Goal: Information Seeking & Learning: Compare options

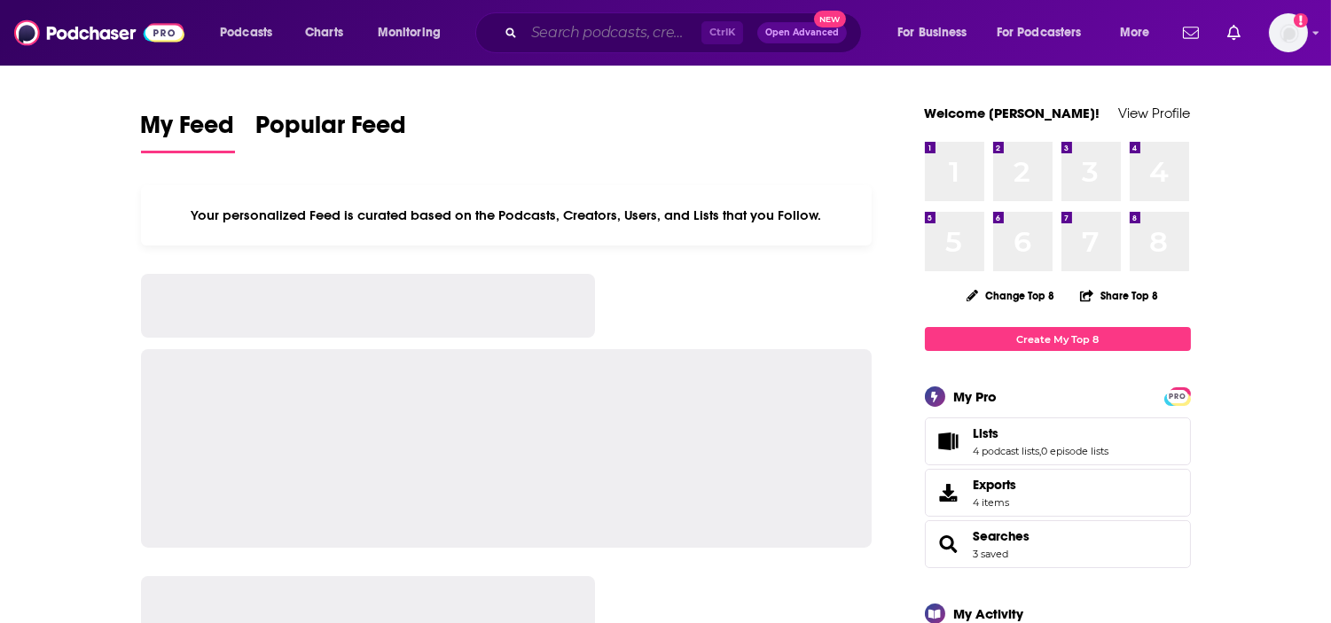
click at [666, 19] on input "Search podcasts, credits, & more..." at bounding box center [612, 33] width 177 height 28
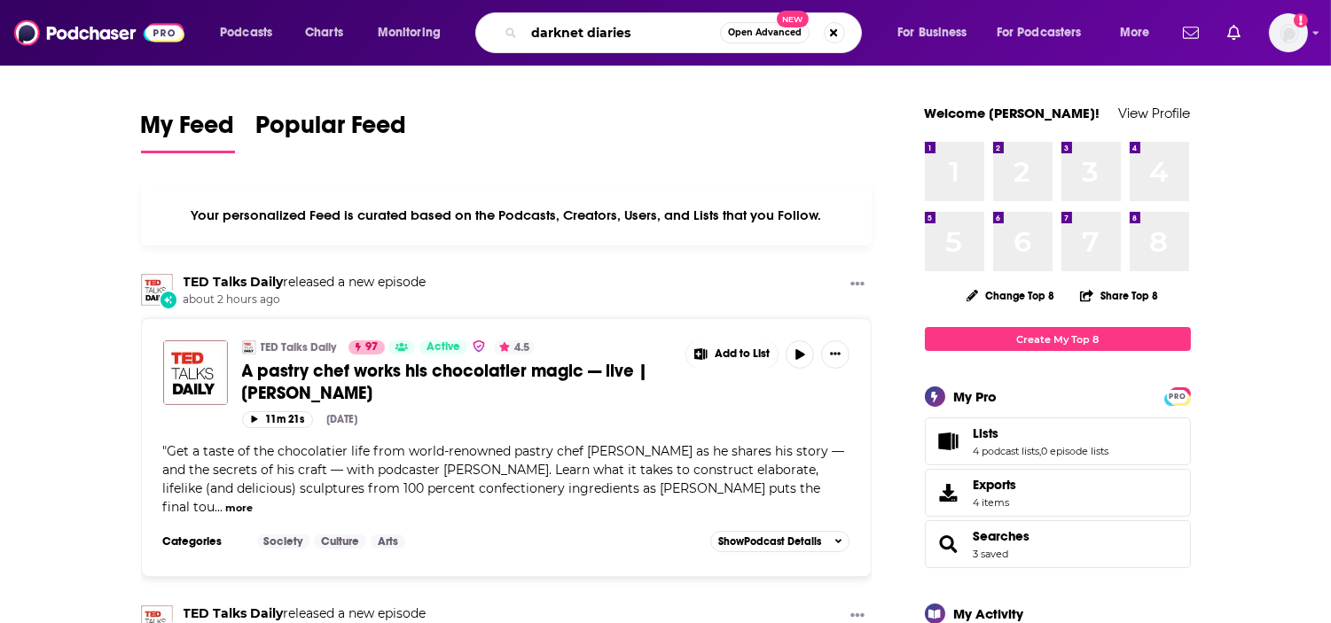
type input "darknet diaries"
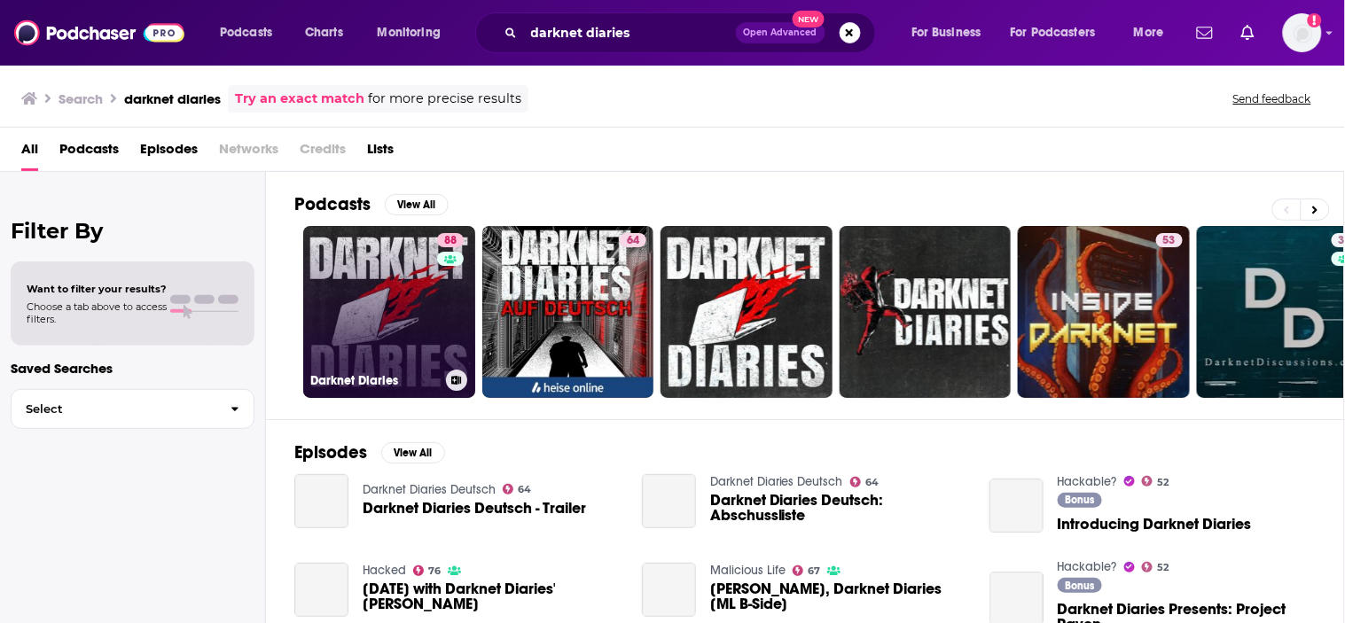
click at [385, 302] on link "88 Darknet Diaries" at bounding box center [389, 312] width 172 height 172
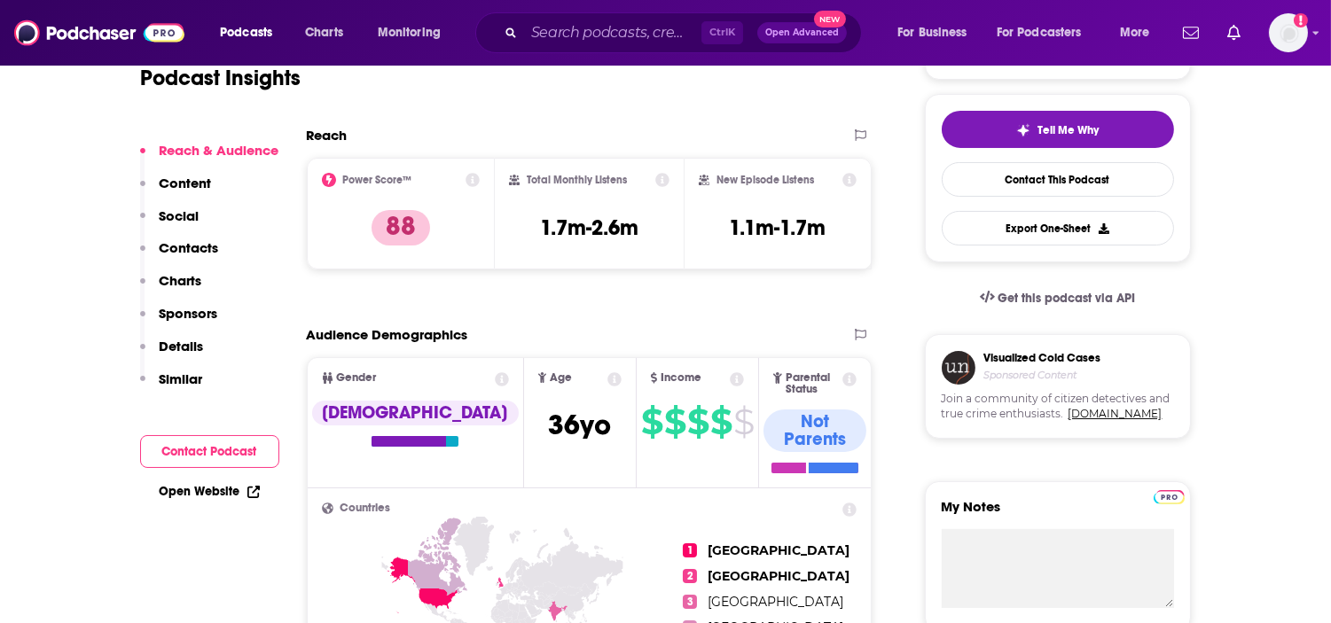
scroll to position [98, 0]
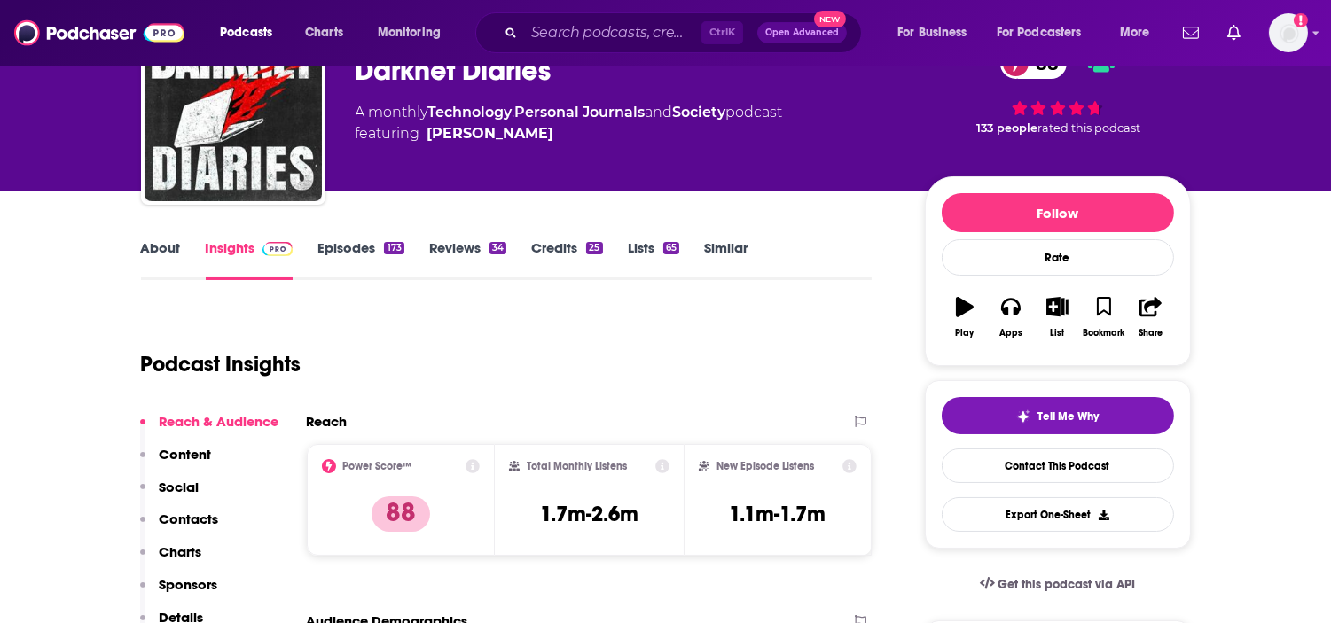
click at [352, 237] on div "About Insights Episodes 173 Reviews 34 Credits 25 Lists 65 Similar" at bounding box center [507, 258] width 732 height 43
click at [360, 249] on link "Episodes 173" at bounding box center [360, 259] width 86 height 41
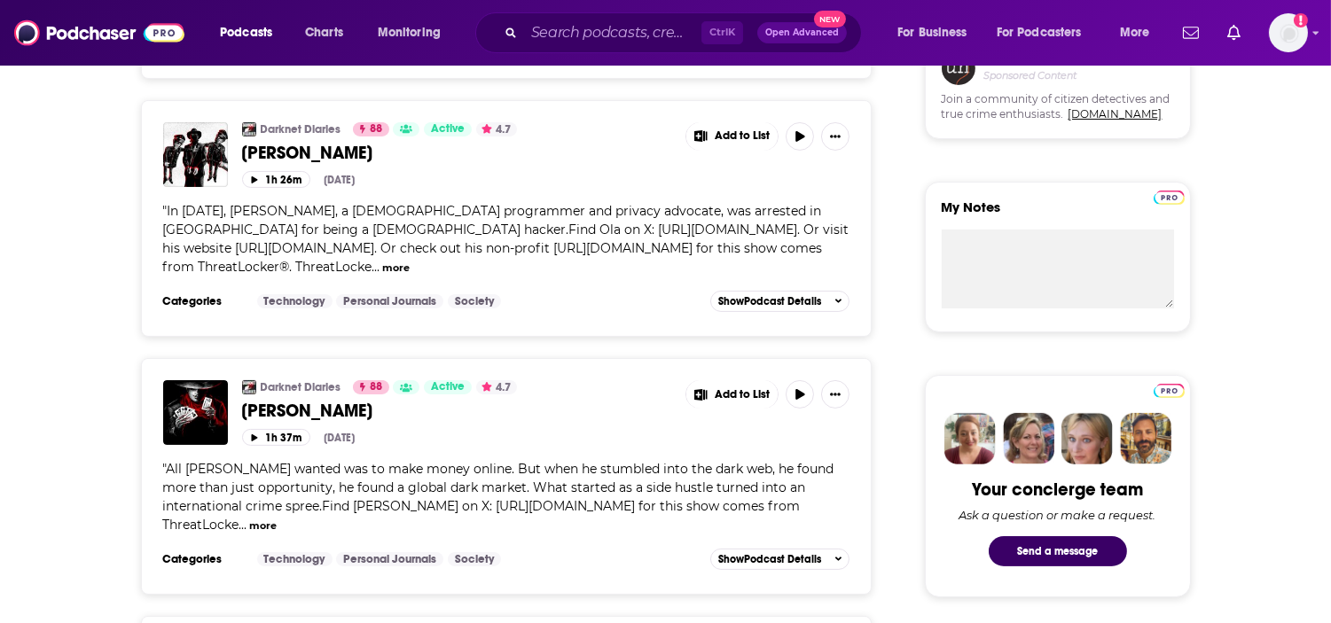
scroll to position [689, 0]
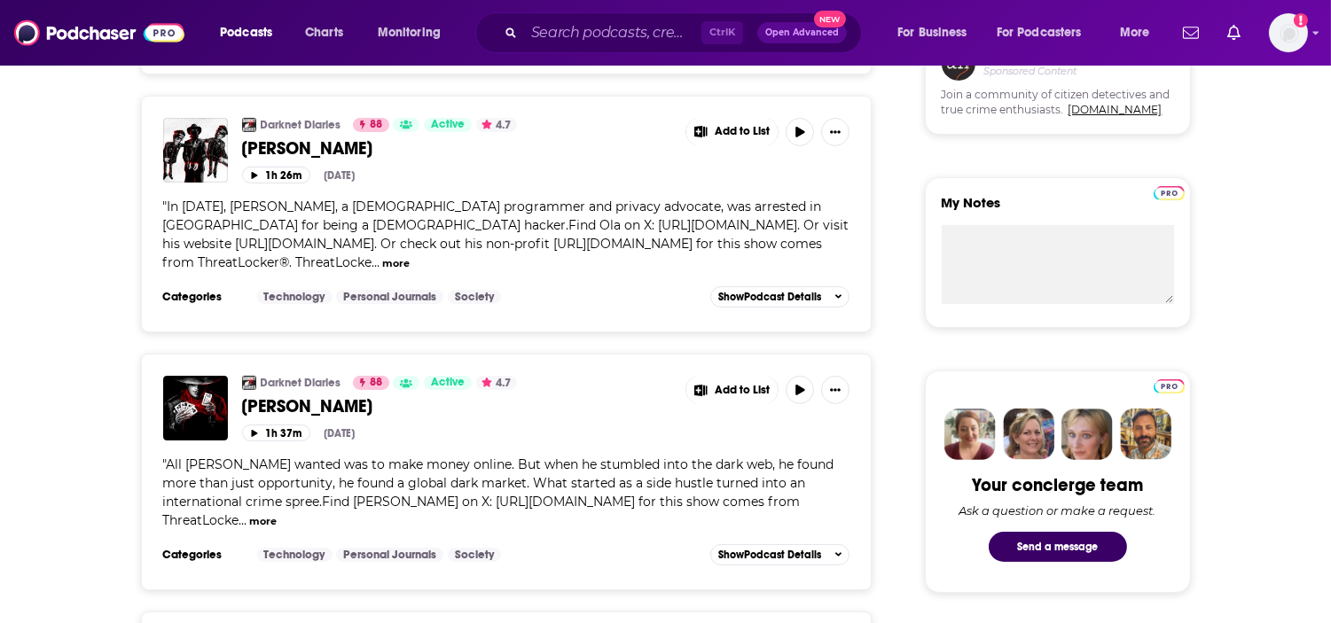
click at [410, 256] on button "more" at bounding box center [395, 263] width 27 height 15
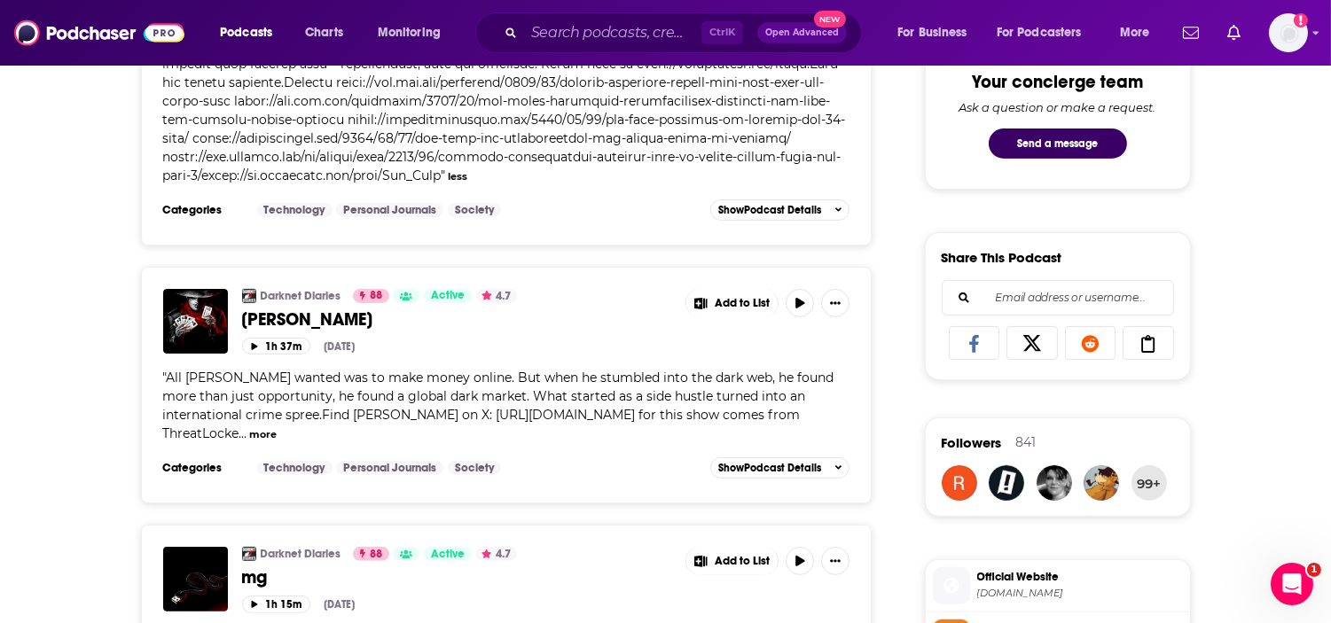
scroll to position [1182, 0]
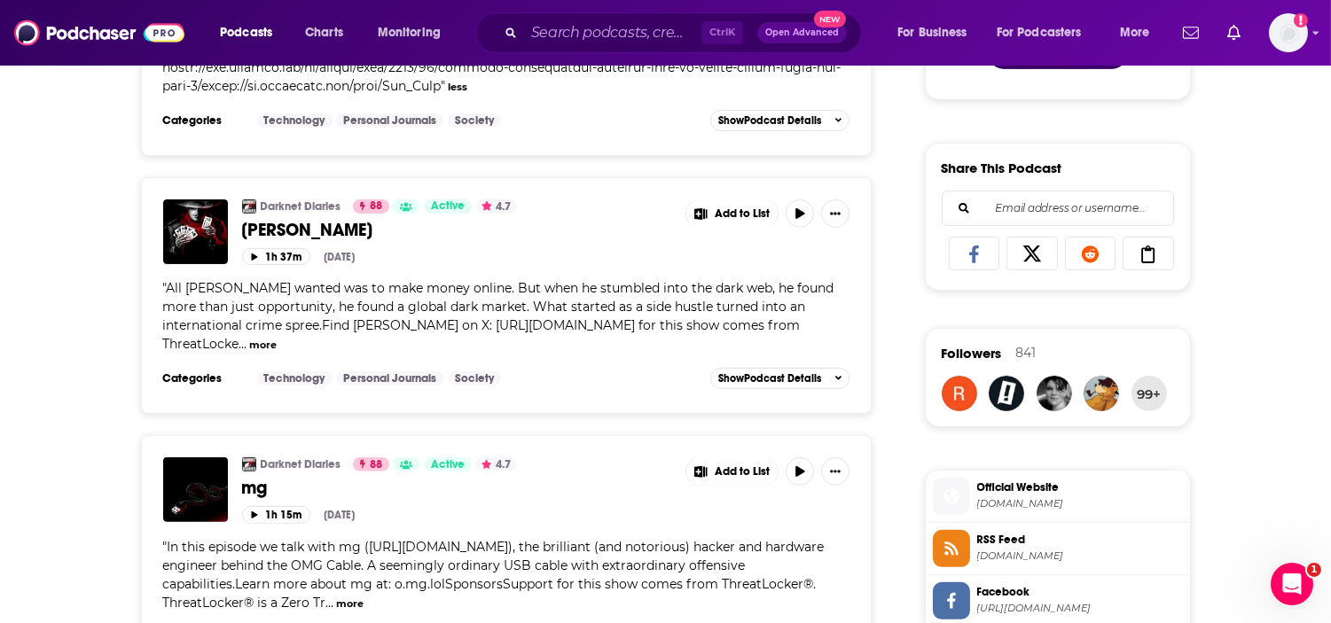
click at [267, 340] on button "more" at bounding box center [262, 345] width 27 height 15
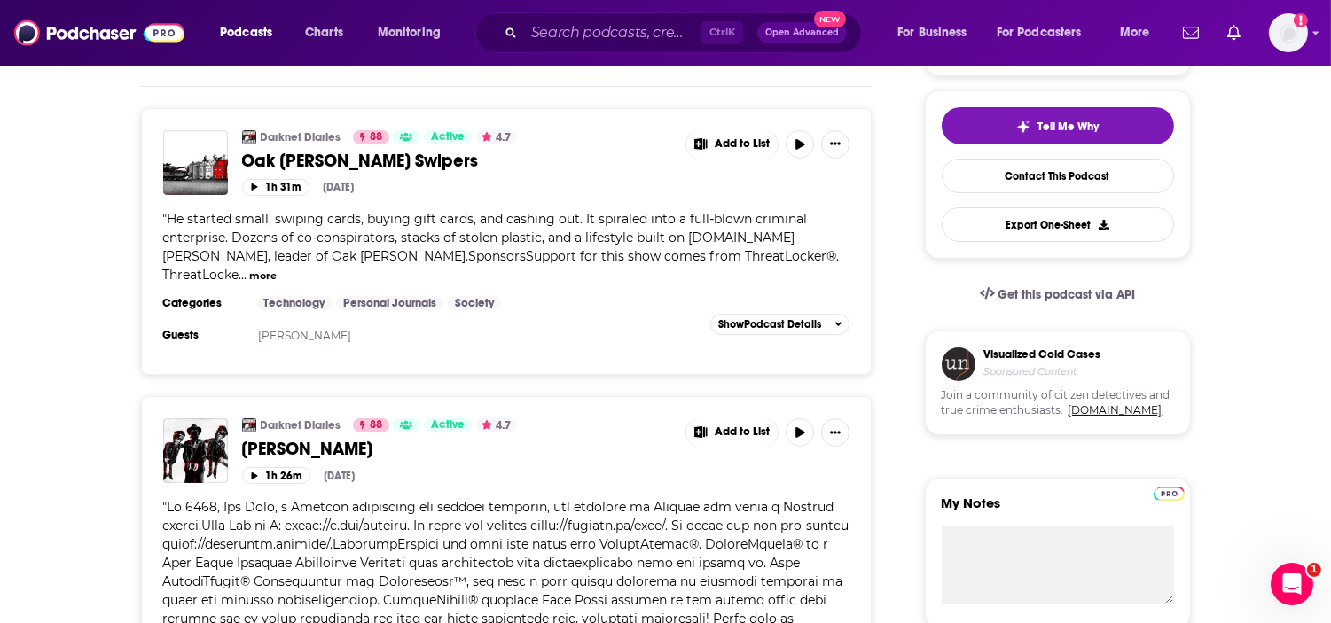
scroll to position [0, 0]
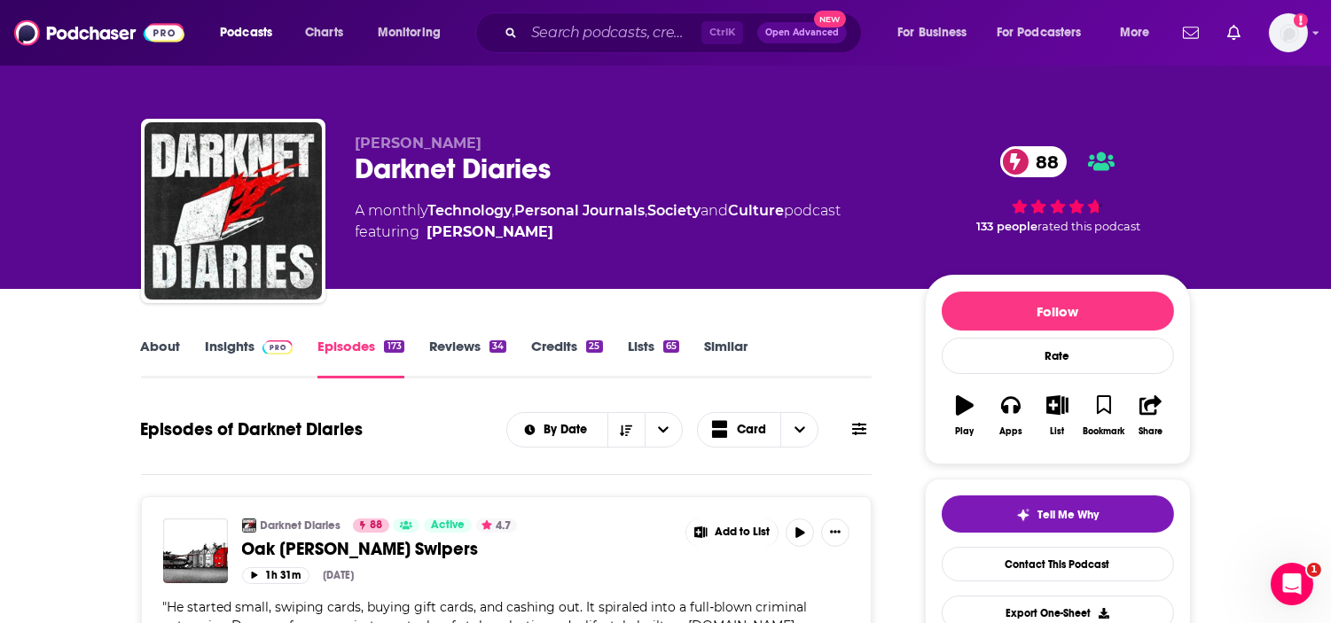
click at [573, 349] on link "Credits 25" at bounding box center [566, 358] width 71 height 41
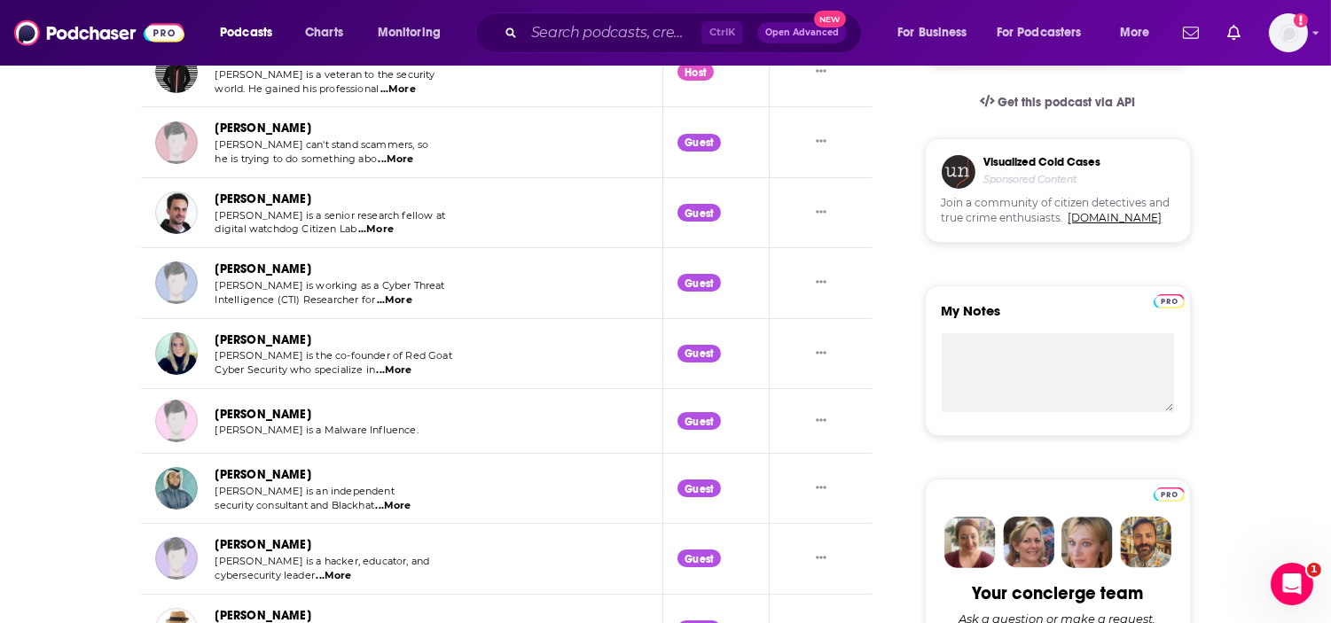
scroll to position [295, 0]
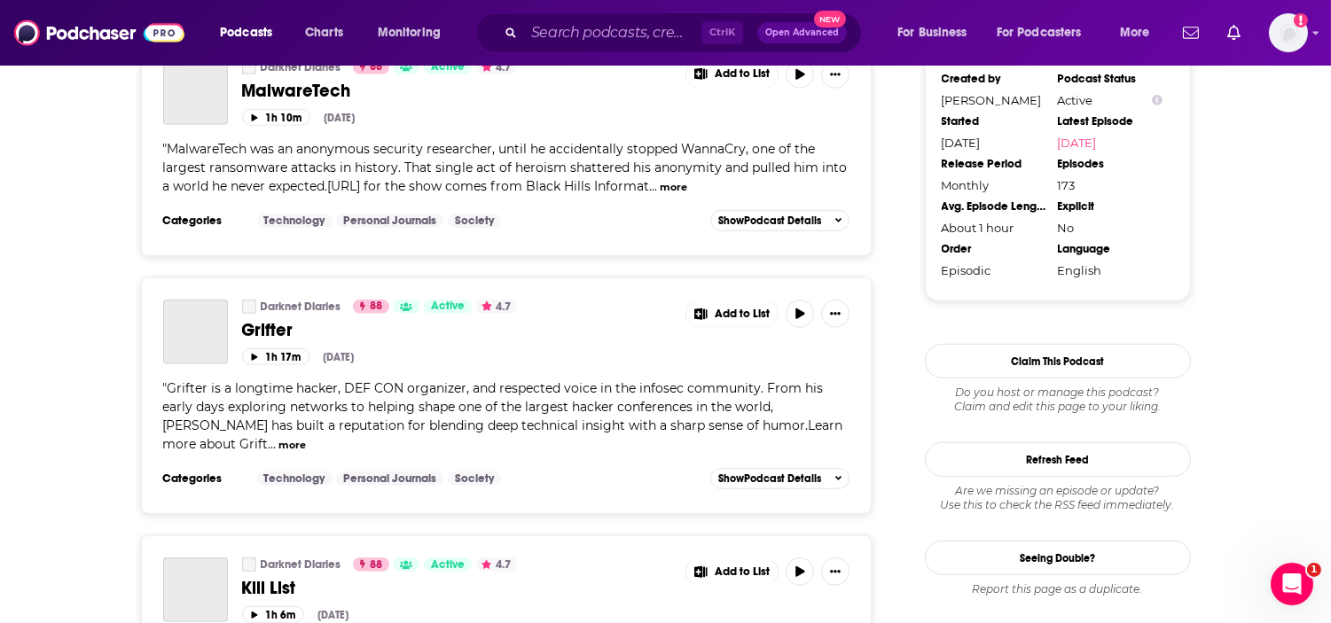
scroll to position [67, 0]
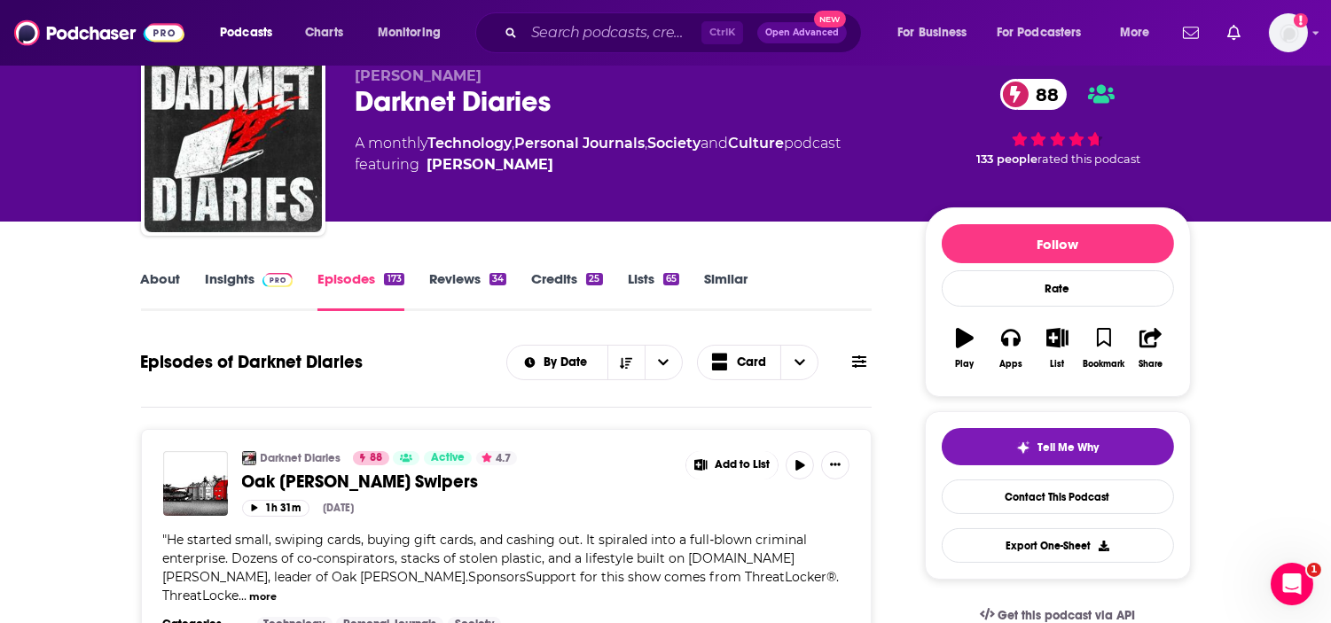
click at [236, 275] on link "Insights" at bounding box center [250, 290] width 88 height 41
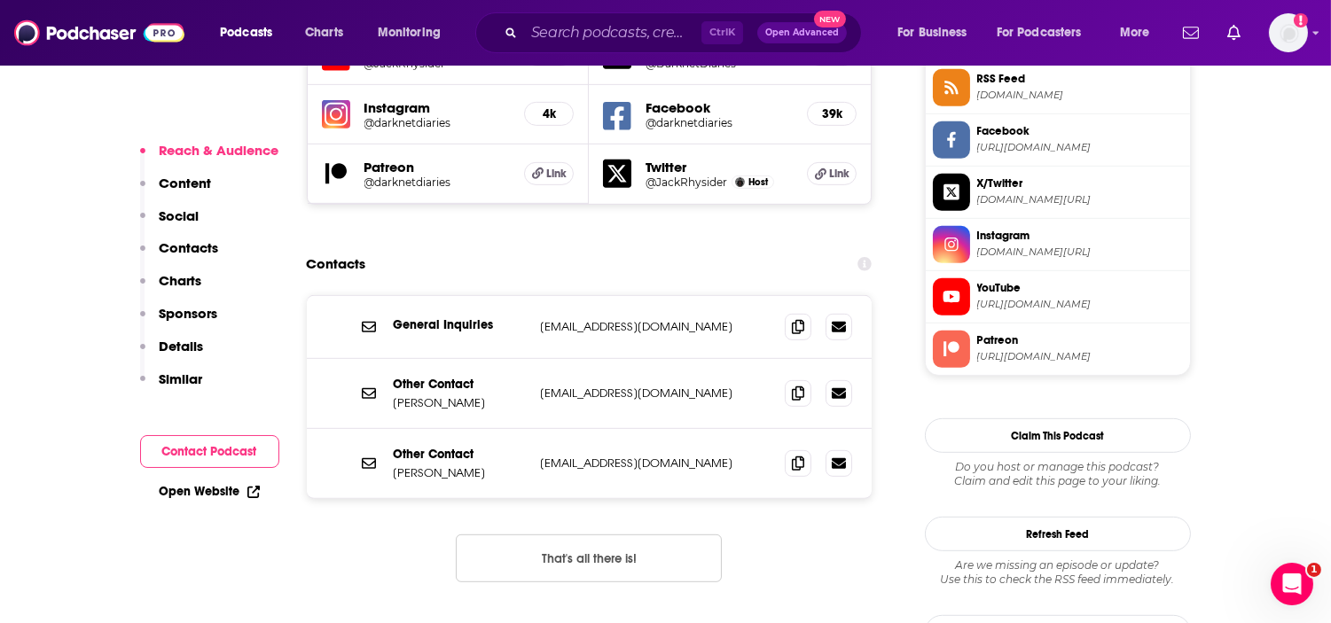
scroll to position [1674, 0]
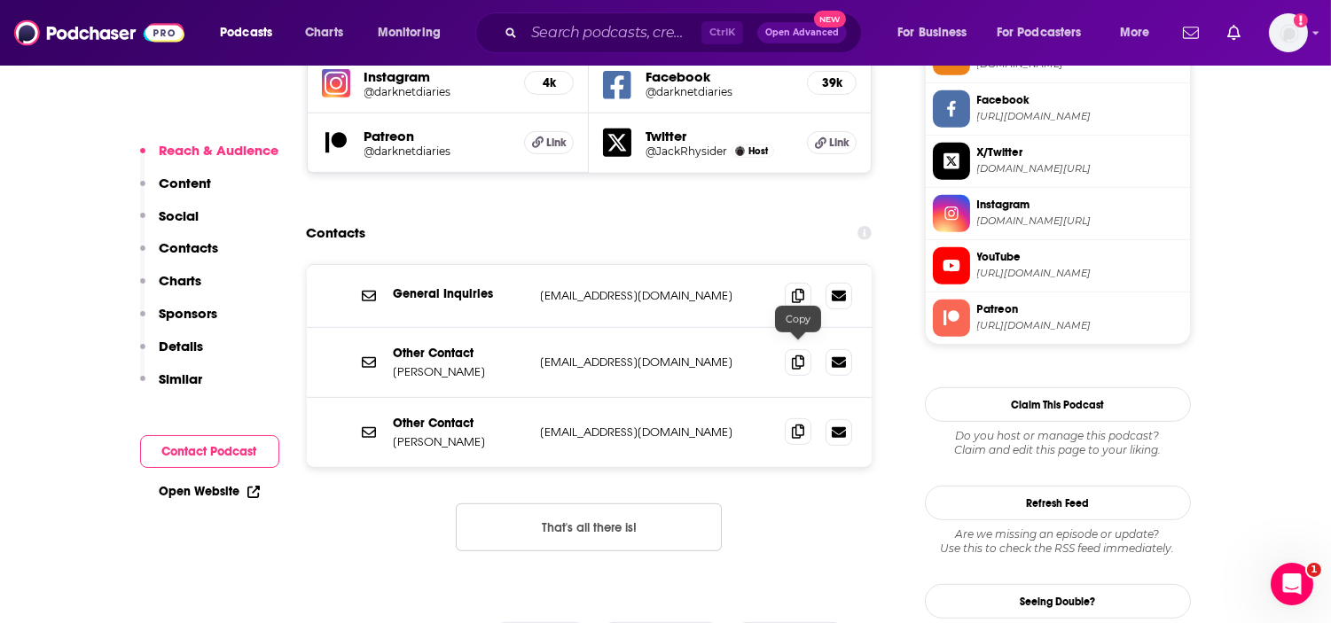
click at [799, 425] on icon at bounding box center [798, 432] width 12 height 14
click at [789, 349] on span at bounding box center [798, 362] width 27 height 27
click at [791, 349] on span at bounding box center [798, 362] width 27 height 27
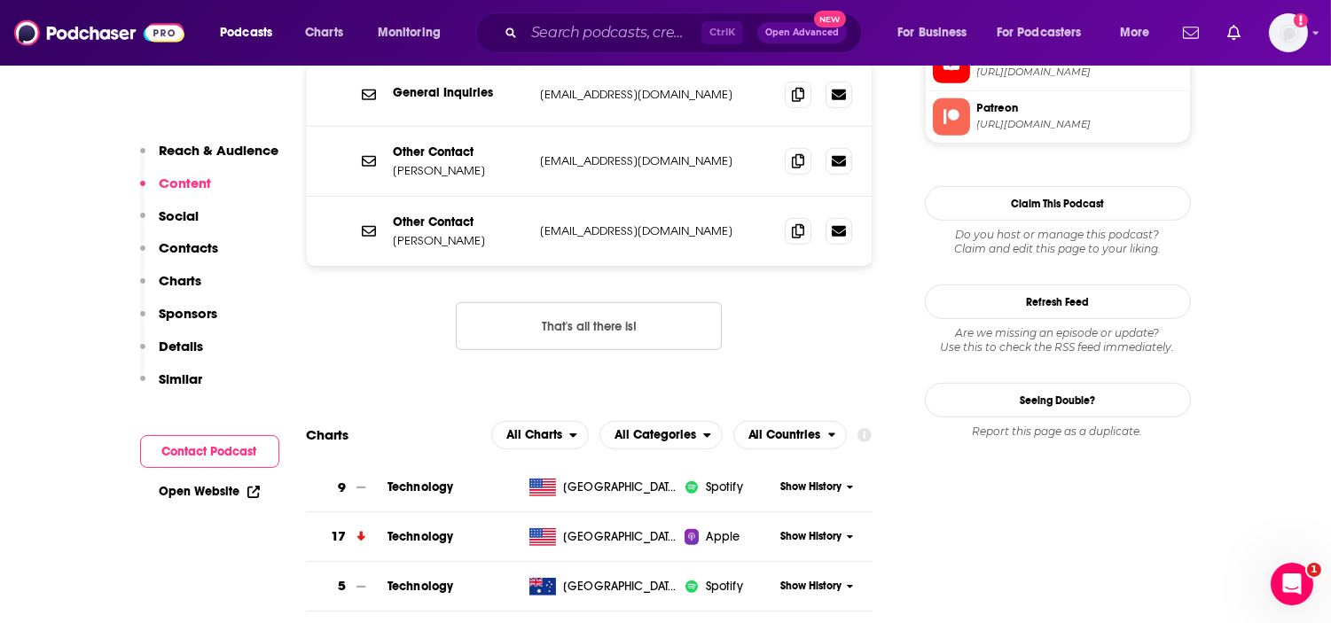
scroll to position [1971, 0]
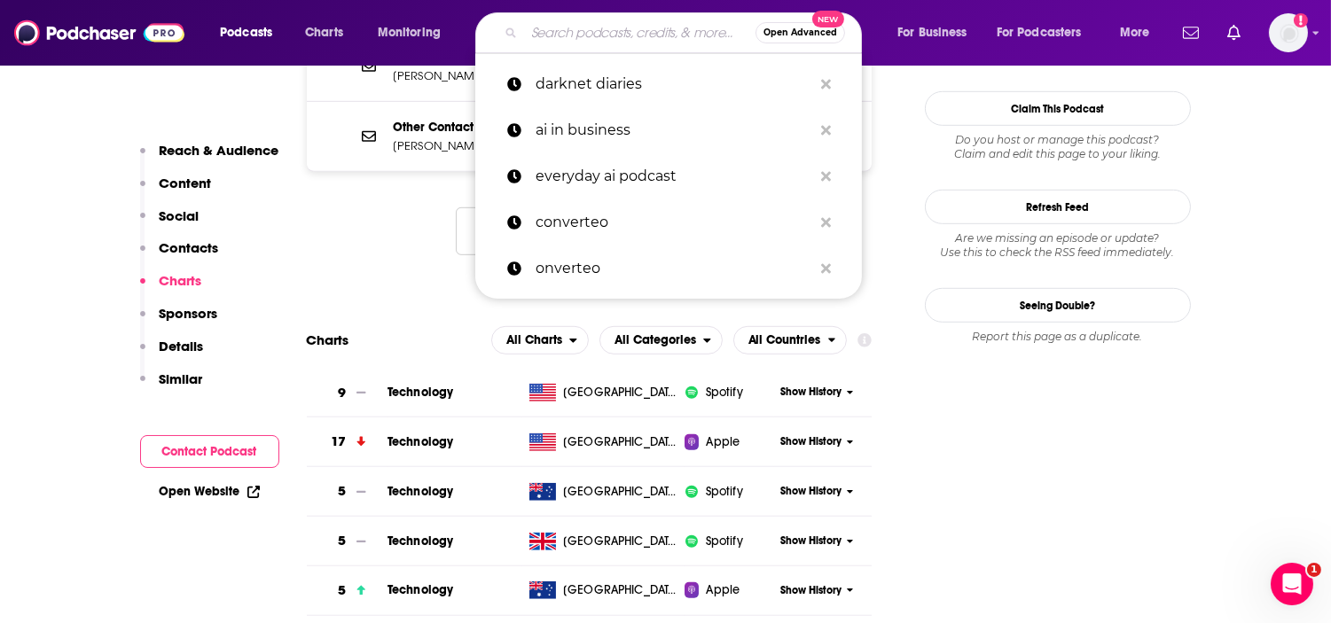
click at [617, 34] on input "Search podcasts, credits, & more..." at bounding box center [639, 33] width 231 height 28
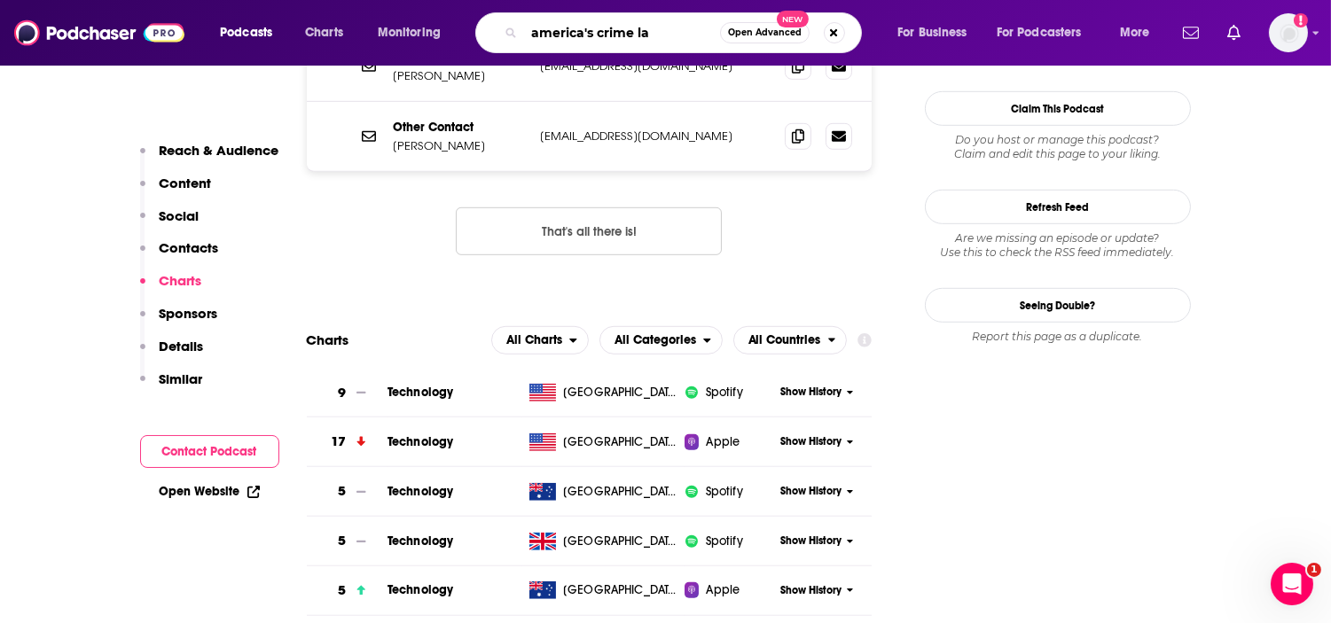
type input "america's crime lab"
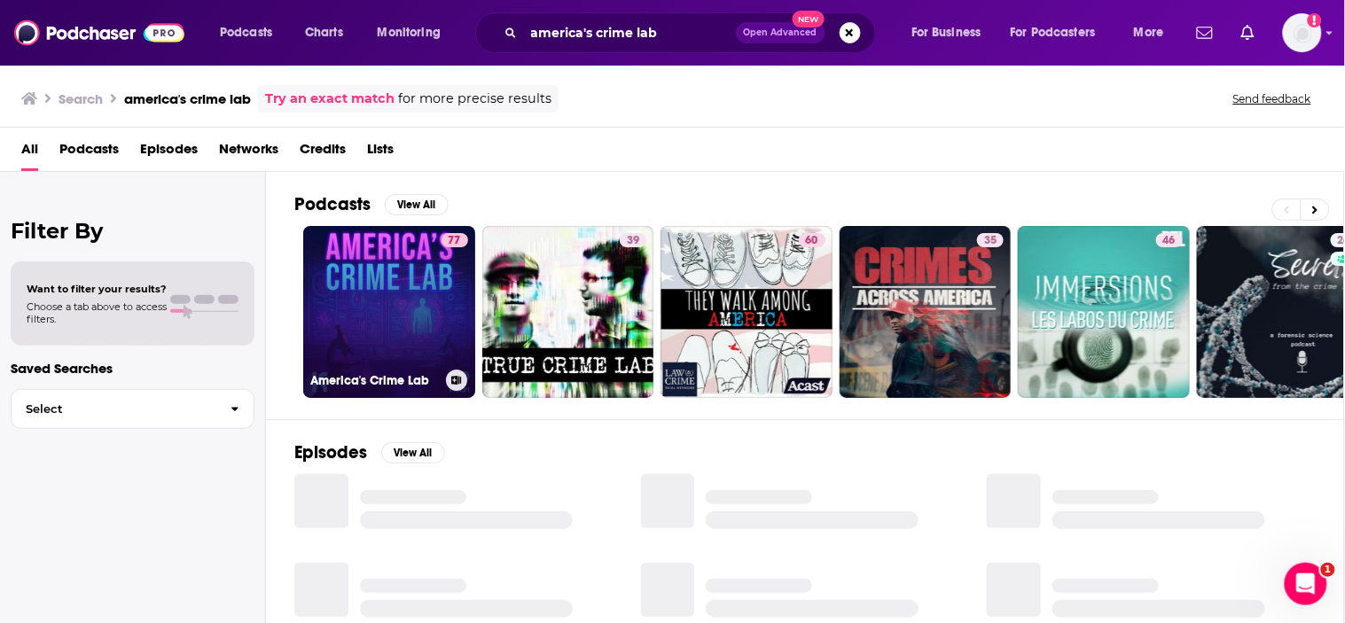
click at [409, 308] on link "77 America's Crime Lab" at bounding box center [389, 312] width 172 height 172
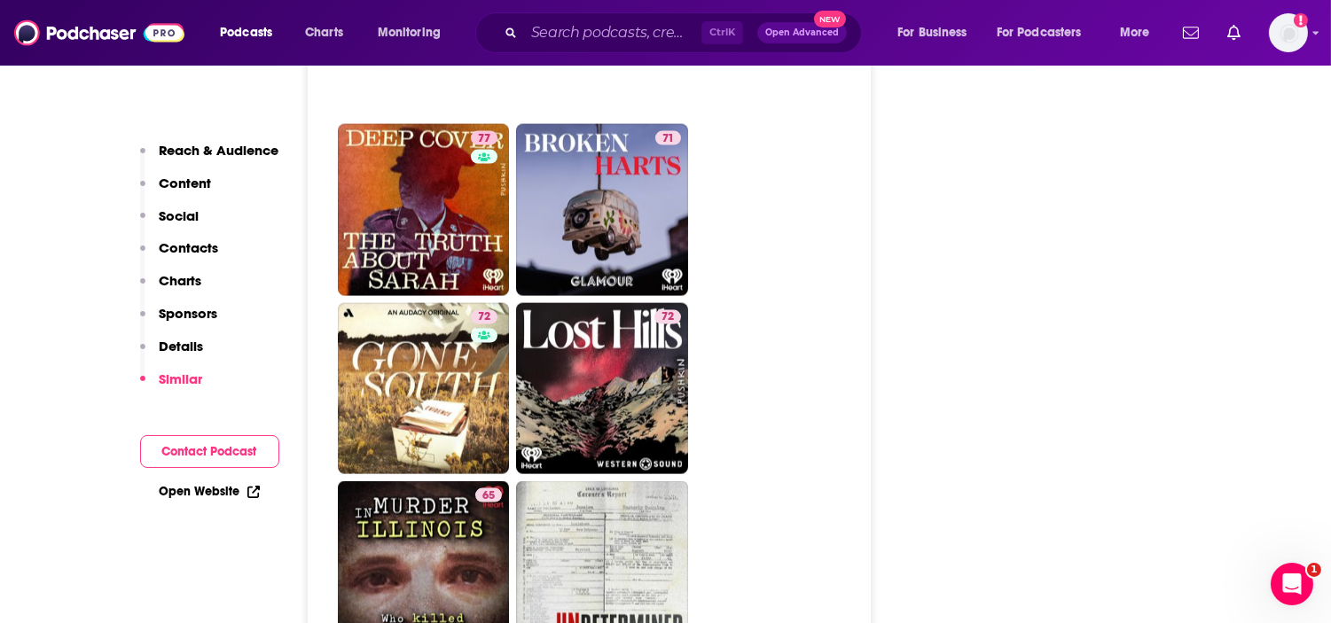
scroll to position [5025, 0]
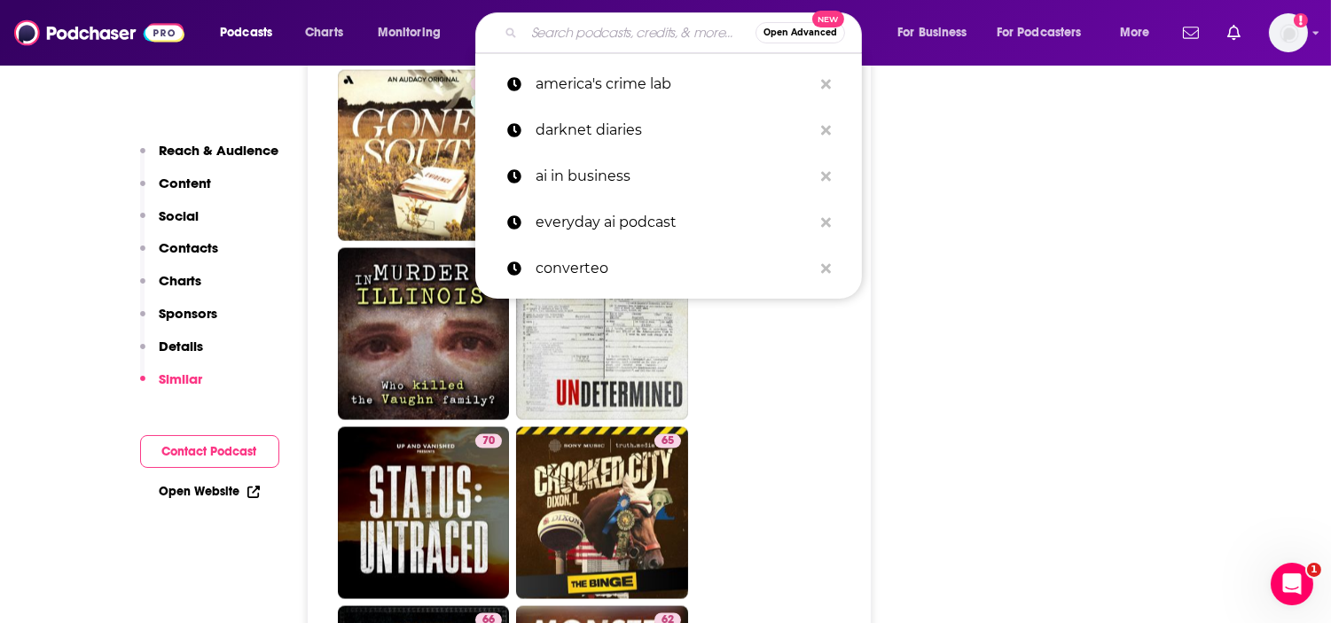
click at [631, 32] on input "Search podcasts, credits, & more..." at bounding box center [639, 33] width 231 height 28
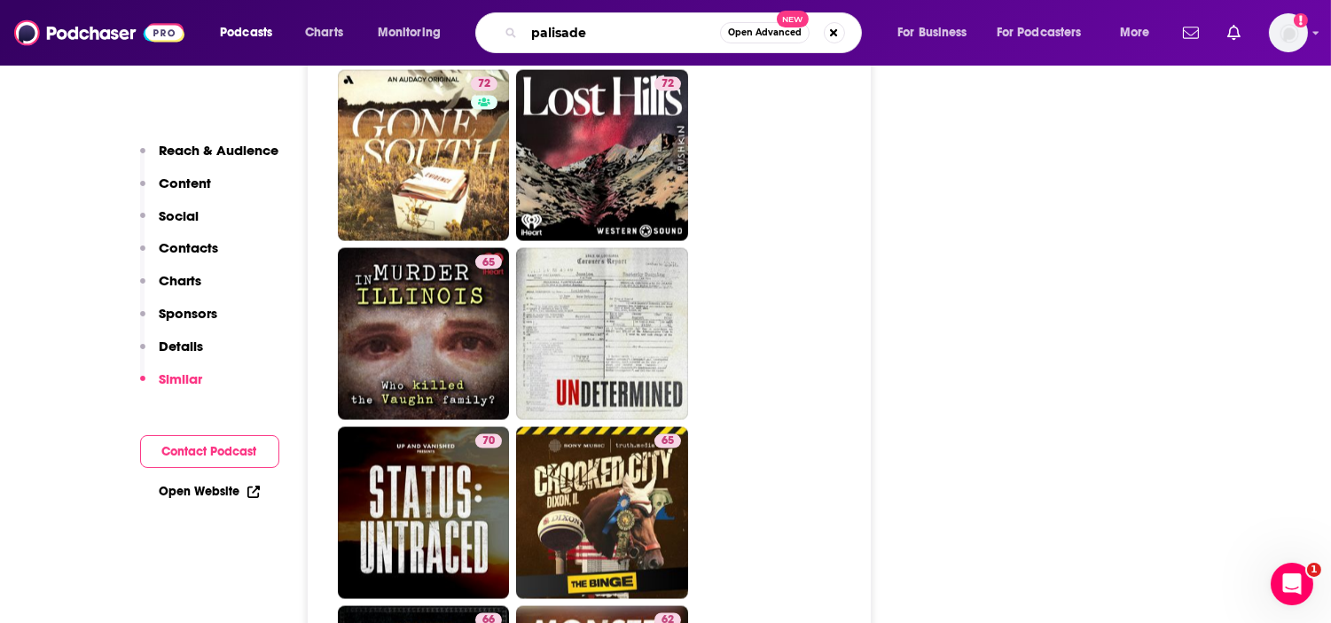
type input "palisades"
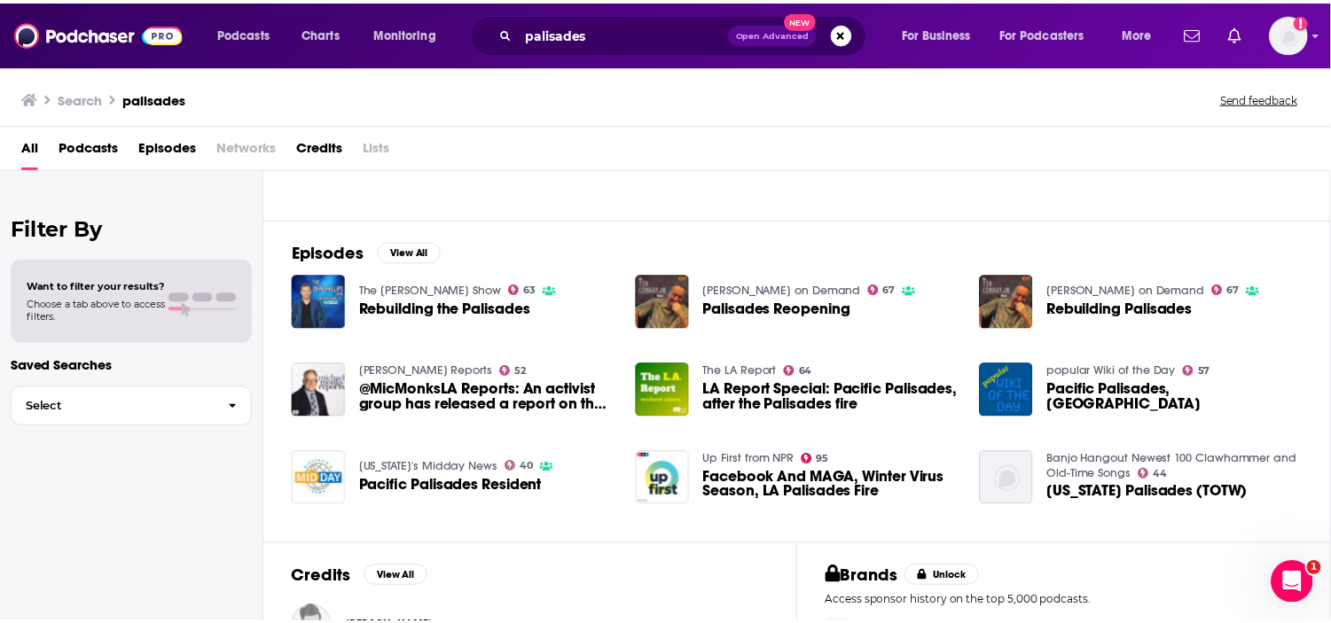
scroll to position [295, 0]
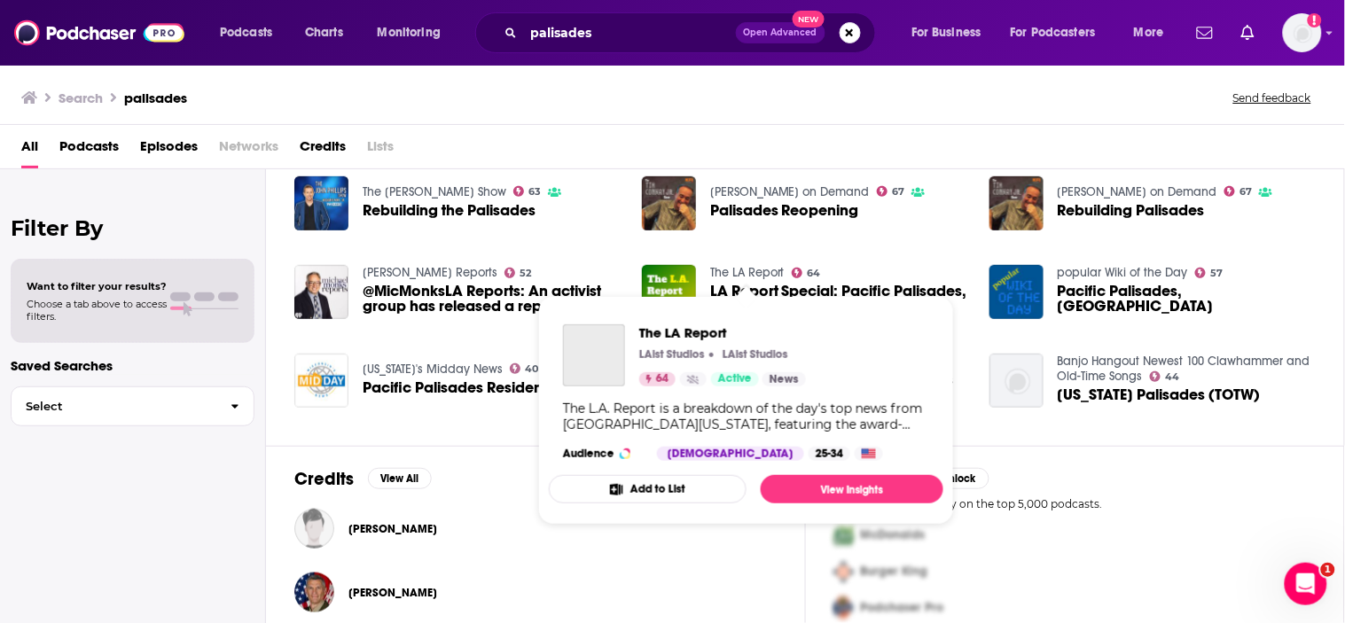
click at [736, 268] on link "The LA Report" at bounding box center [747, 272] width 74 height 15
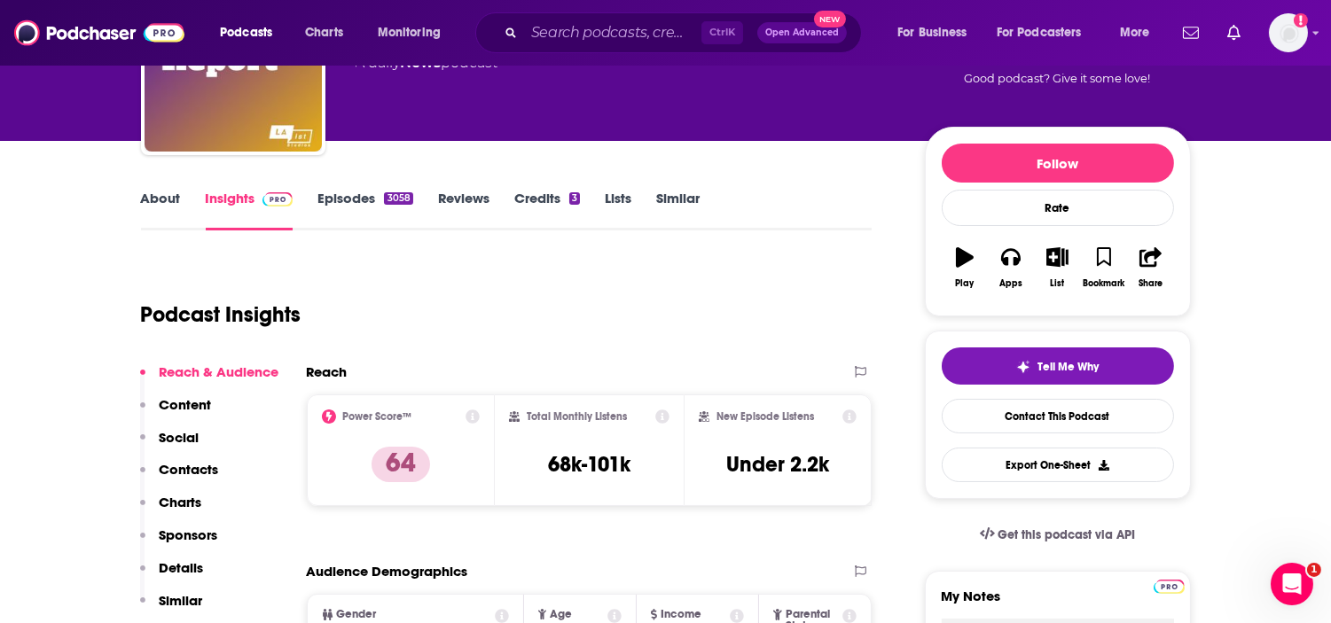
scroll to position [176, 0]
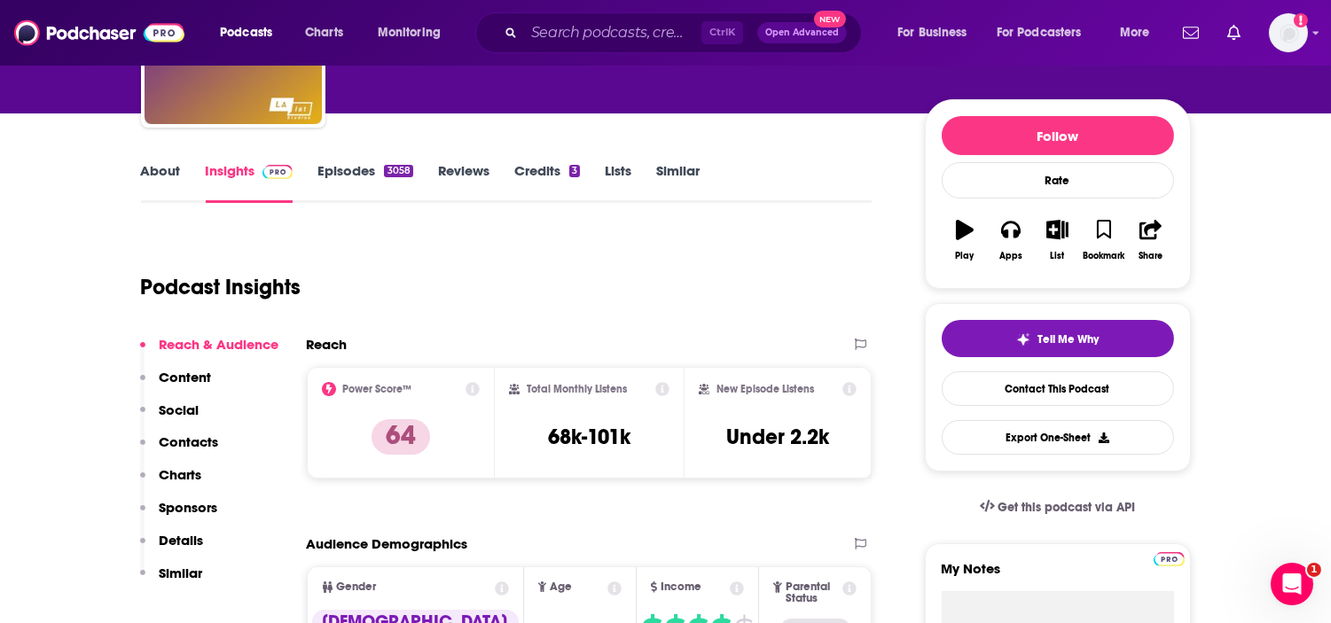
click at [378, 166] on link "Episodes 3058" at bounding box center [364, 182] width 95 height 41
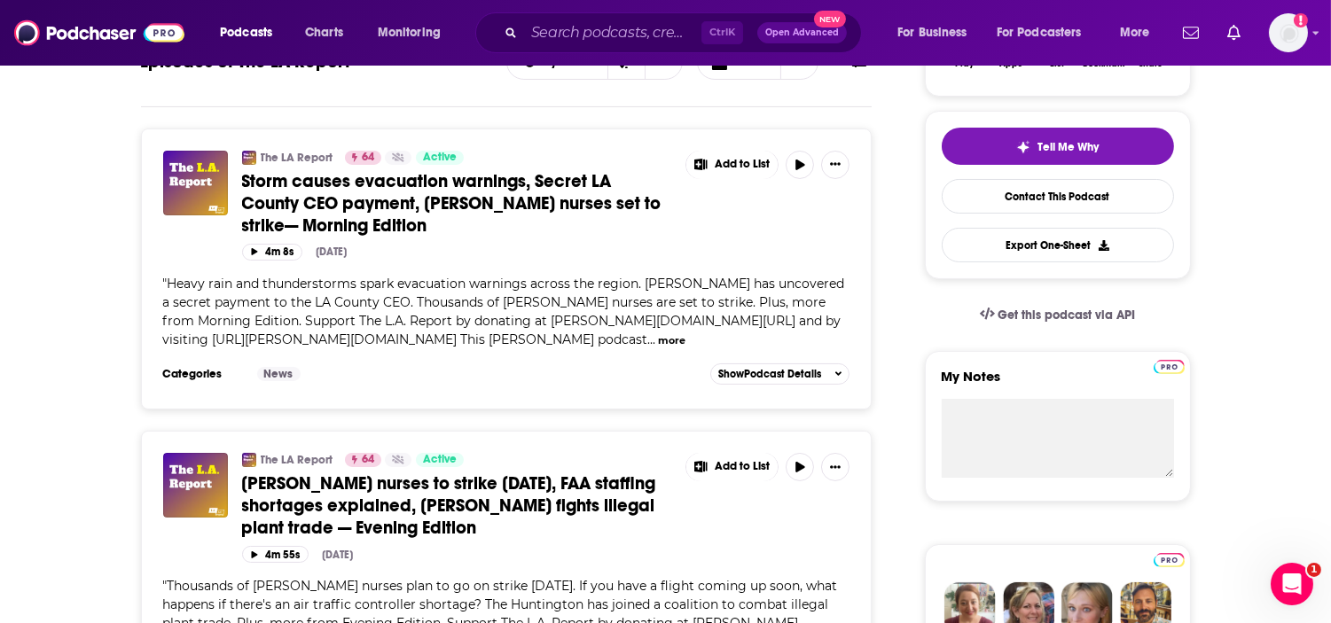
scroll to position [51, 0]
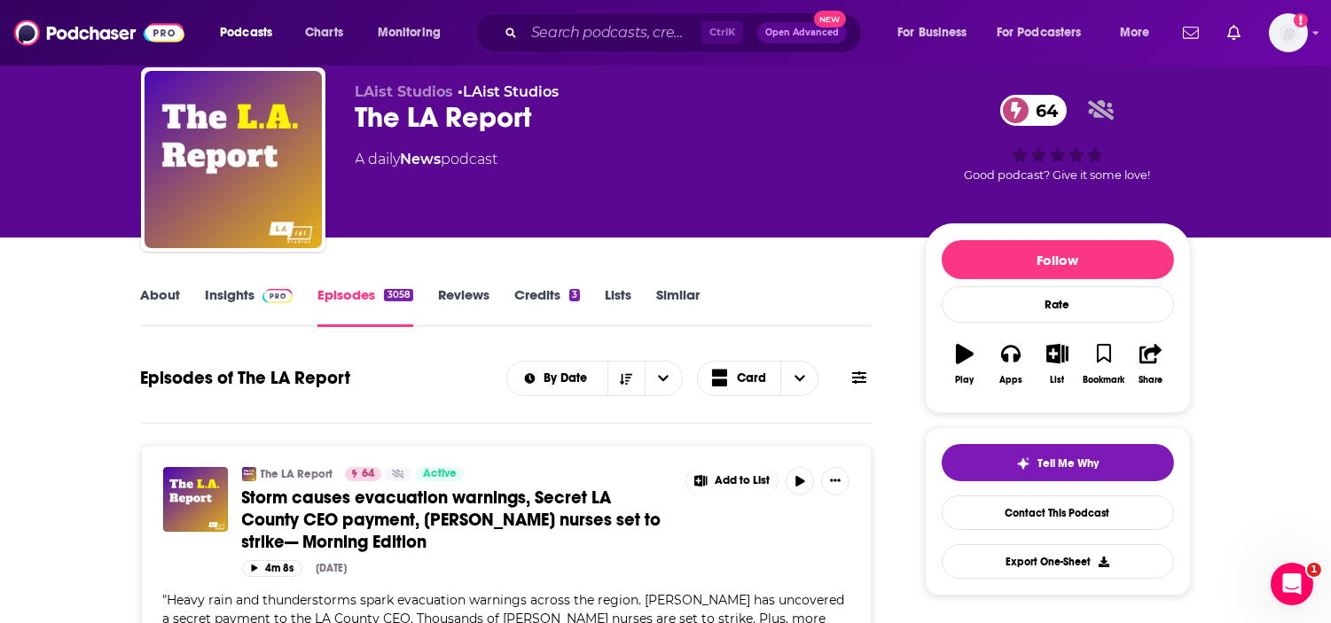
click at [227, 294] on link "Insights" at bounding box center [250, 306] width 88 height 41
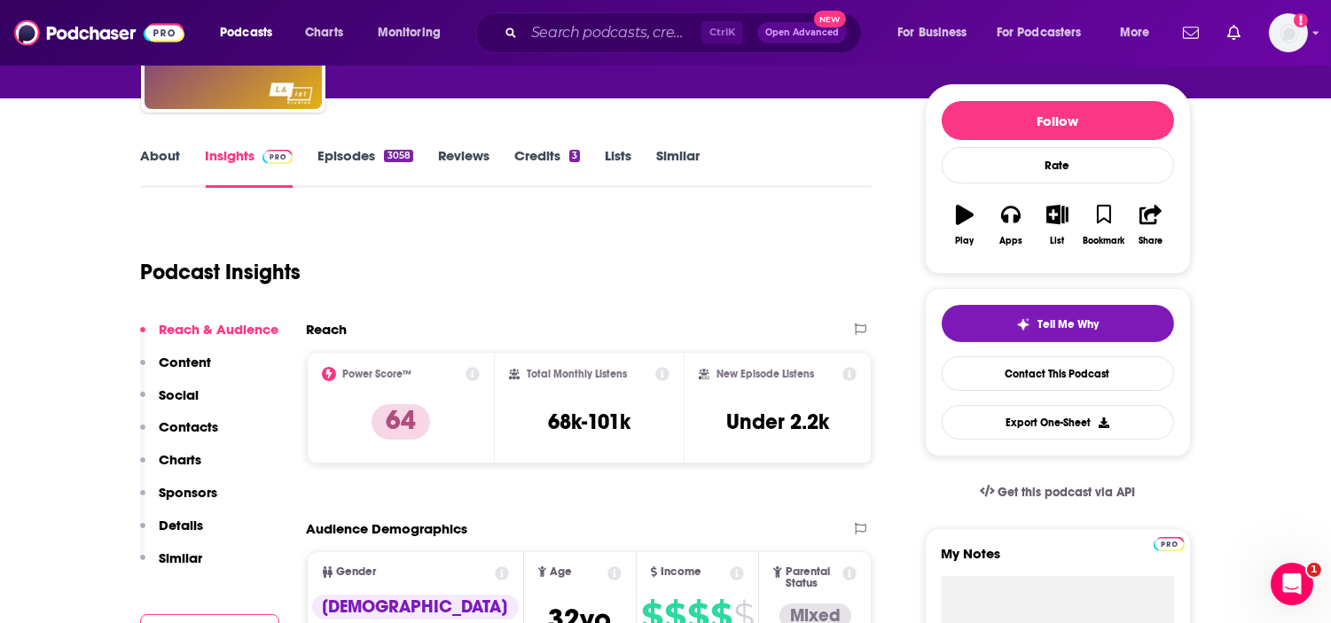
scroll to position [177, 0]
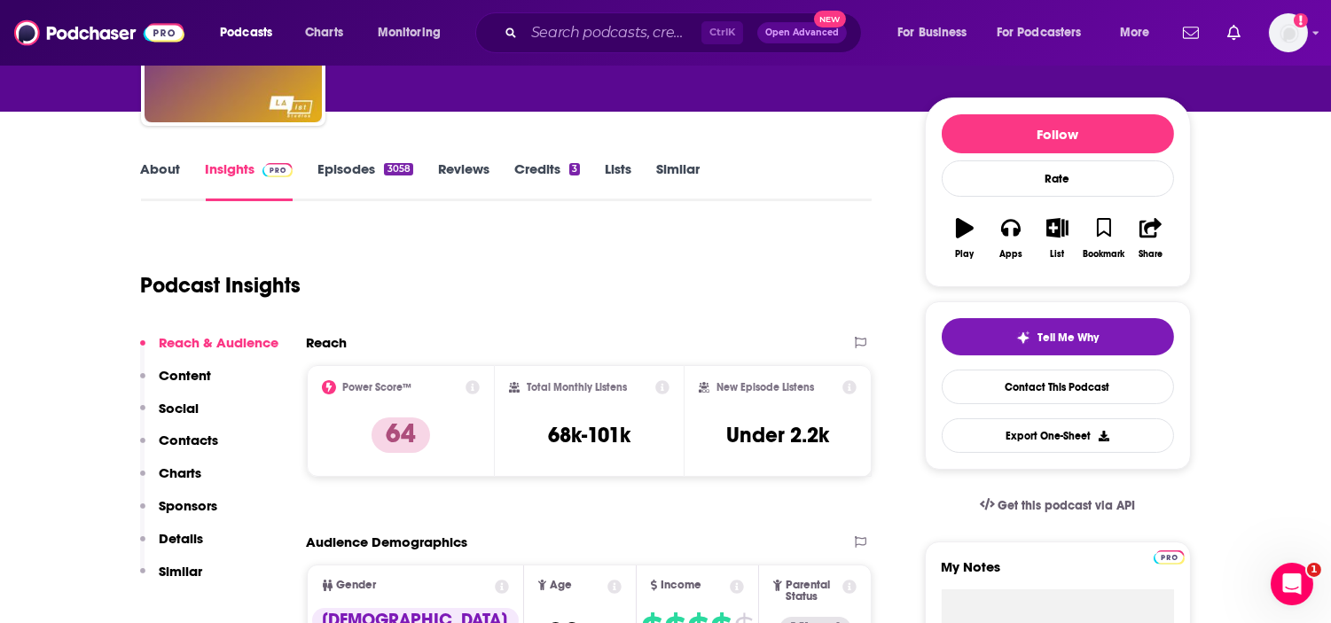
click at [341, 172] on link "Episodes 3058" at bounding box center [364, 181] width 95 height 41
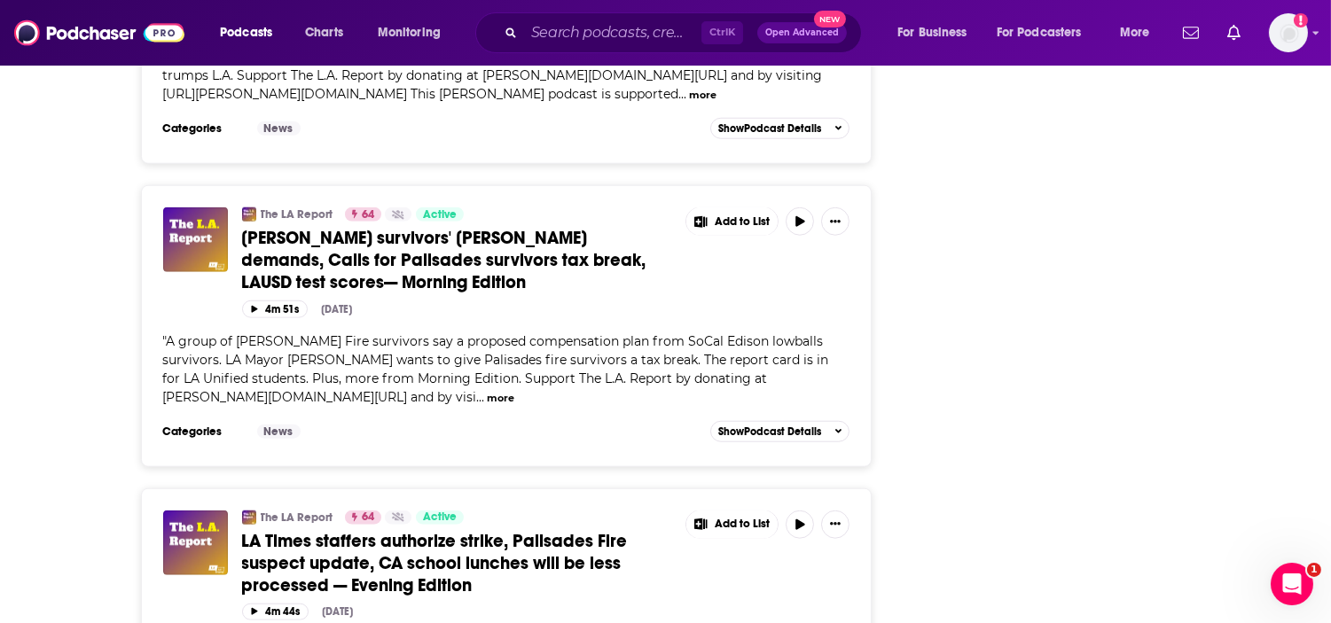
scroll to position [3948, 0]
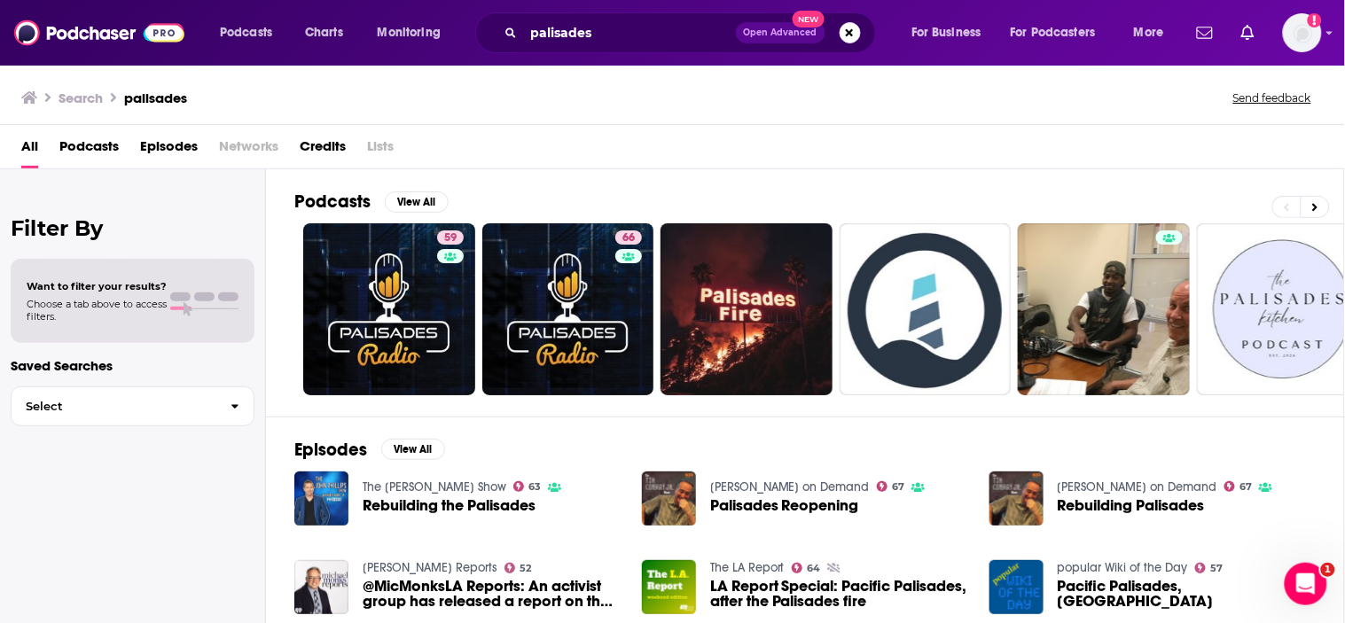
click at [160, 158] on span "Episodes" at bounding box center [169, 150] width 58 height 36
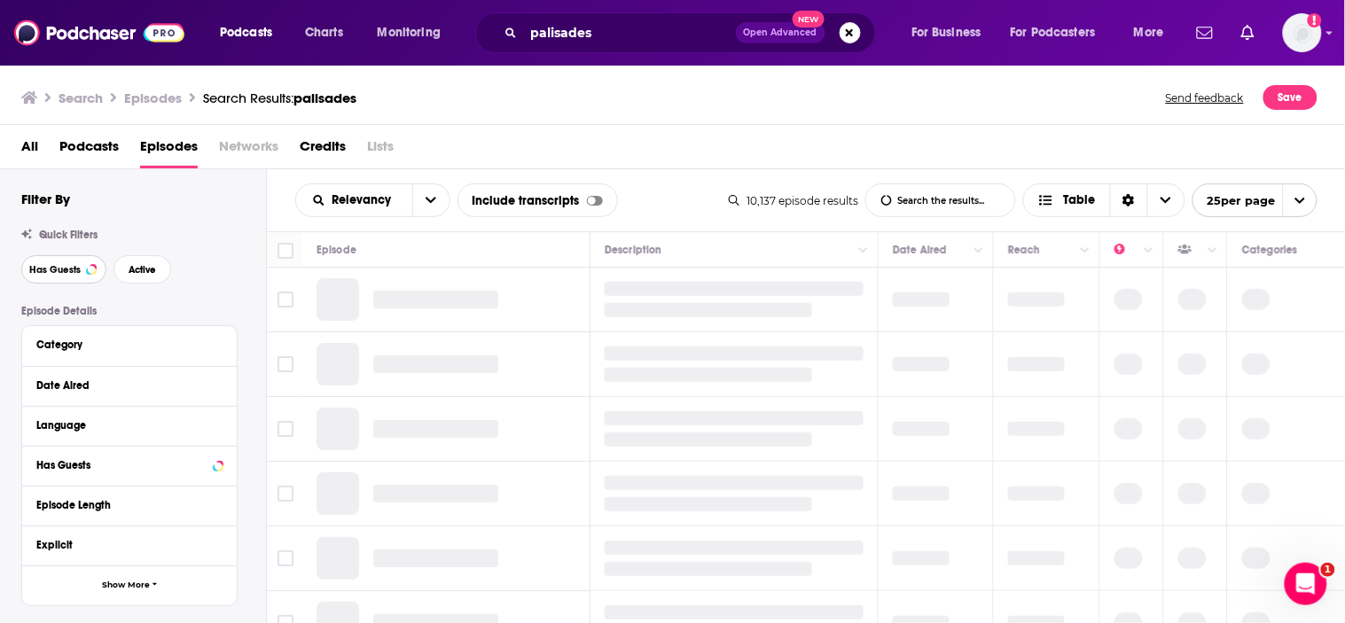
click at [65, 268] on span "Has Guests" at bounding box center [54, 270] width 51 height 10
click at [142, 270] on span "Active" at bounding box center [142, 270] width 27 height 10
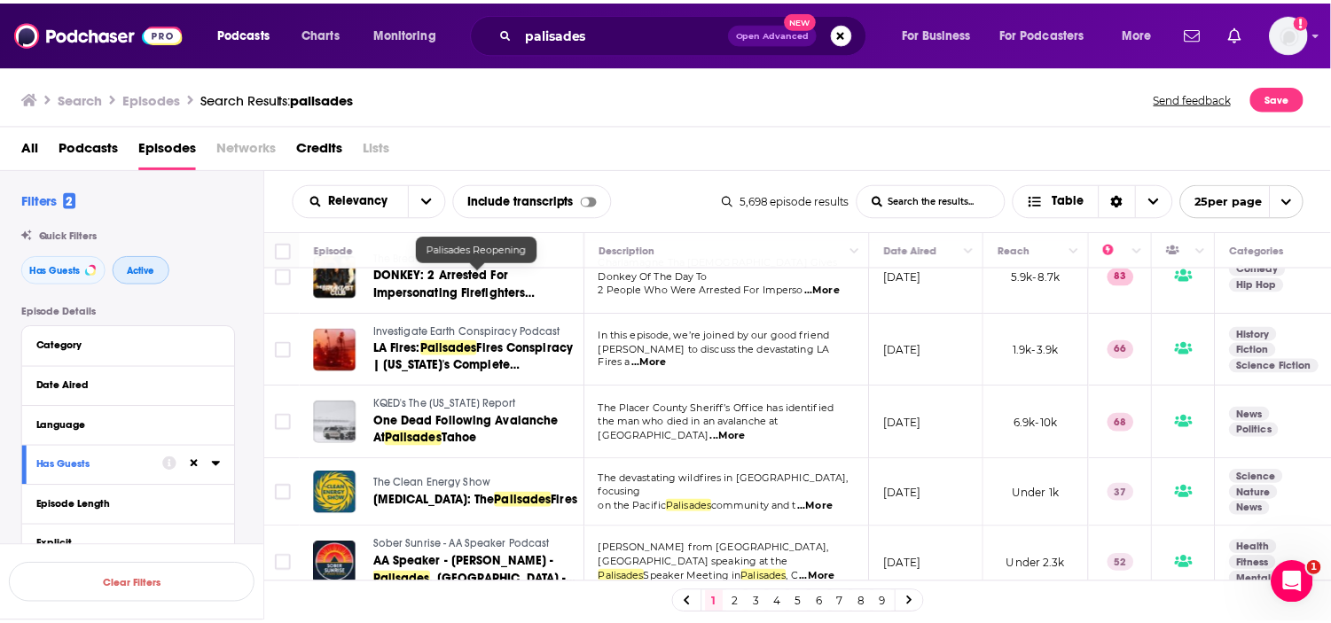
scroll to position [985, 0]
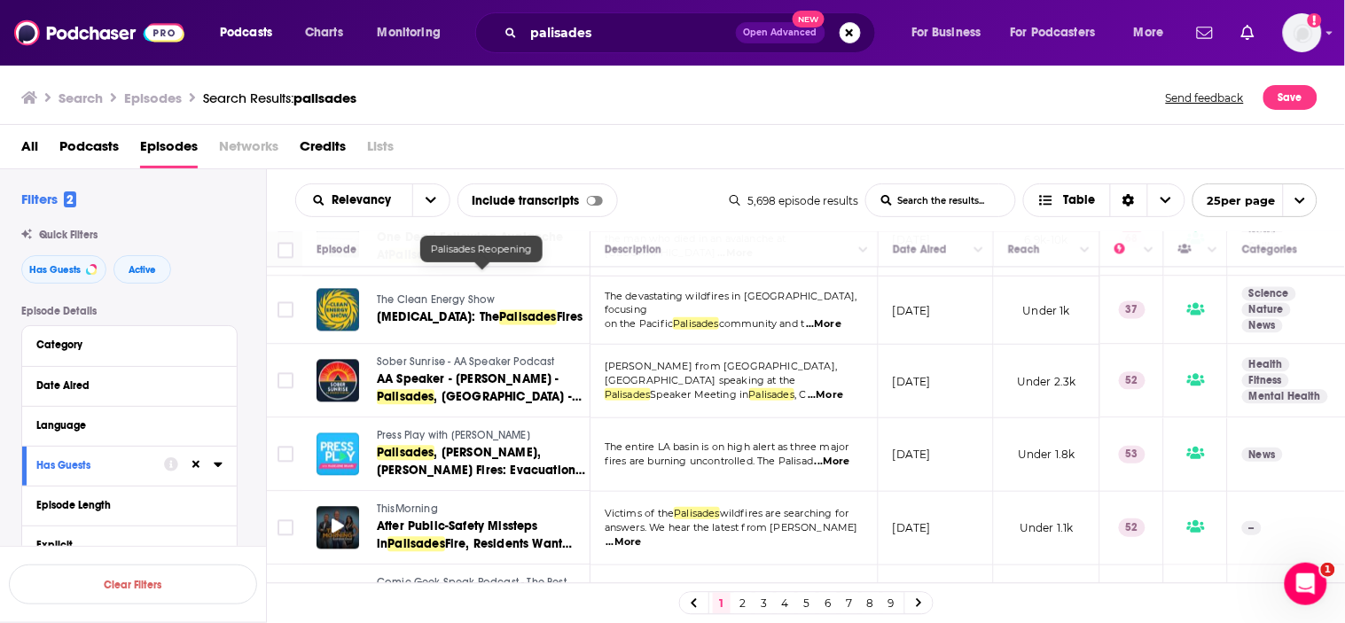
click at [337, 530] on icon at bounding box center [338, 527] width 12 height 14
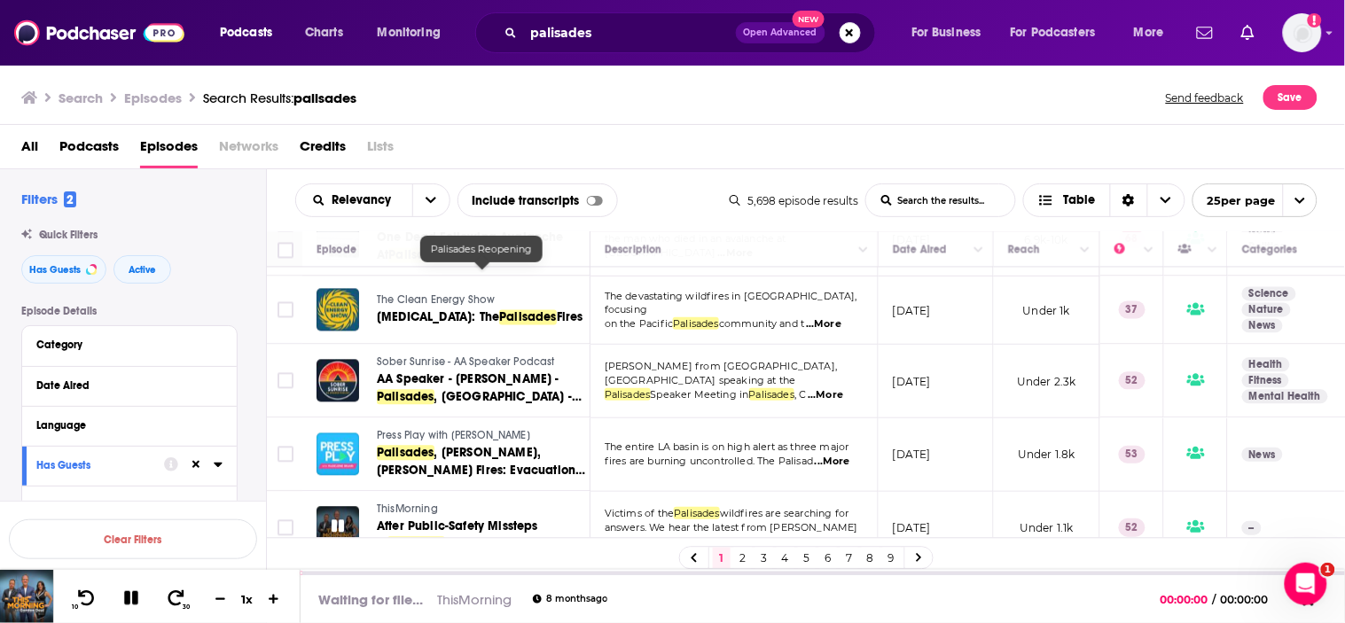
click at [337, 524] on icon at bounding box center [338, 527] width 12 height 12
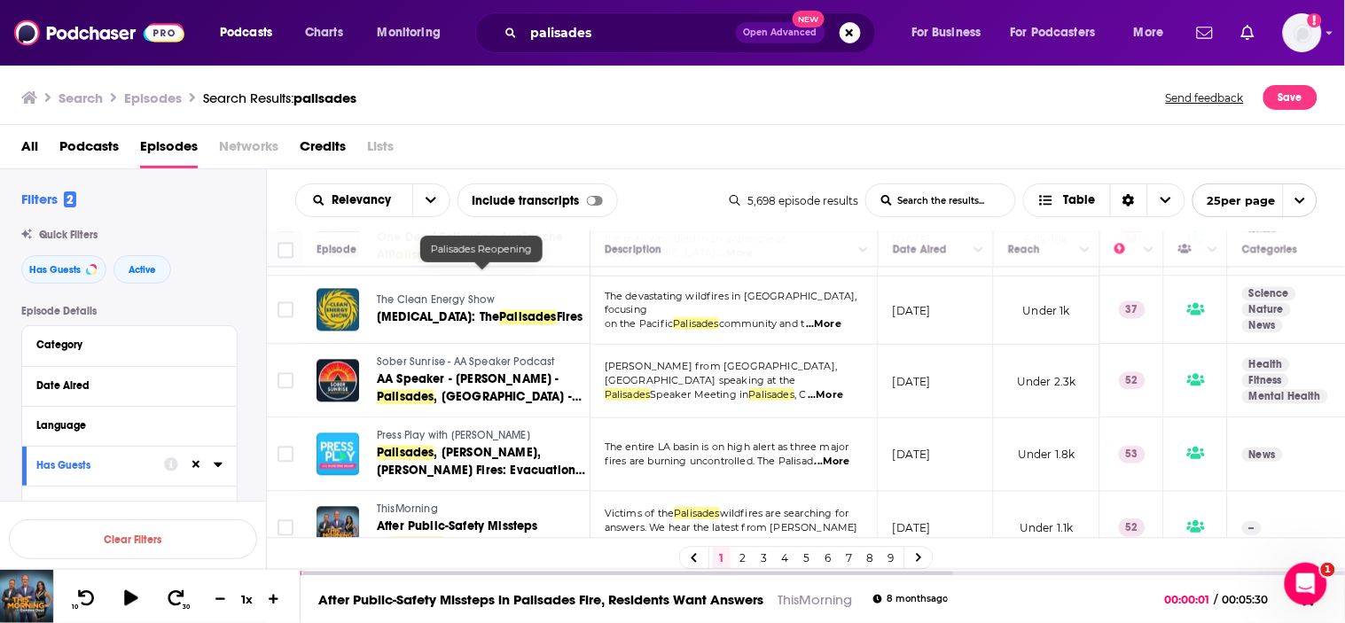
click at [395, 510] on span "ThisMorning" at bounding box center [407, 510] width 61 height 12
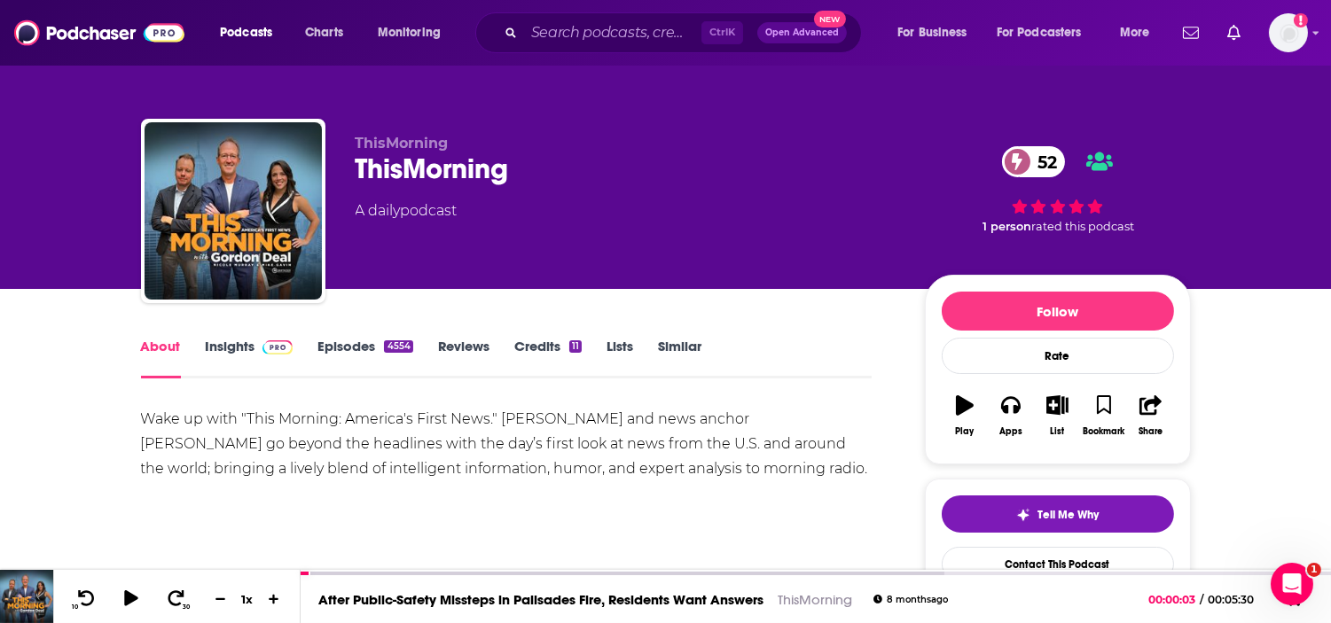
click at [250, 343] on link "Insights" at bounding box center [250, 358] width 88 height 41
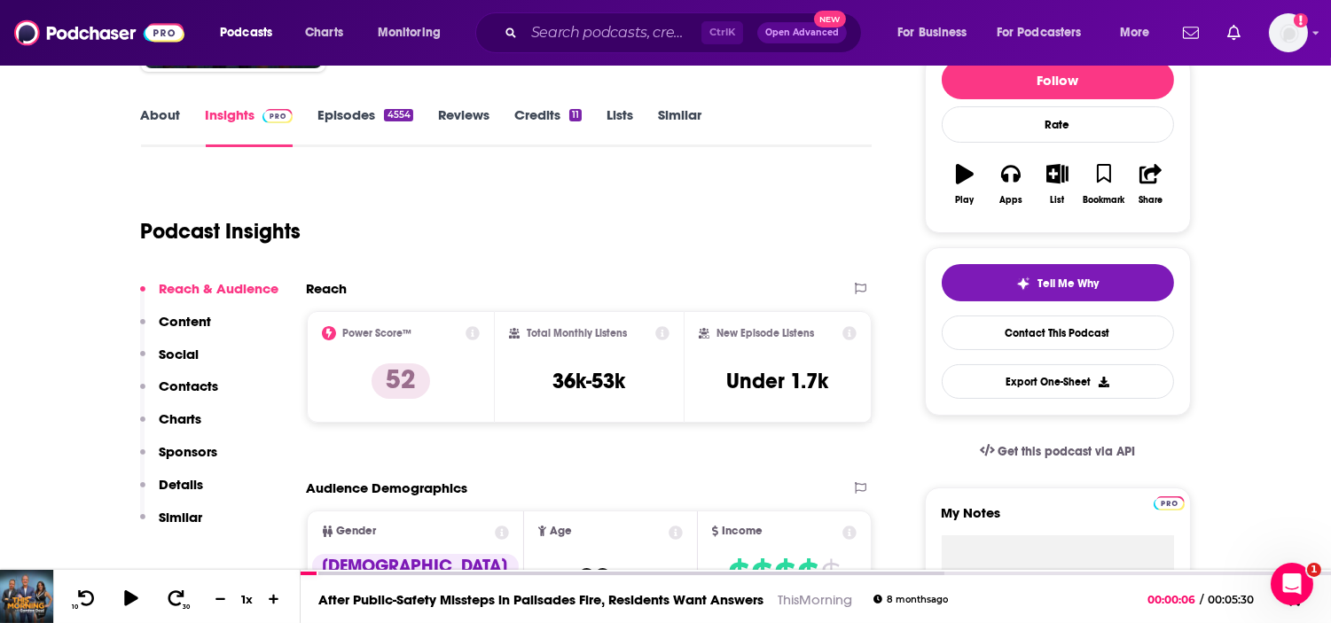
scroll to position [246, 0]
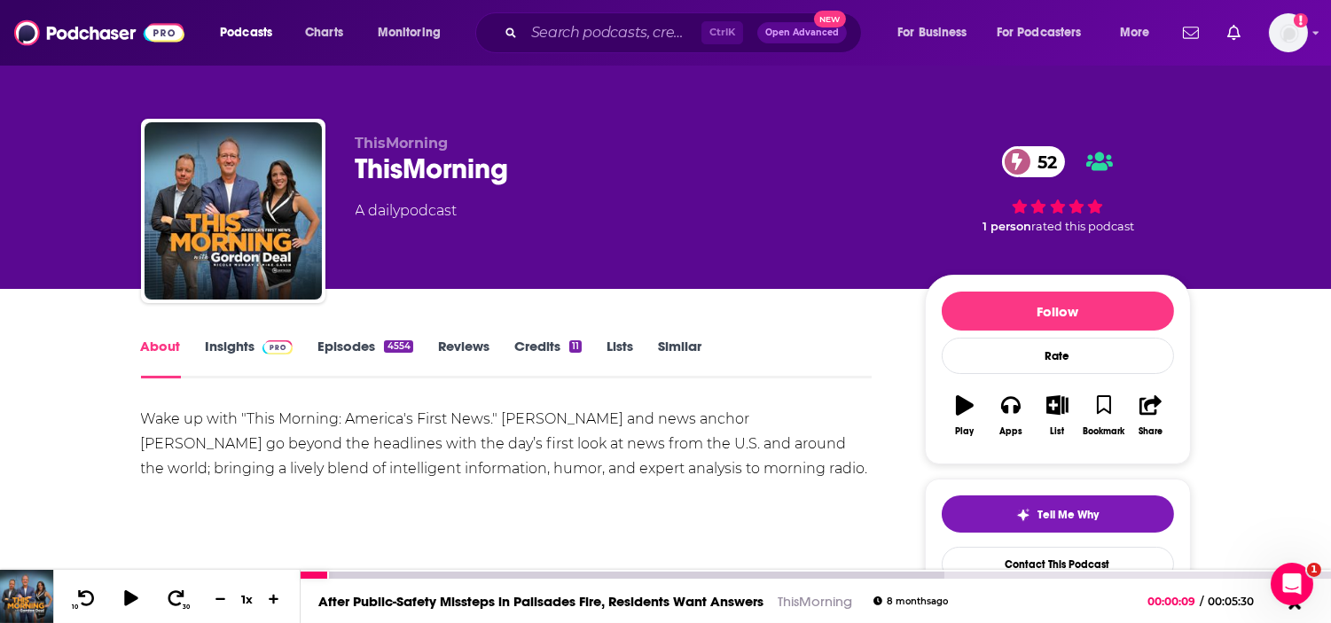
click at [1293, 609] on icon at bounding box center [1294, 603] width 22 height 18
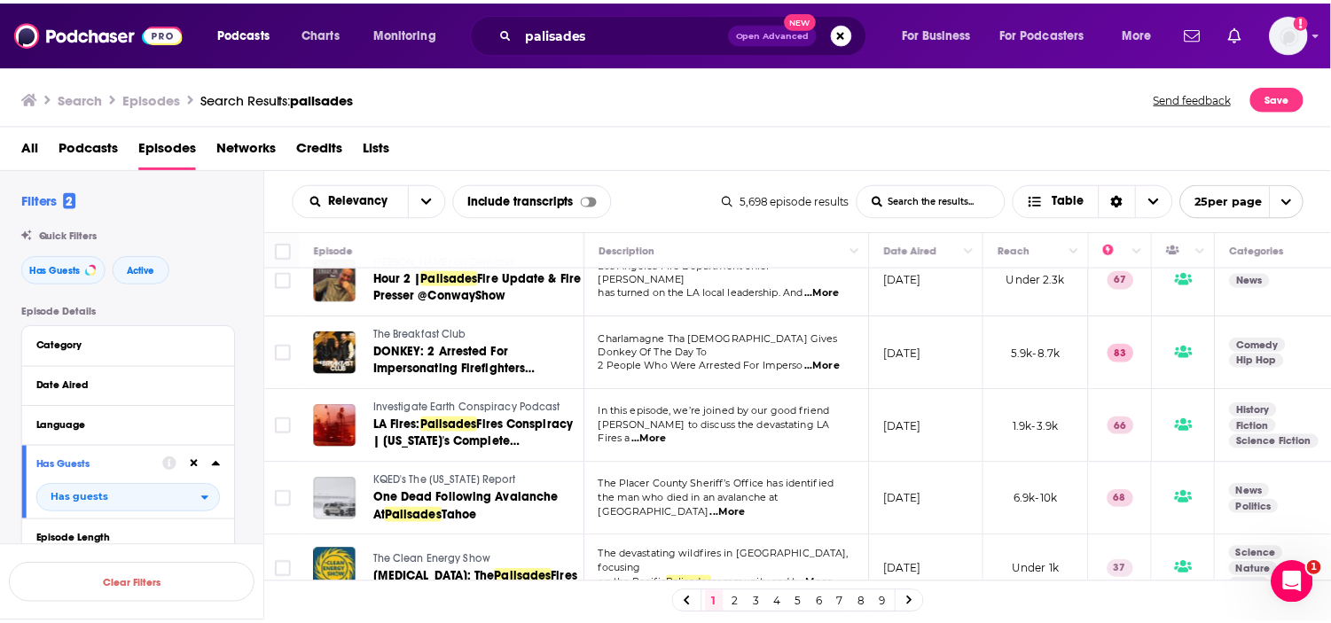
scroll to position [878, 0]
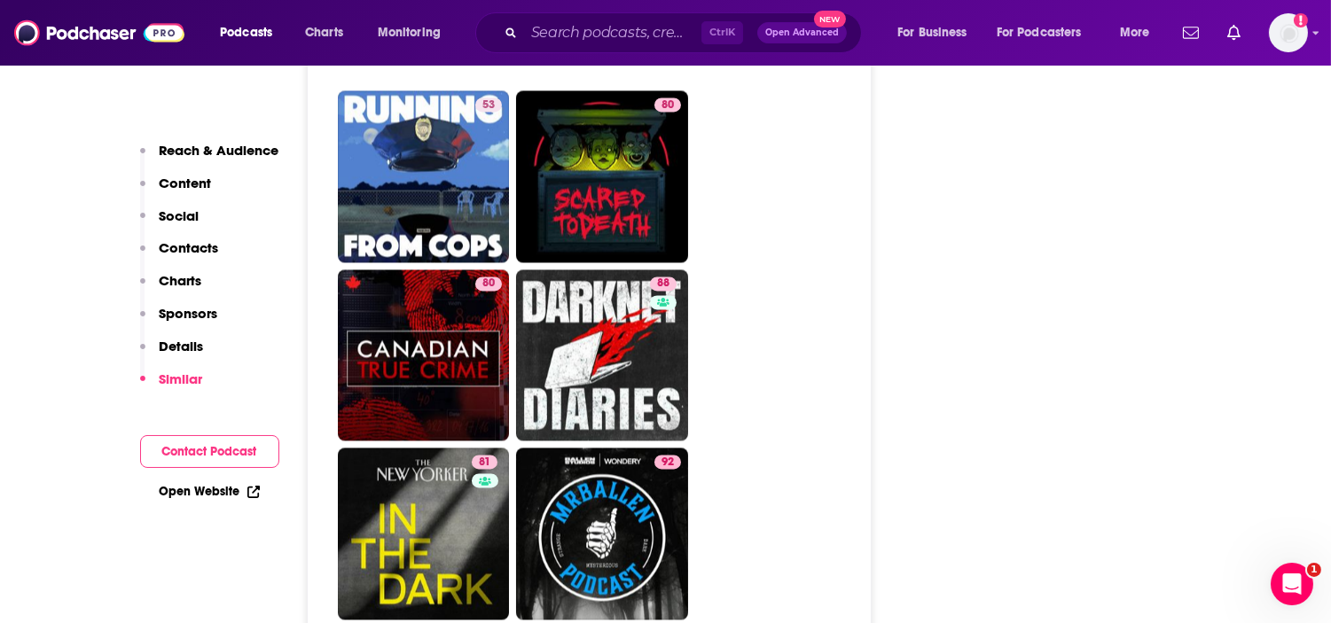
scroll to position [6516, 0]
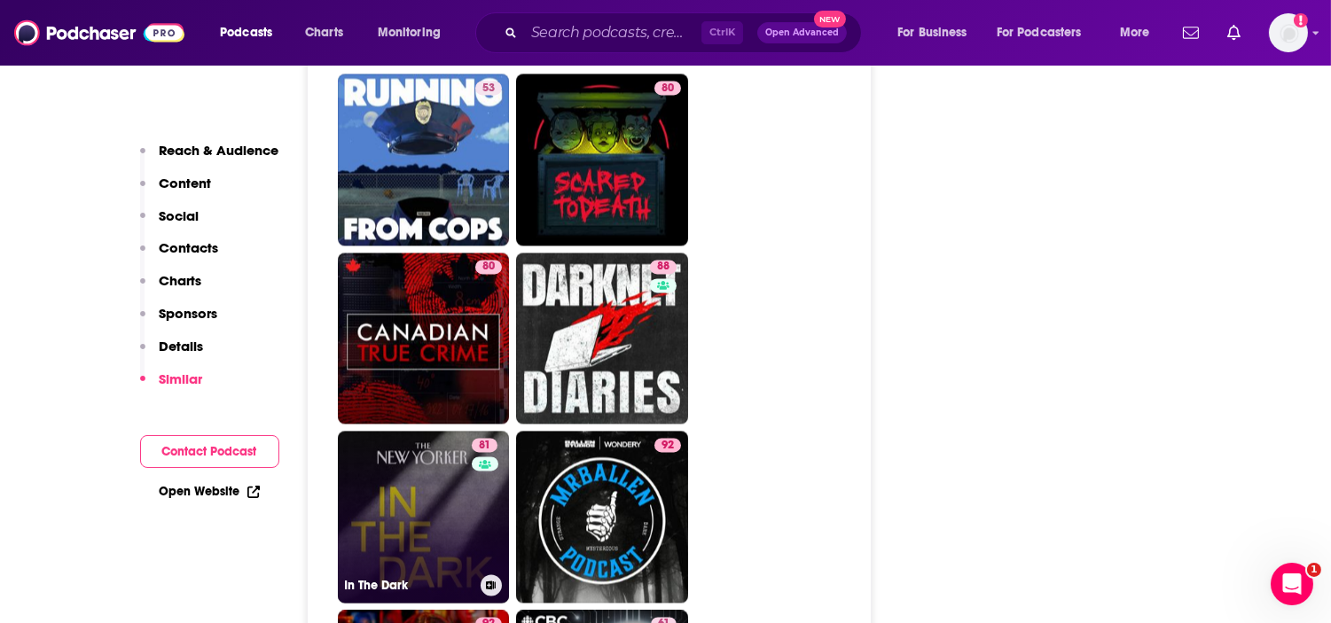
click at [437, 466] on link "81 In The Dark" at bounding box center [424, 517] width 172 height 172
type input "[URL][DOMAIN_NAME]"
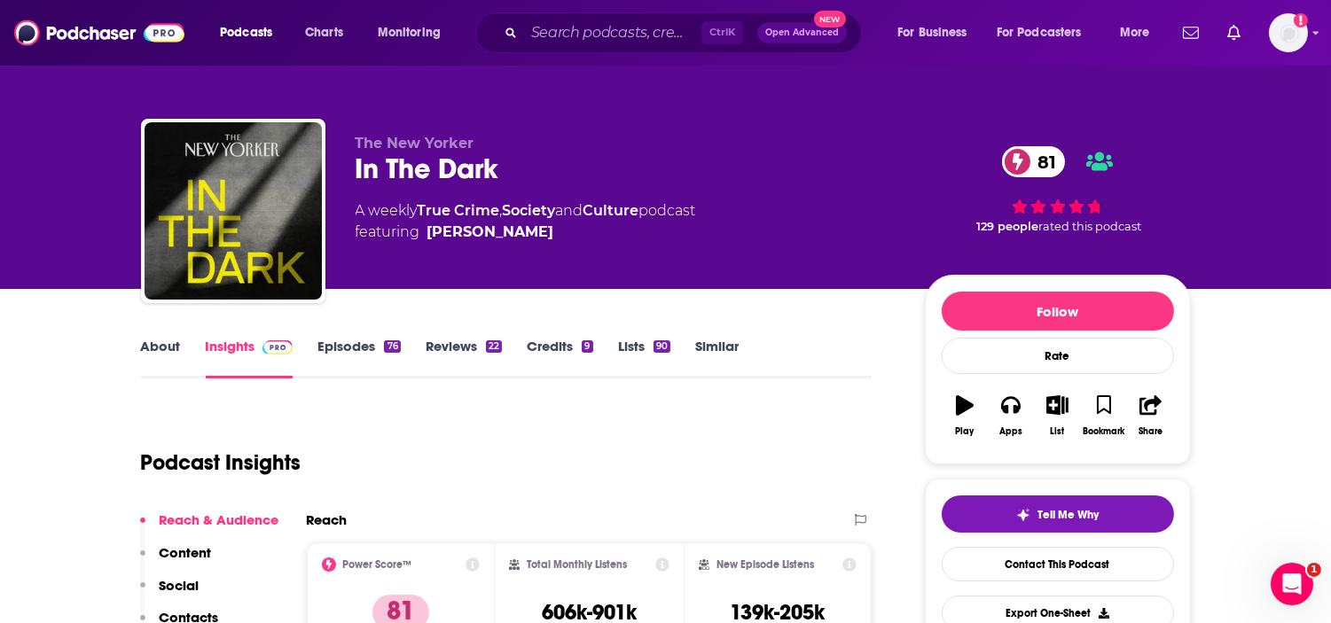
click at [341, 358] on link "Episodes 76" at bounding box center [358, 358] width 82 height 41
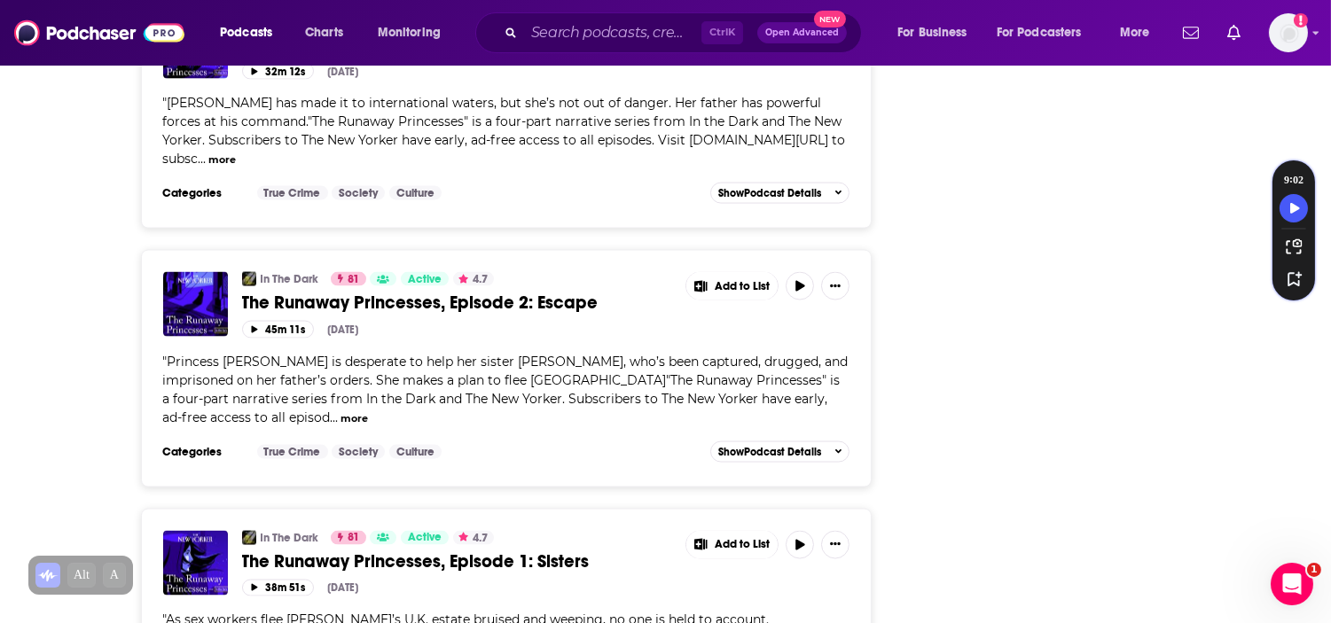
scroll to position [5067, 0]
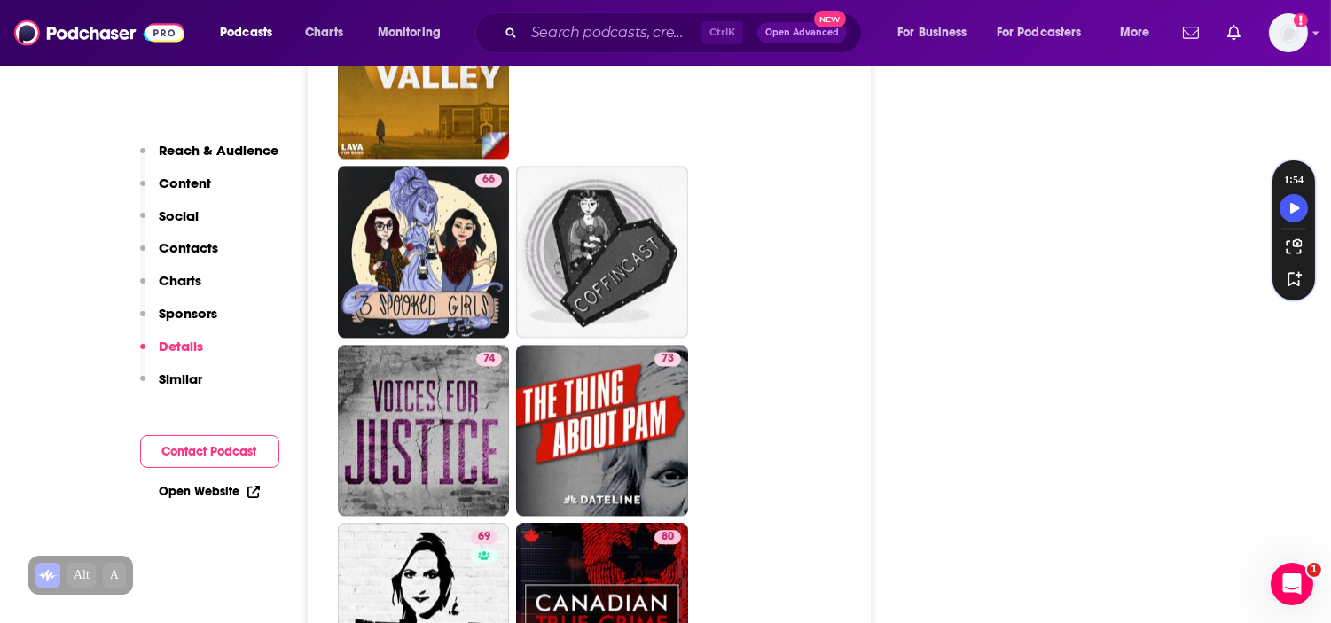
scroll to position [7079, 0]
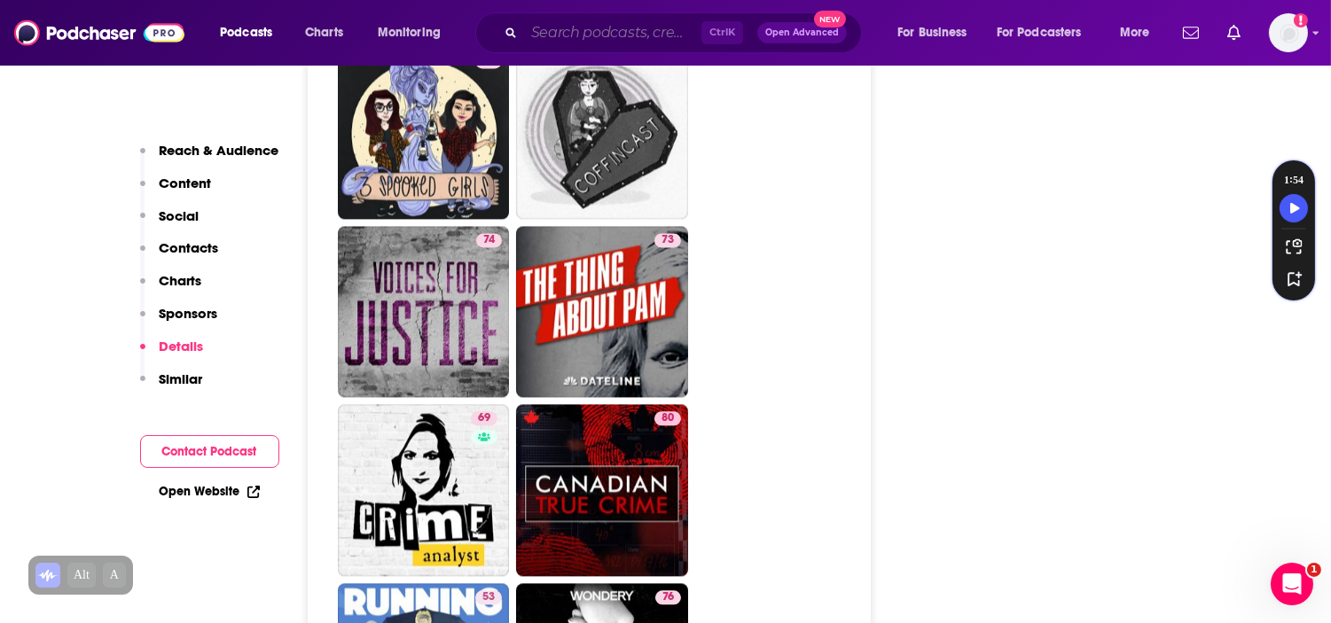
click at [680, 39] on input "Search podcasts, credits, & more..." at bounding box center [612, 33] width 177 height 28
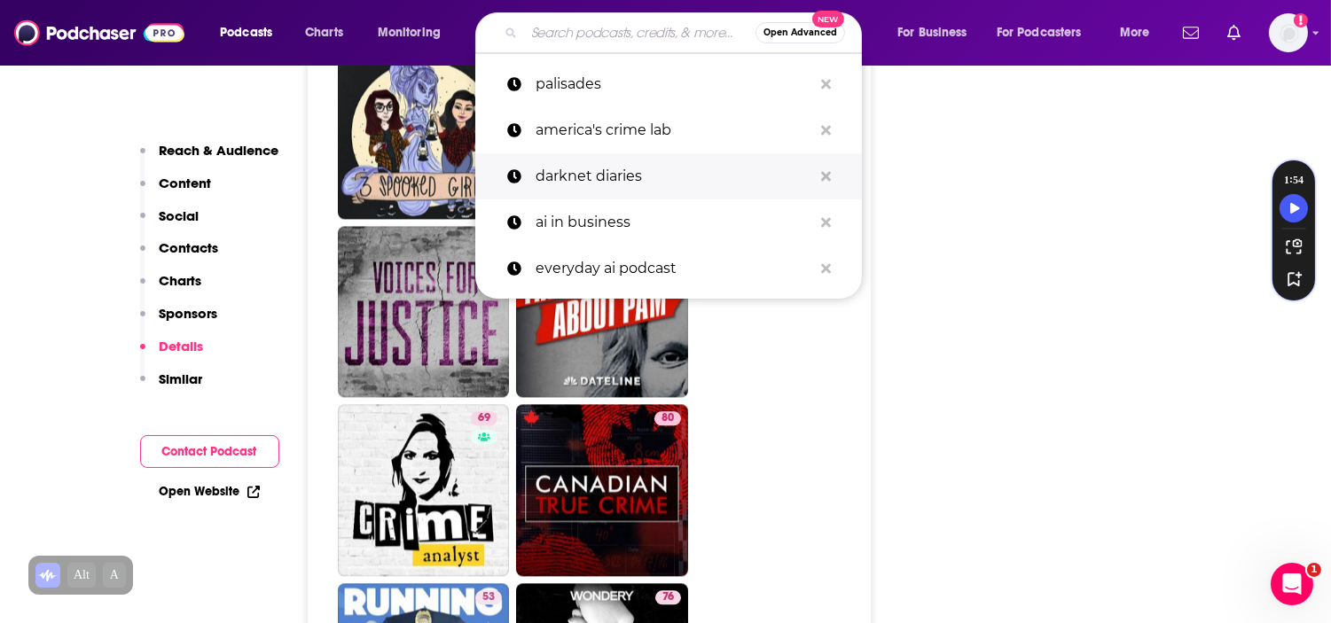
click at [616, 180] on p "darknet diaries" at bounding box center [674, 176] width 277 height 46
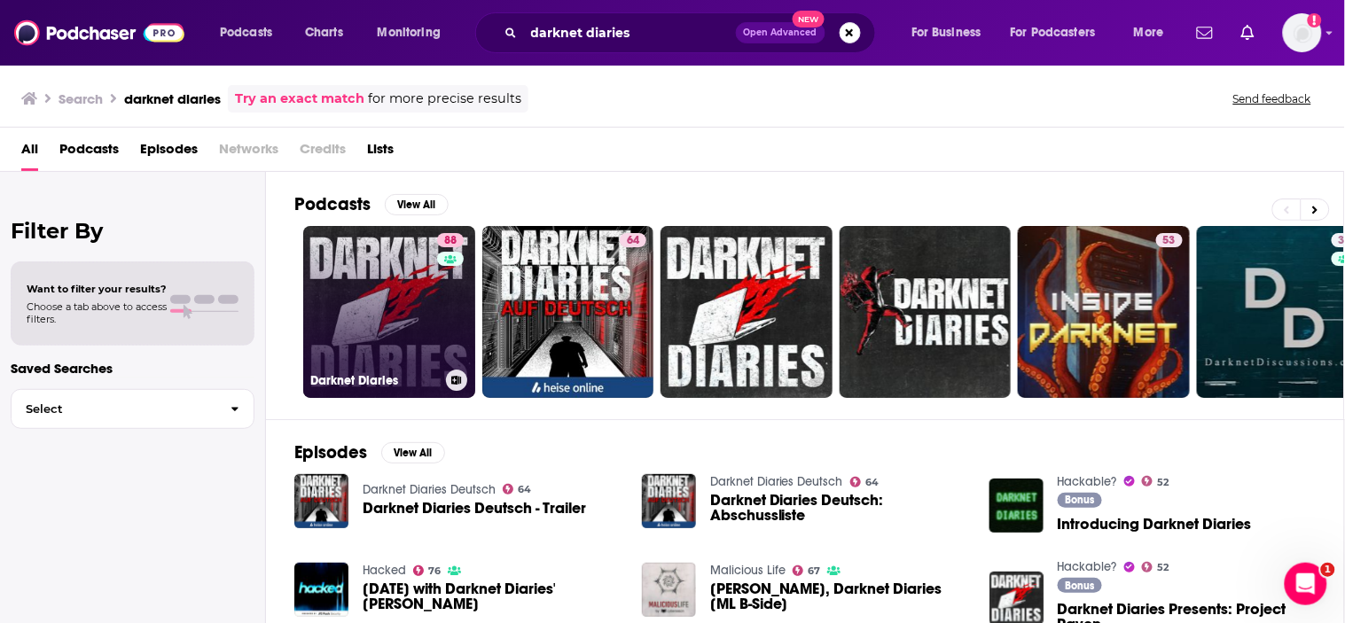
click at [376, 295] on link "88 Darknet Diaries" at bounding box center [389, 312] width 172 height 172
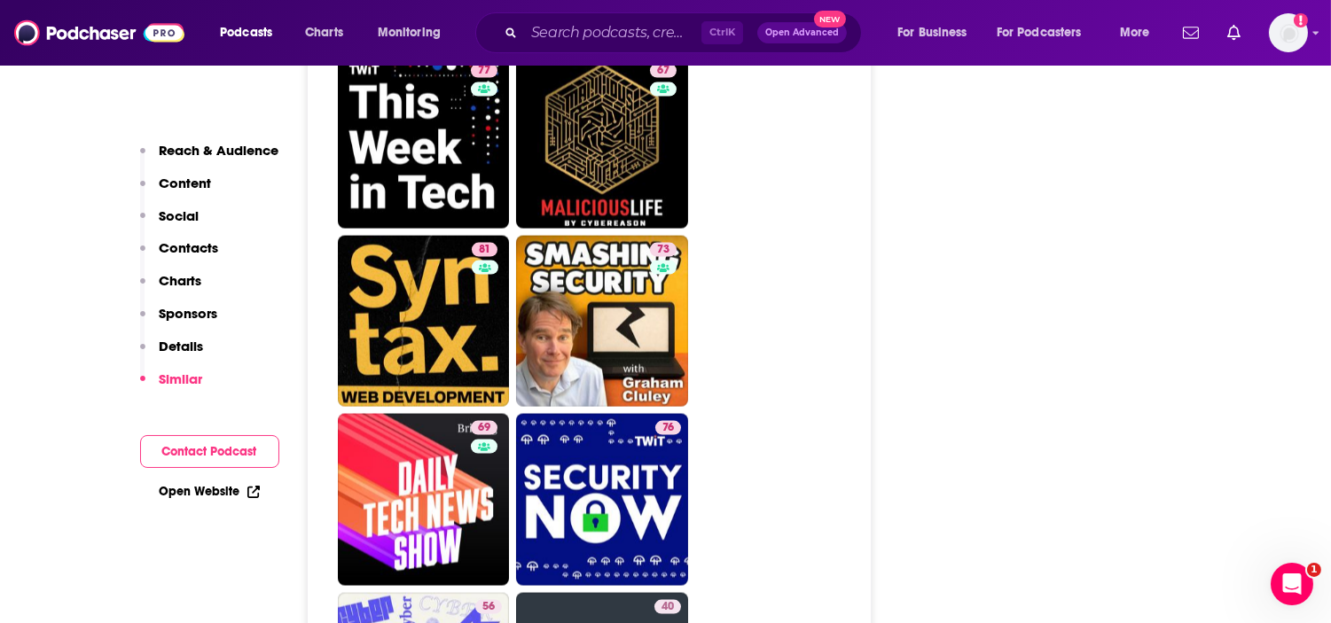
scroll to position [4828, 0]
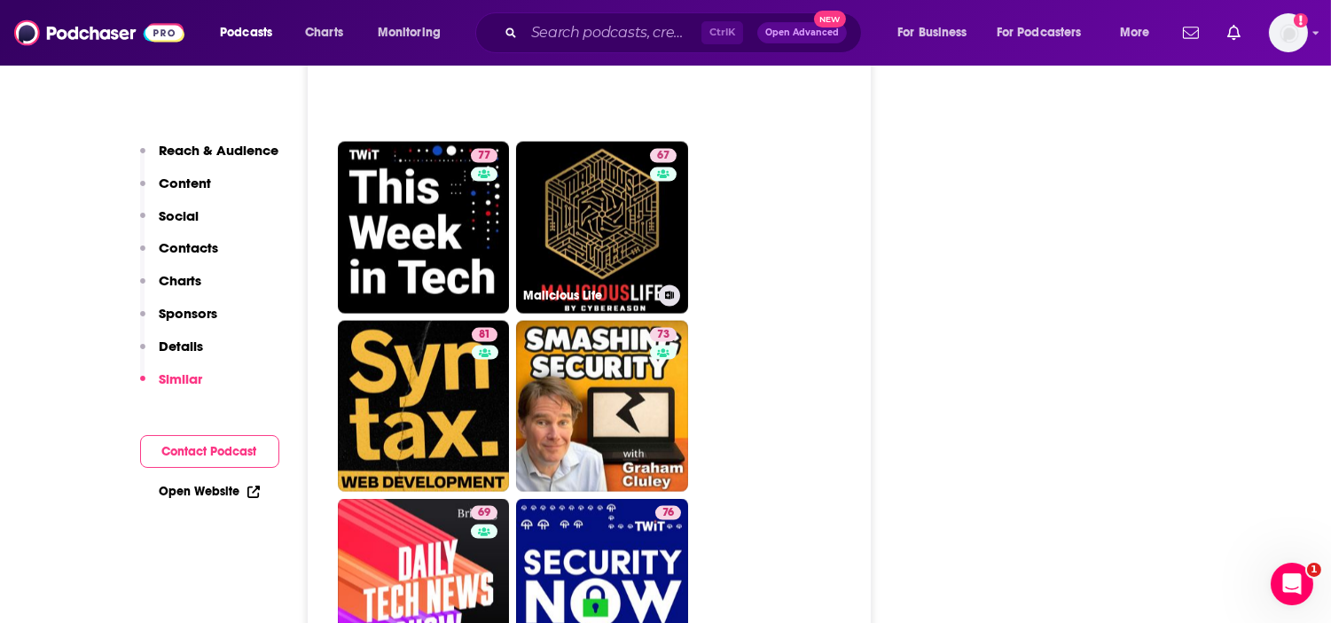
drag, startPoint x: 595, startPoint y: 144, endPoint x: 678, endPoint y: 262, distance: 144.4
click at [595, 144] on link "67 Malicious Life" at bounding box center [602, 228] width 172 height 172
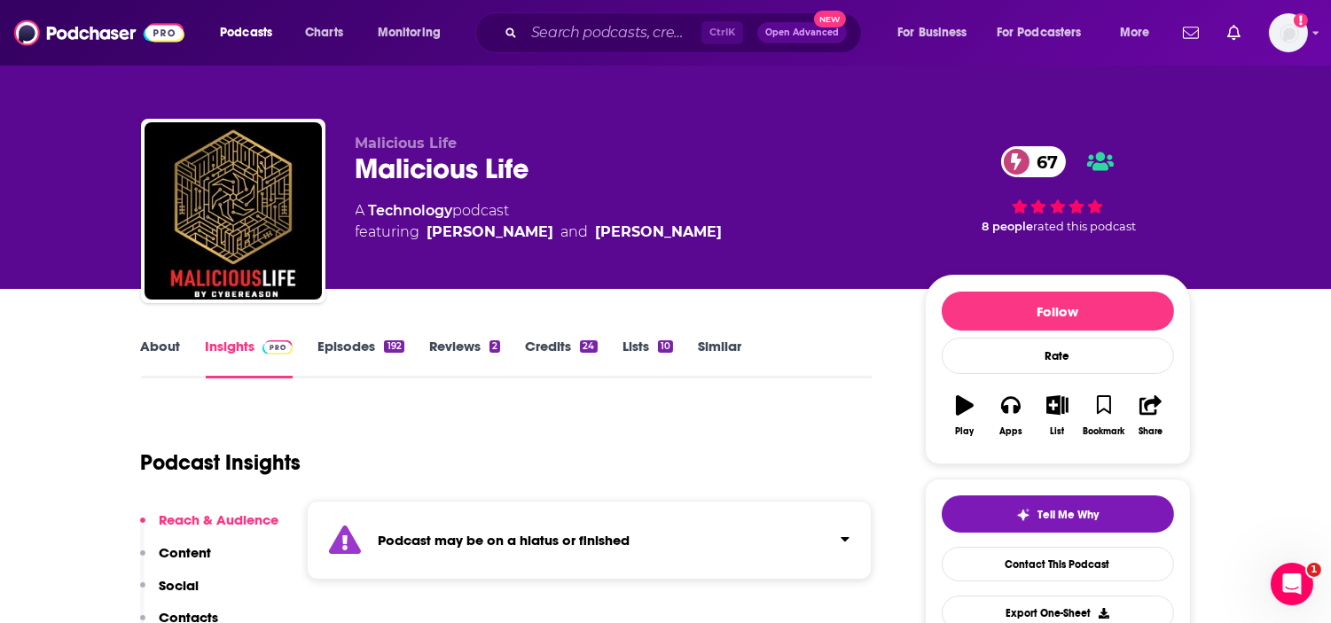
type input "[URL][DOMAIN_NAME]"
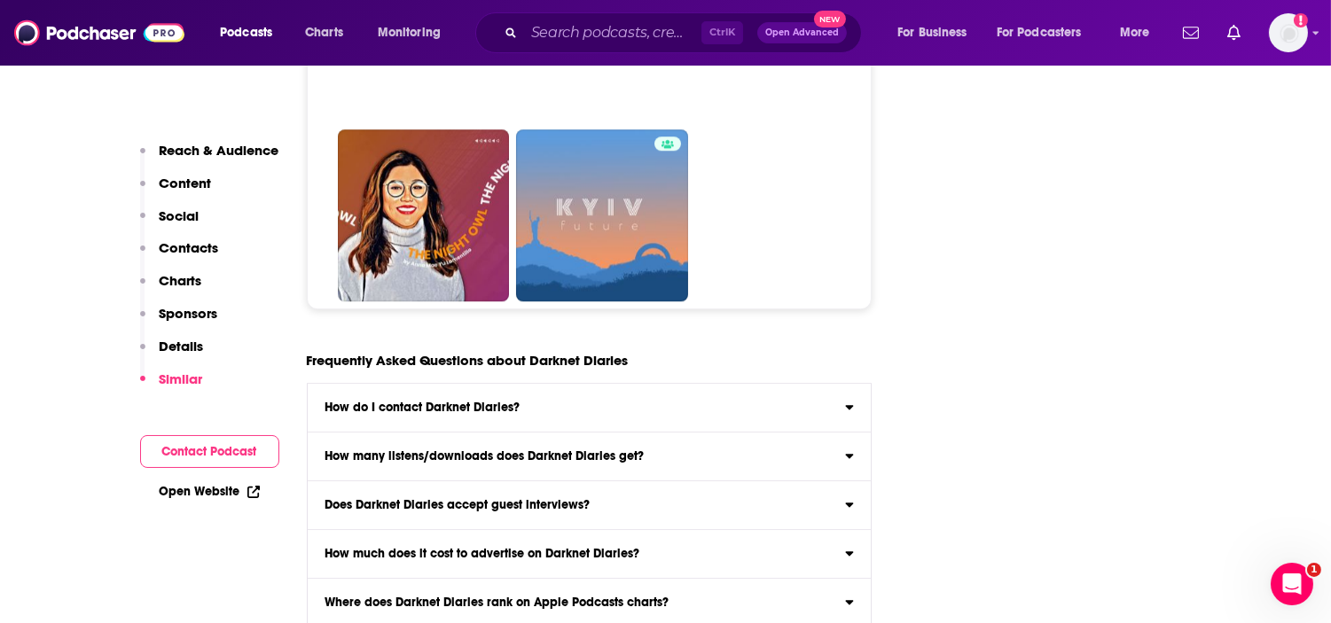
scroll to position [9131, 0]
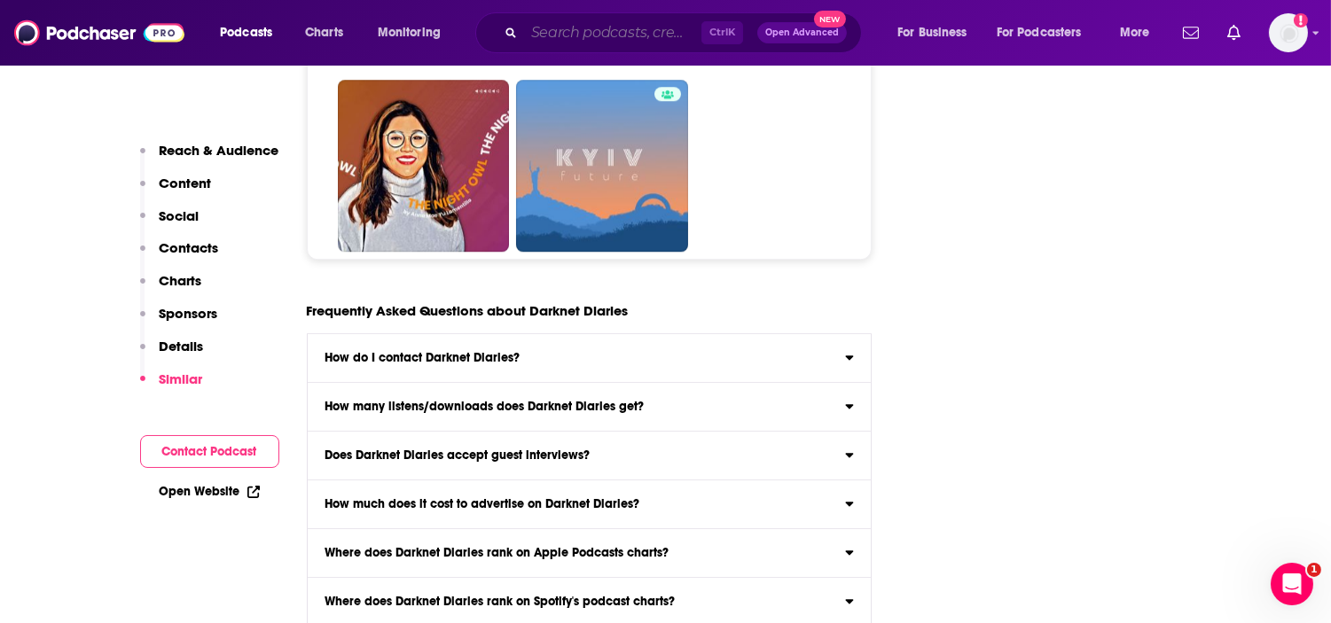
click at [604, 29] on input "Search podcasts, credits, & more..." at bounding box center [612, 33] width 177 height 28
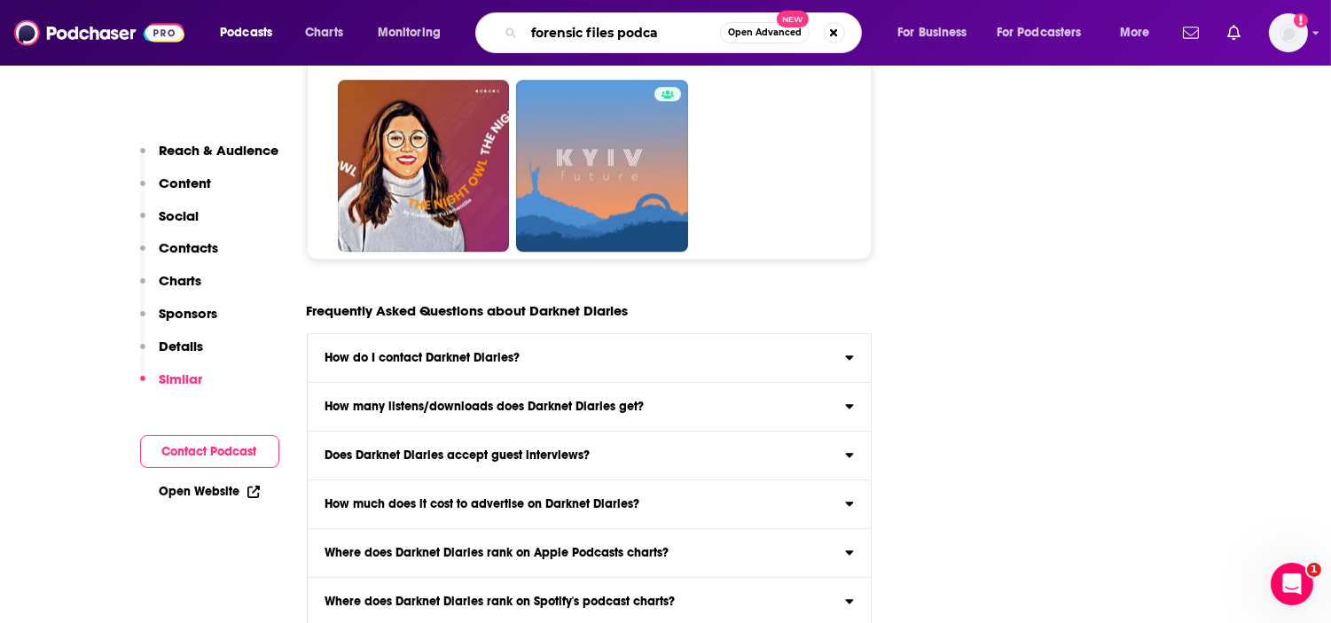
type input "forensic files podcas"
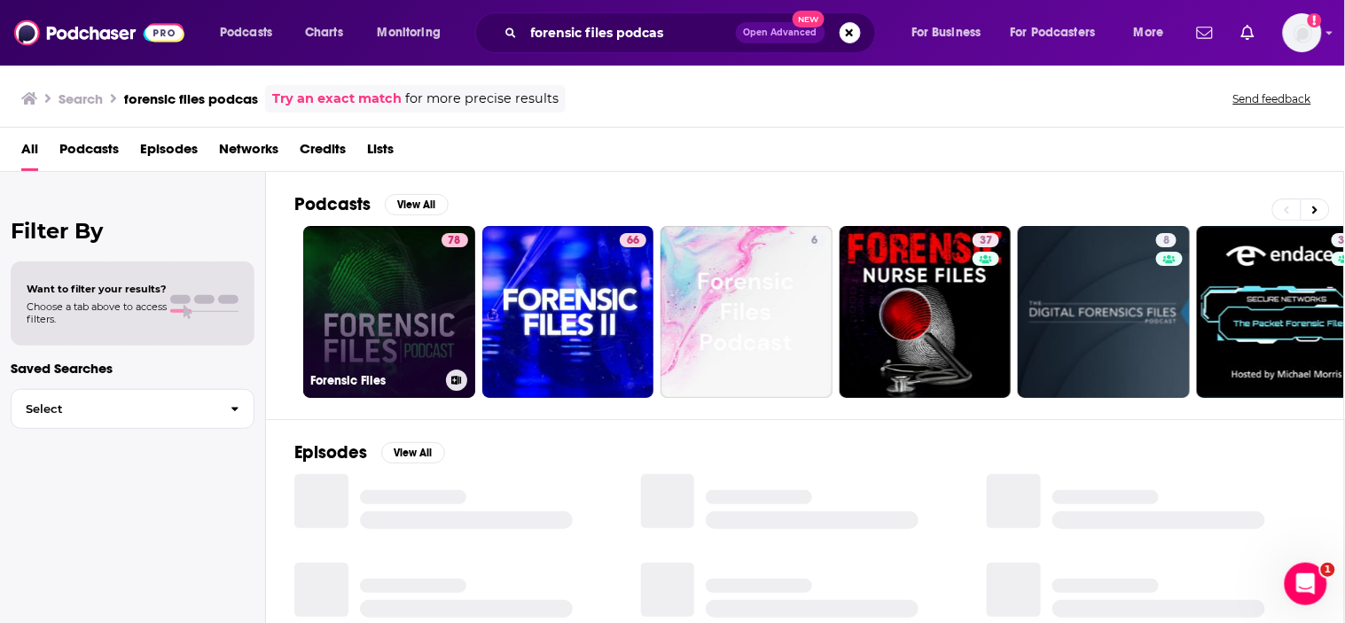
click at [419, 278] on link "78 Forensic Files" at bounding box center [389, 312] width 172 height 172
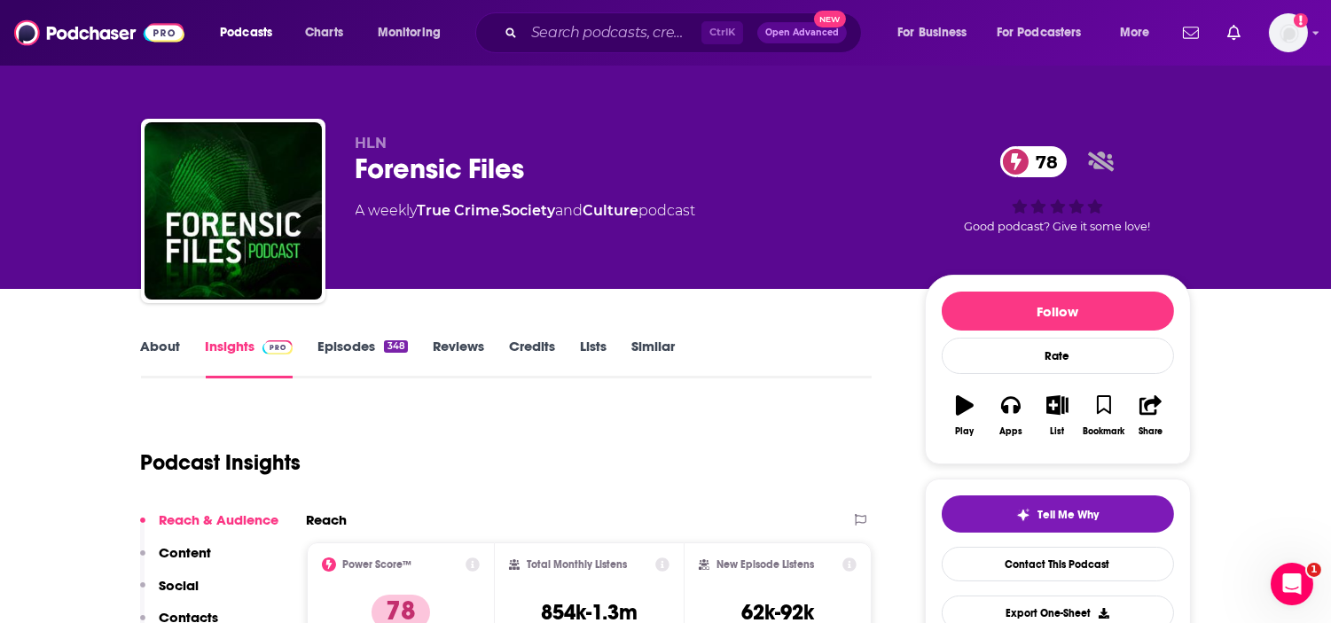
click at [324, 348] on link "Episodes 348" at bounding box center [362, 358] width 90 height 41
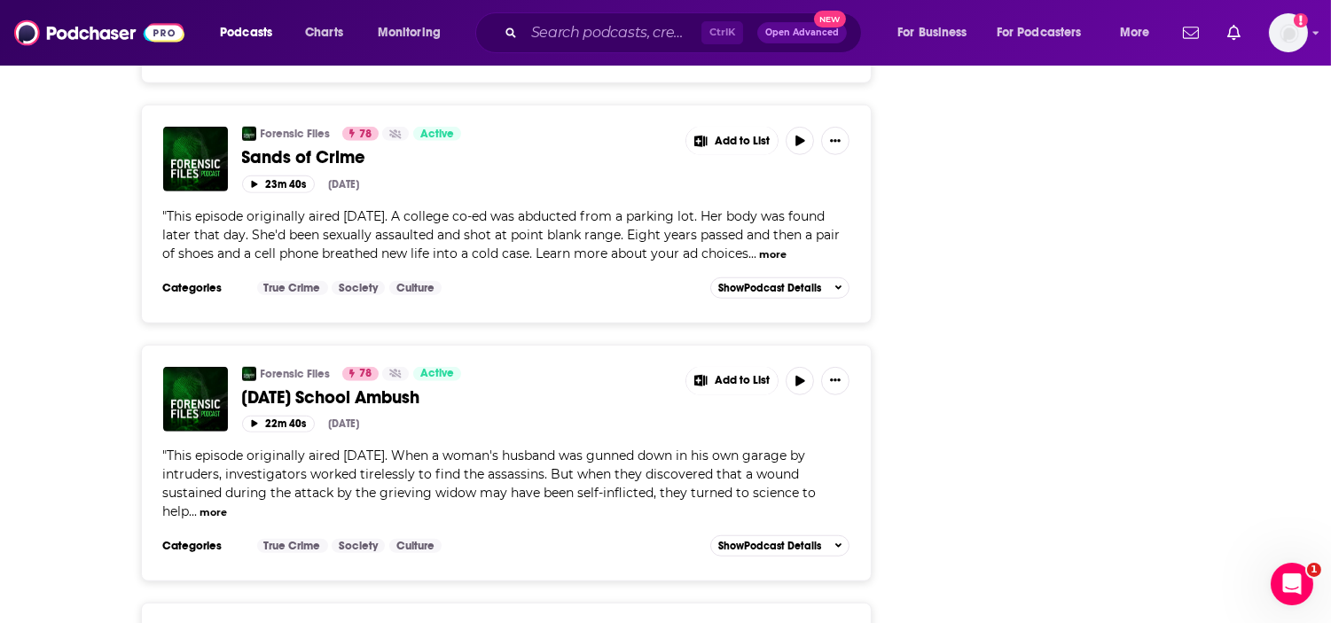
scroll to position [406, 0]
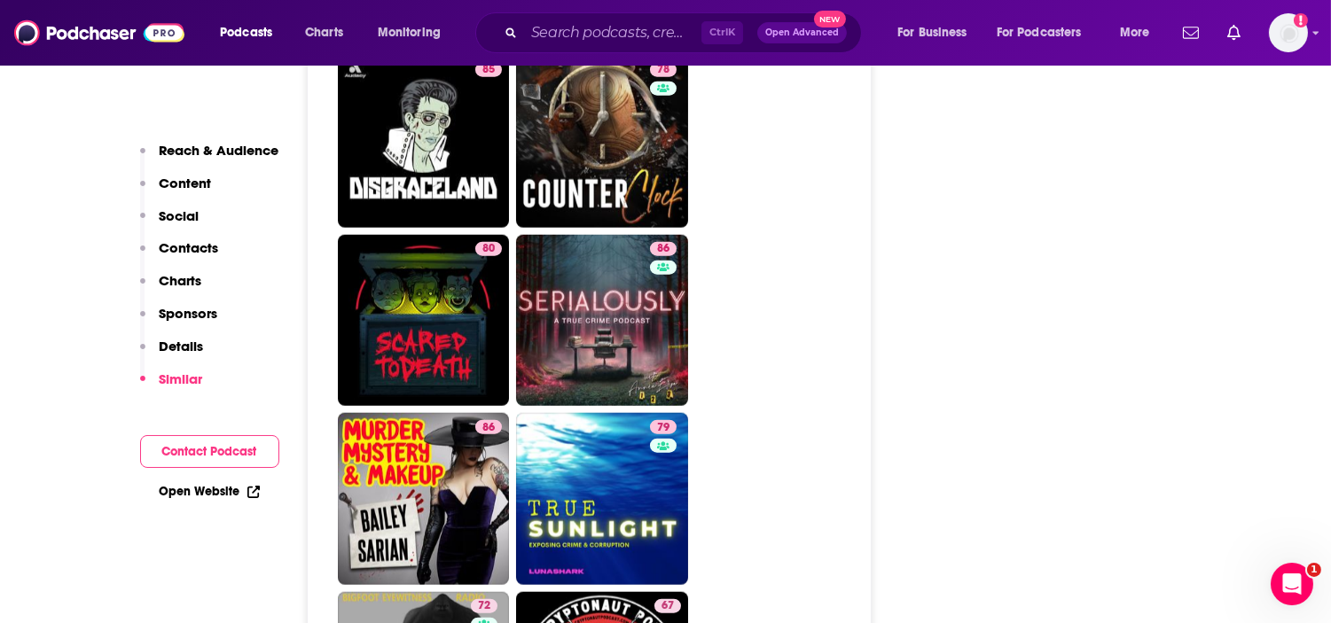
scroll to position [3453, 0]
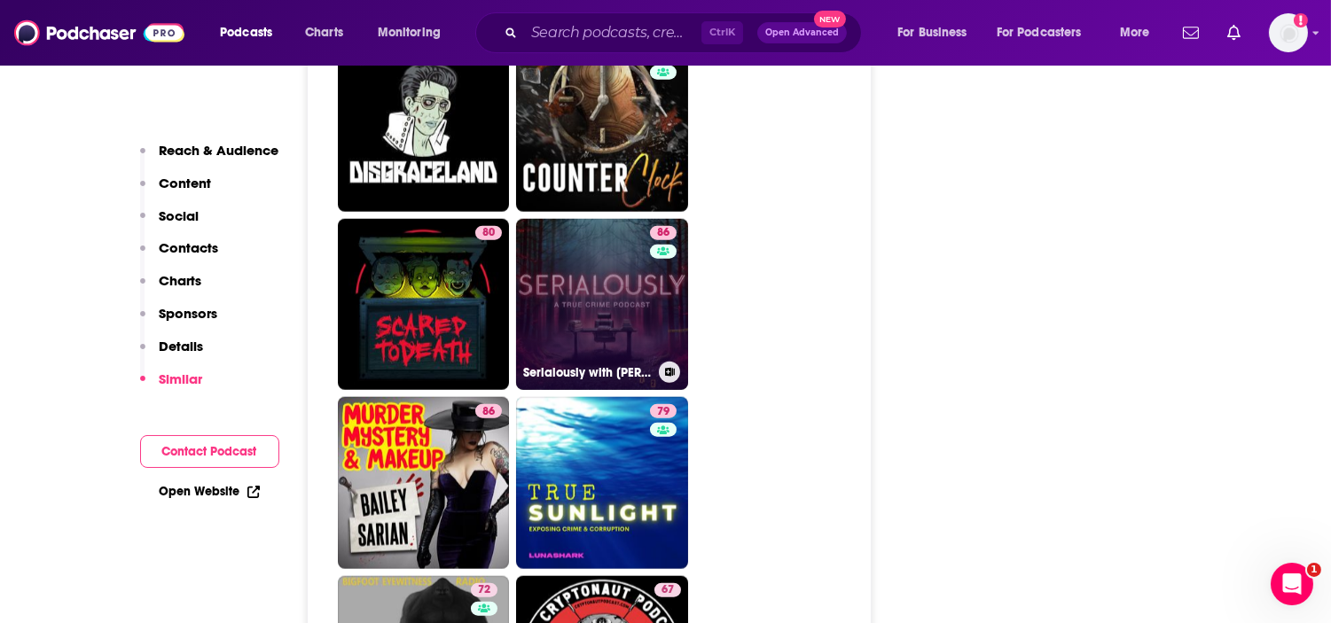
click at [662, 360] on div "86" at bounding box center [665, 294] width 31 height 137
type input "[URL][DOMAIN_NAME][PERSON_NAME]"
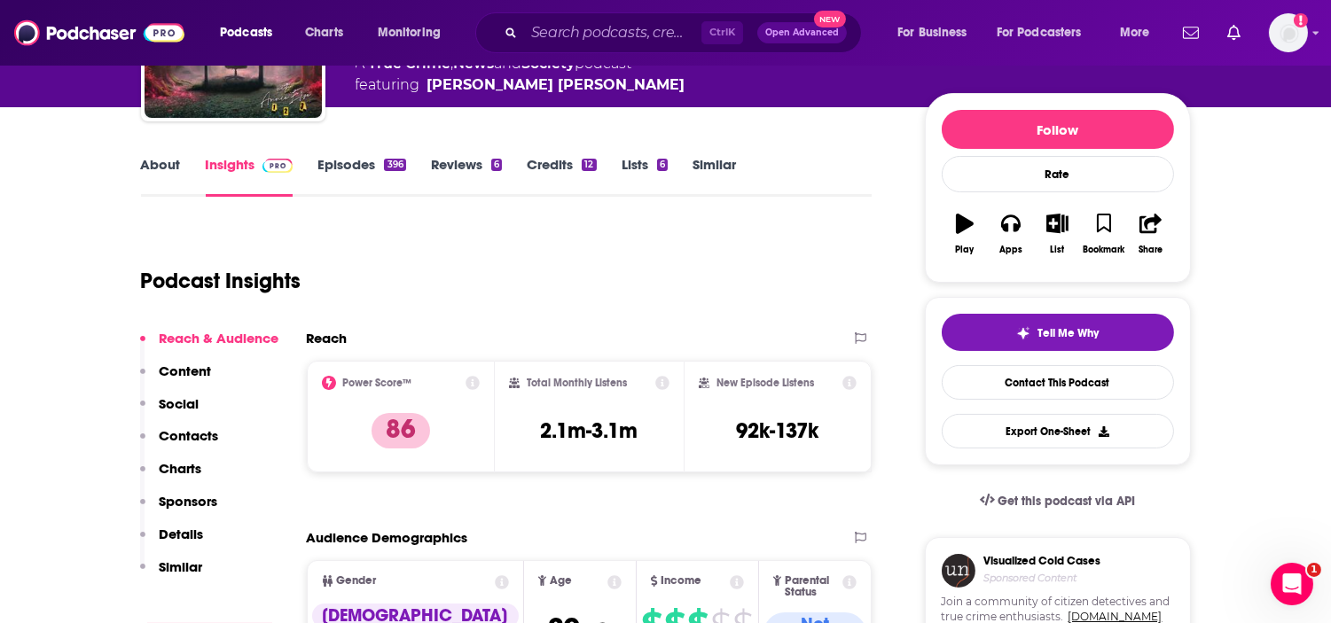
scroll to position [147, 0]
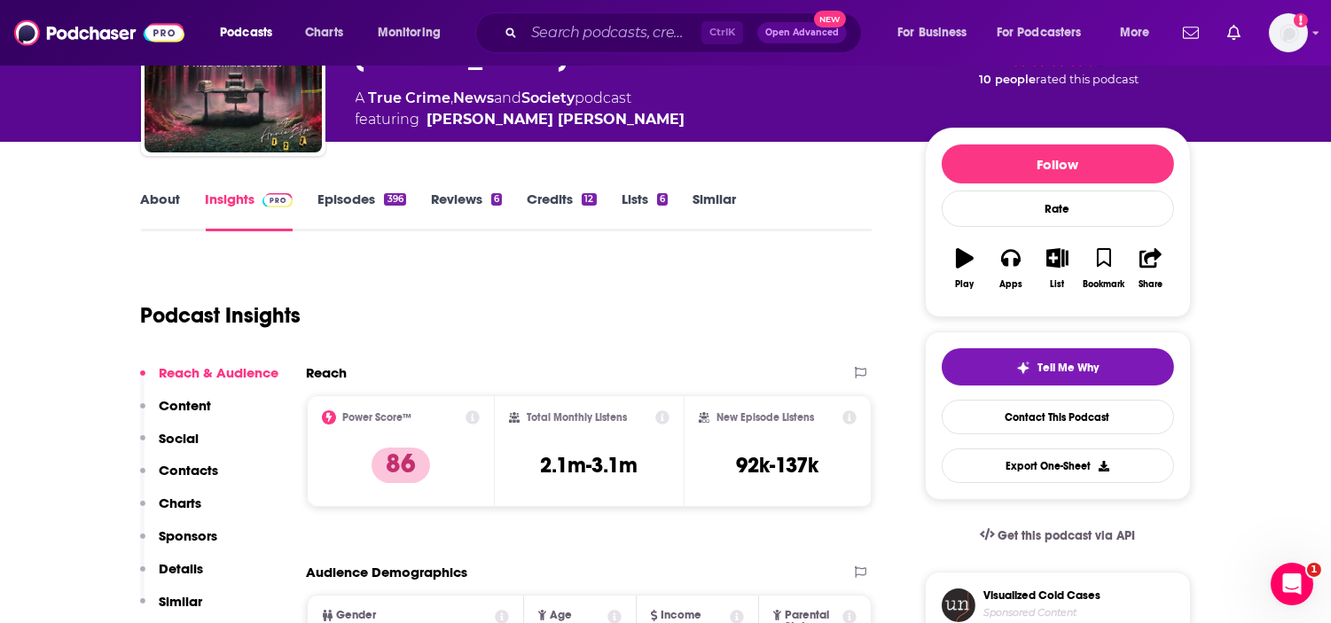
click at [357, 198] on link "Episodes 396" at bounding box center [361, 211] width 88 height 41
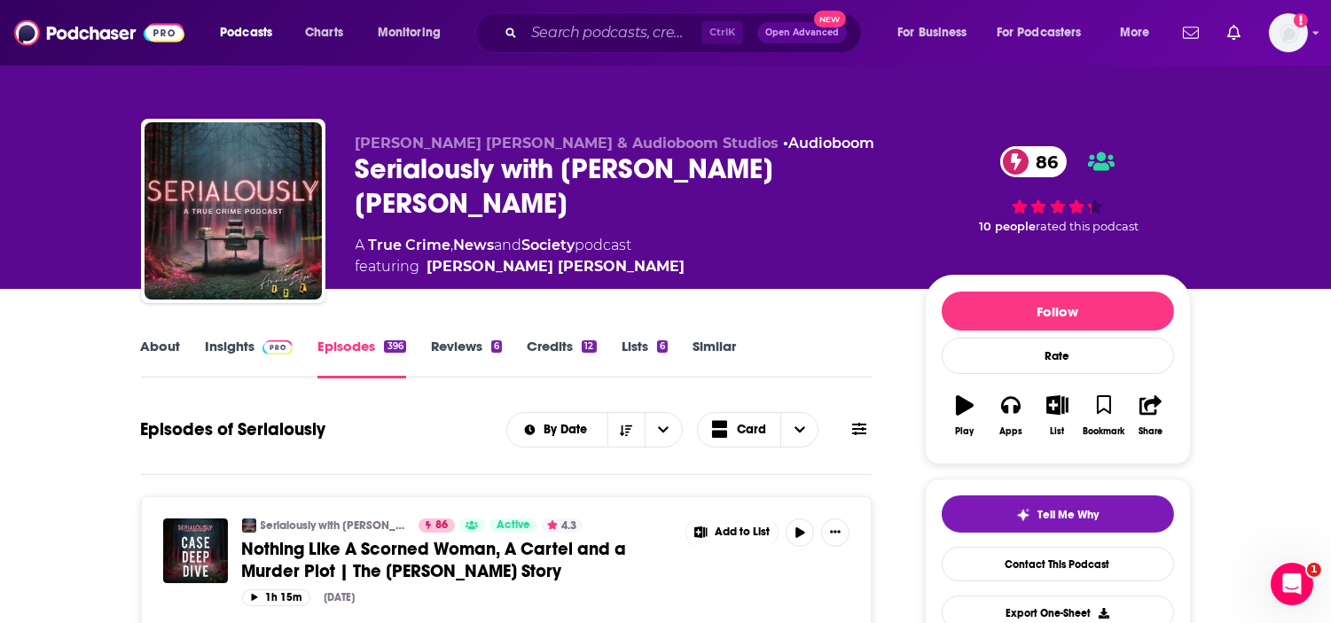
click at [161, 343] on link "About" at bounding box center [161, 358] width 40 height 41
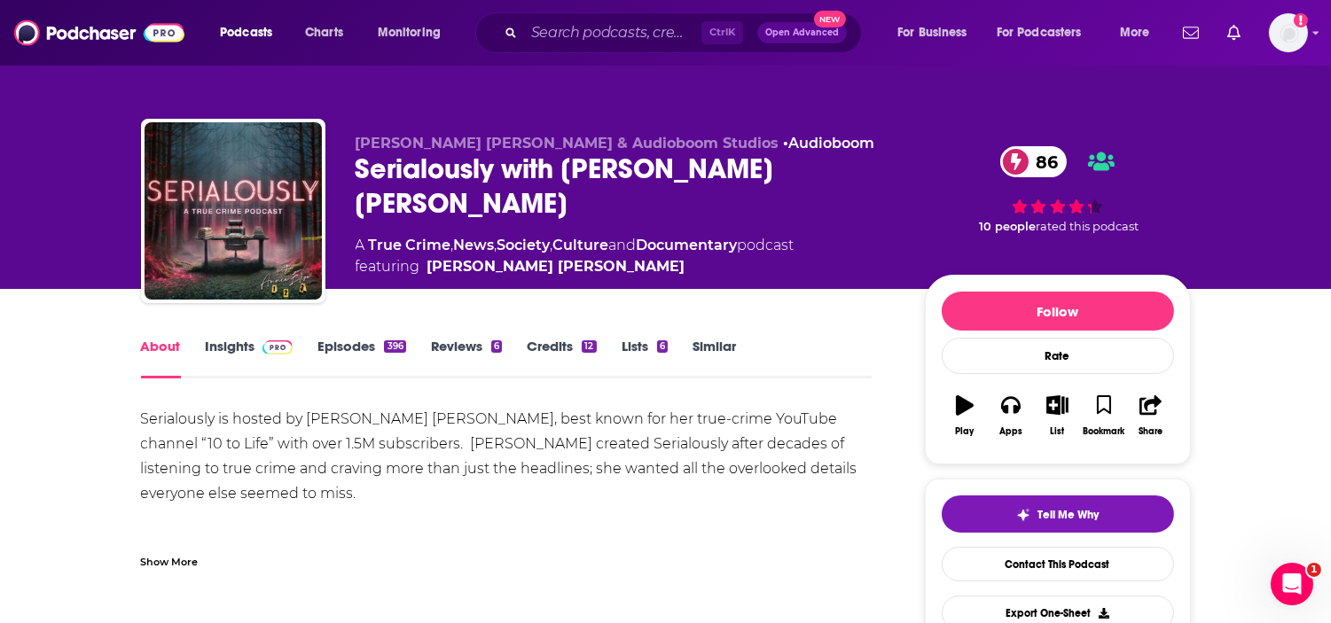
click at [219, 349] on link "Insights" at bounding box center [250, 358] width 88 height 41
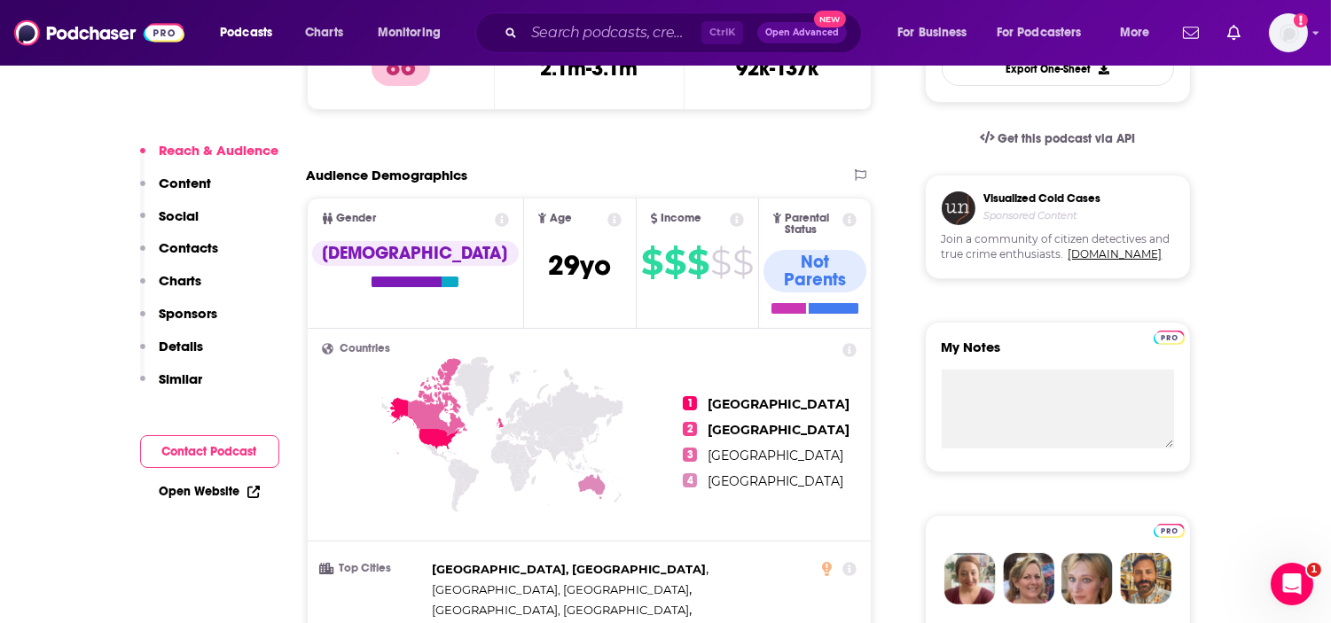
scroll to position [1089, 0]
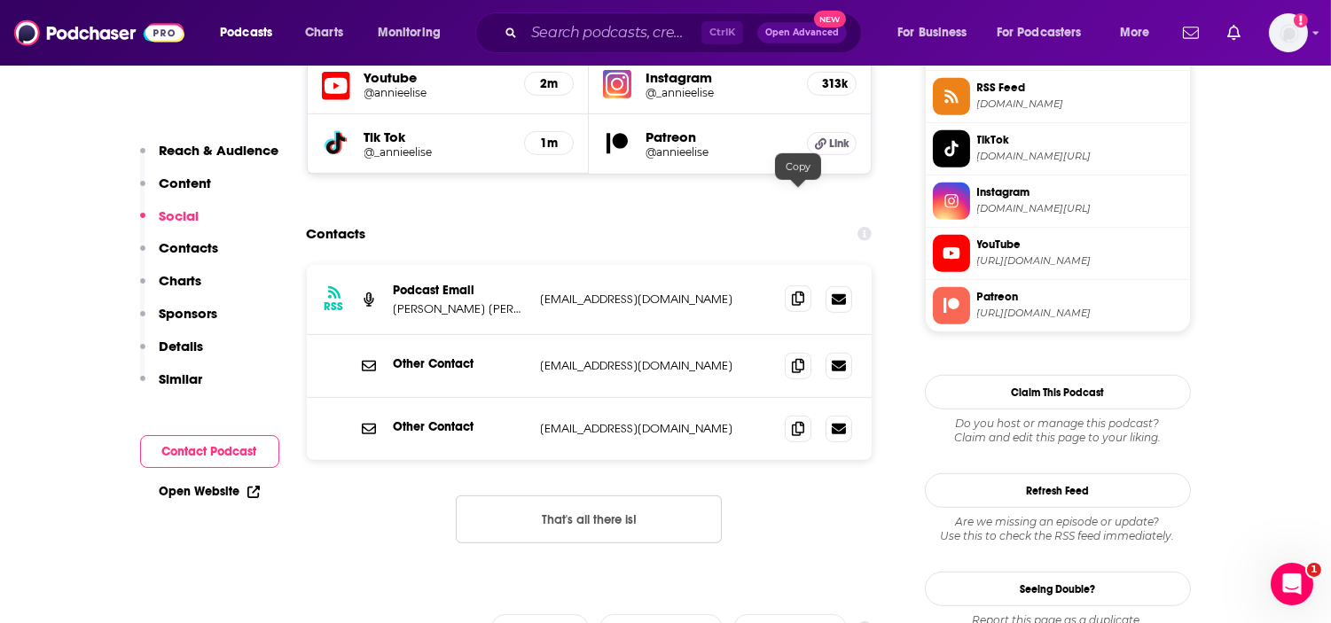
click at [798, 292] on icon at bounding box center [798, 299] width 12 height 14
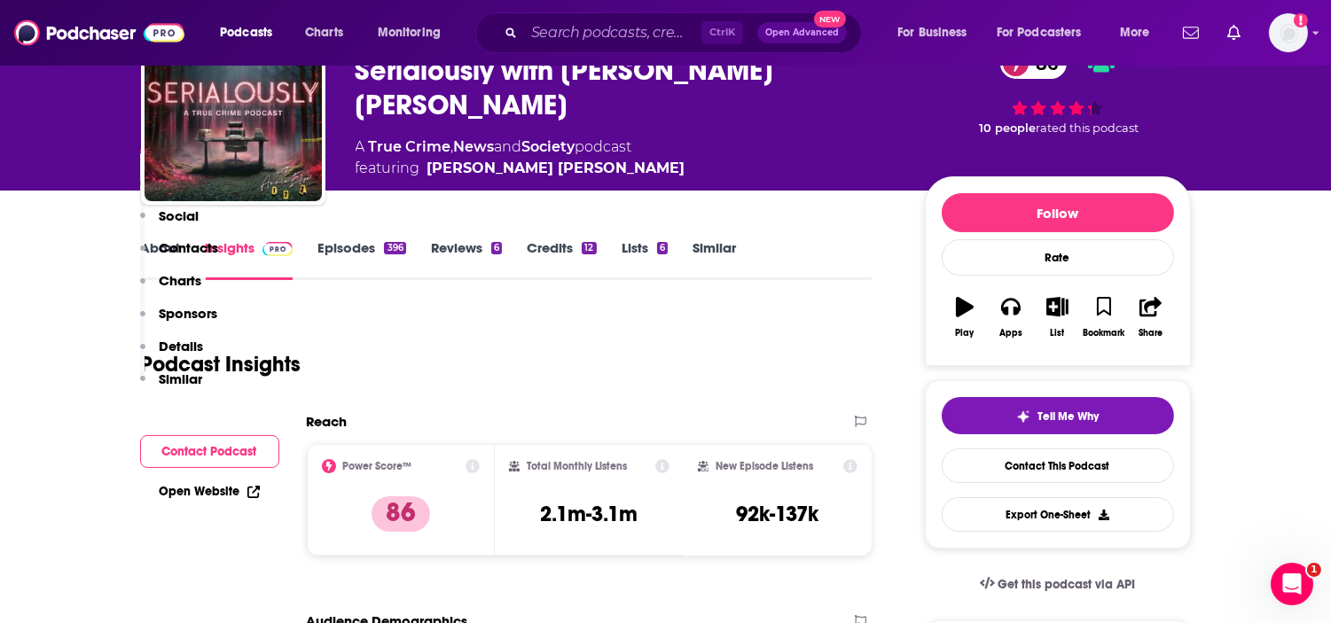
scroll to position [643, 0]
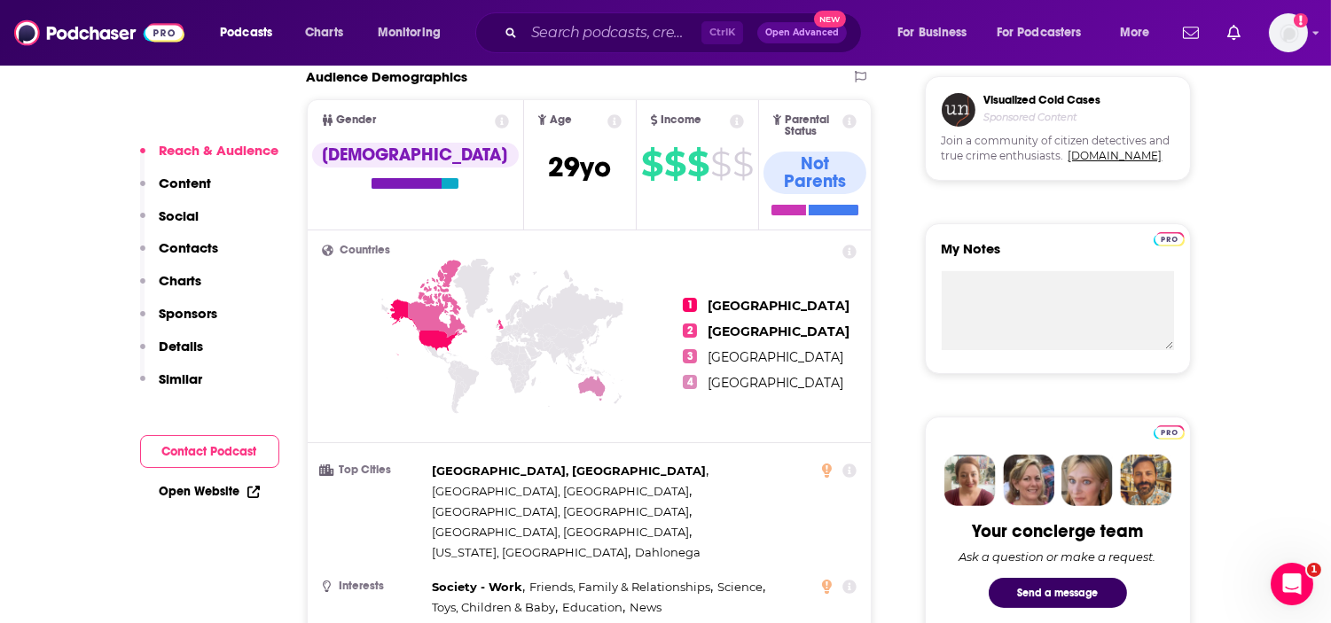
click at [599, 51] on div "Ctrl K Open Advanced New" at bounding box center [668, 32] width 387 height 41
click at [592, 34] on input "Search podcasts, credits, & more..." at bounding box center [612, 33] width 177 height 28
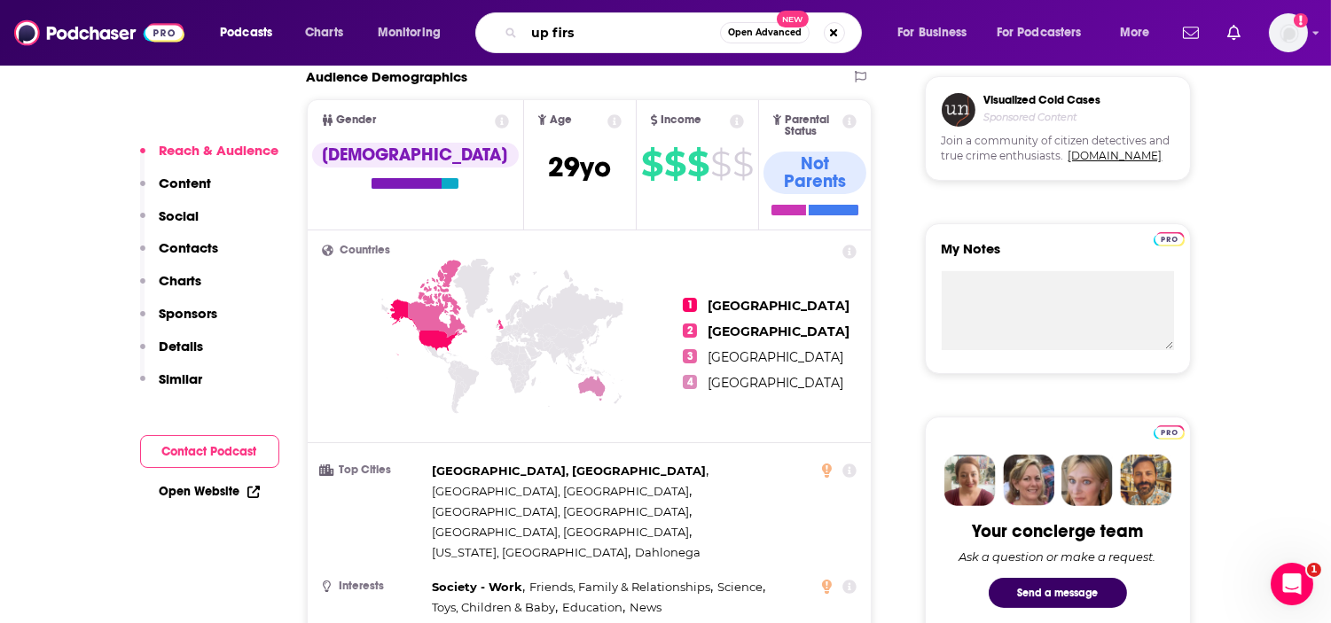
type input "up first"
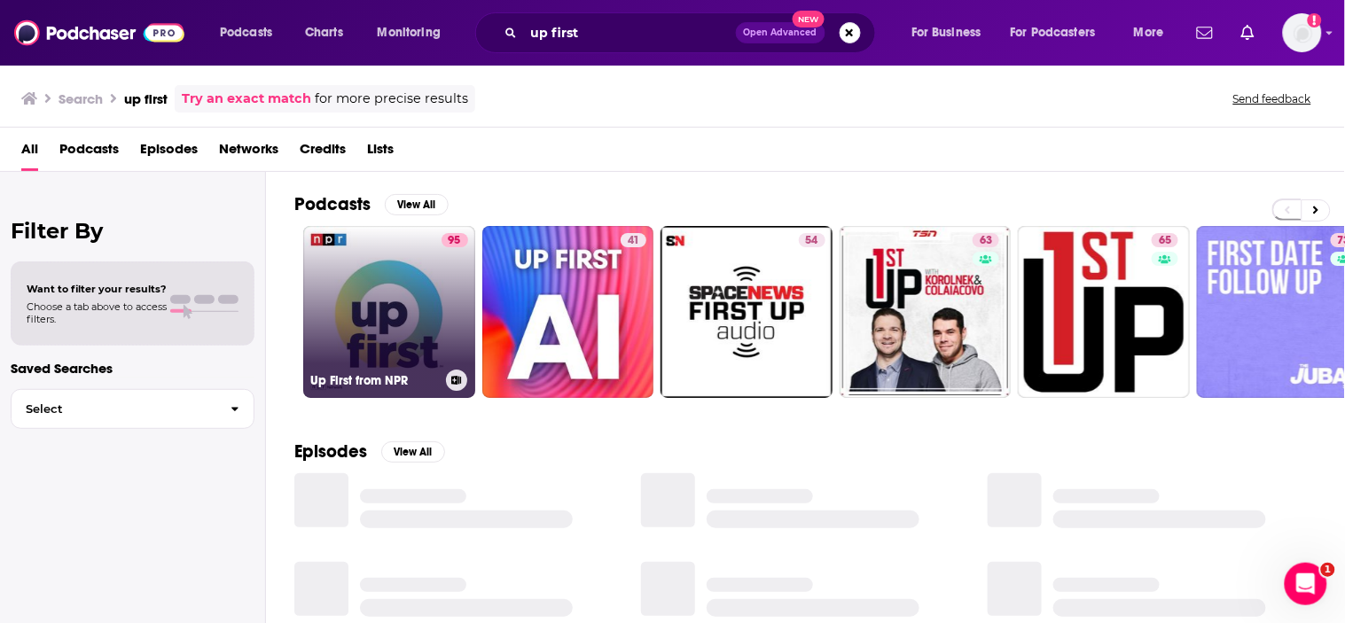
click at [429, 311] on link "95 Up First from NPR" at bounding box center [389, 312] width 172 height 172
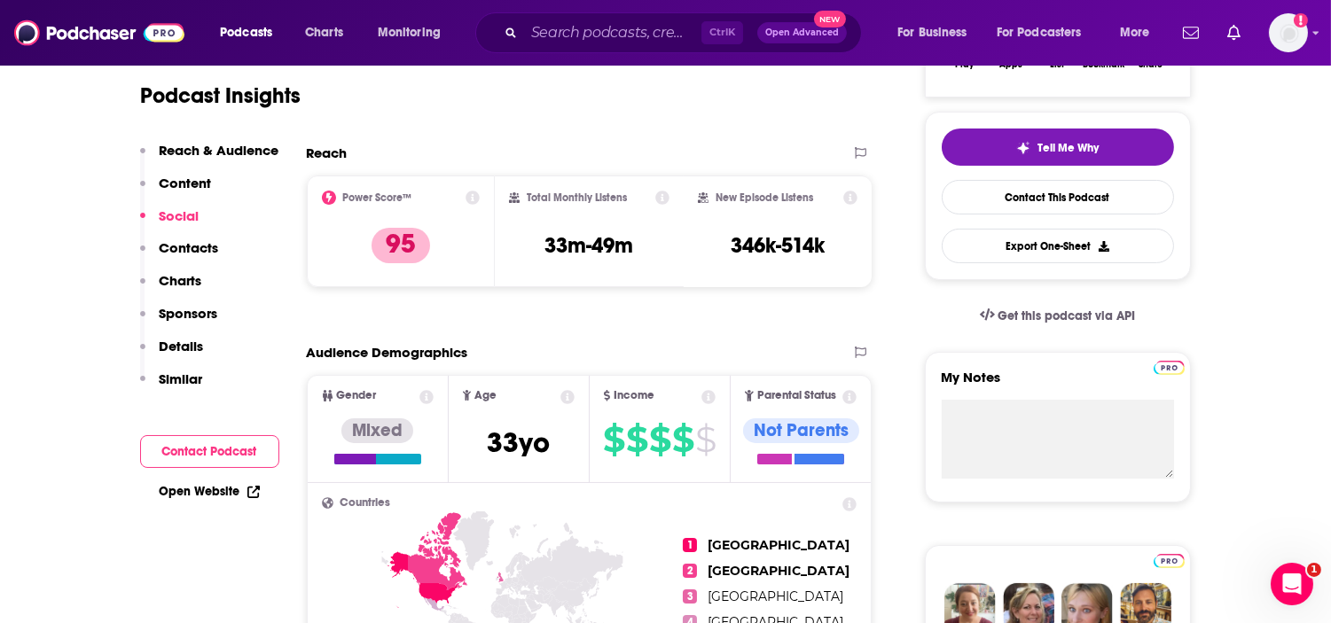
scroll to position [96, 0]
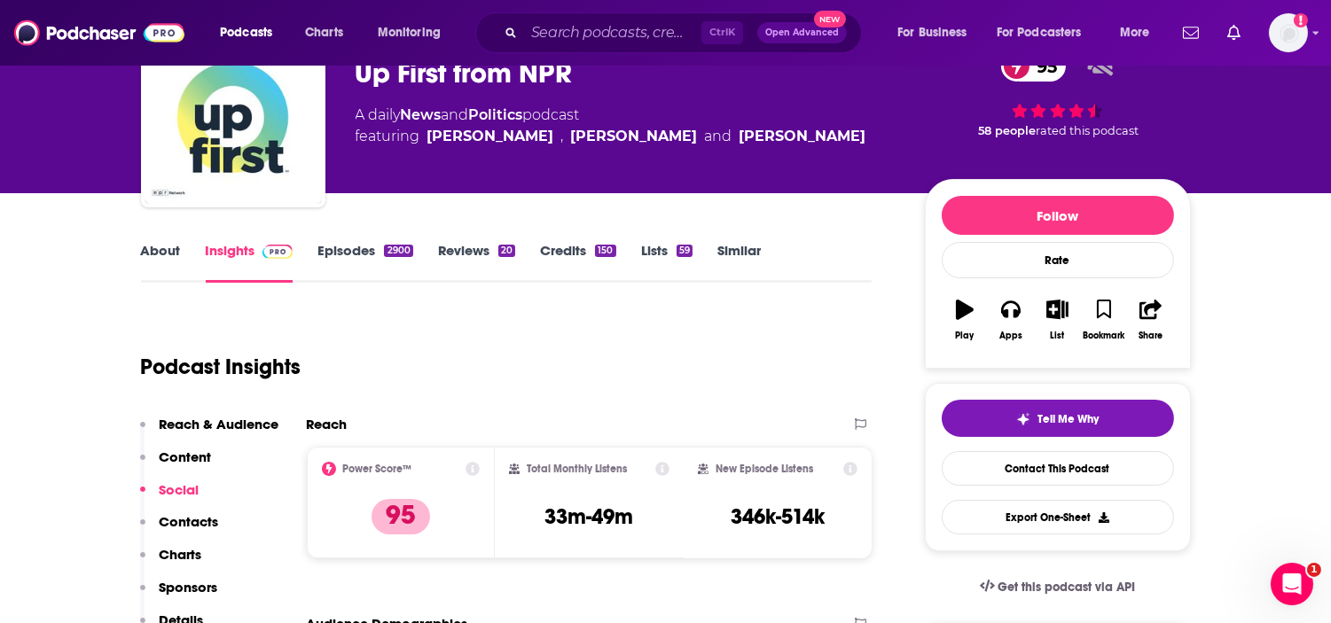
click at [357, 251] on link "Episodes 2900" at bounding box center [364, 262] width 95 height 41
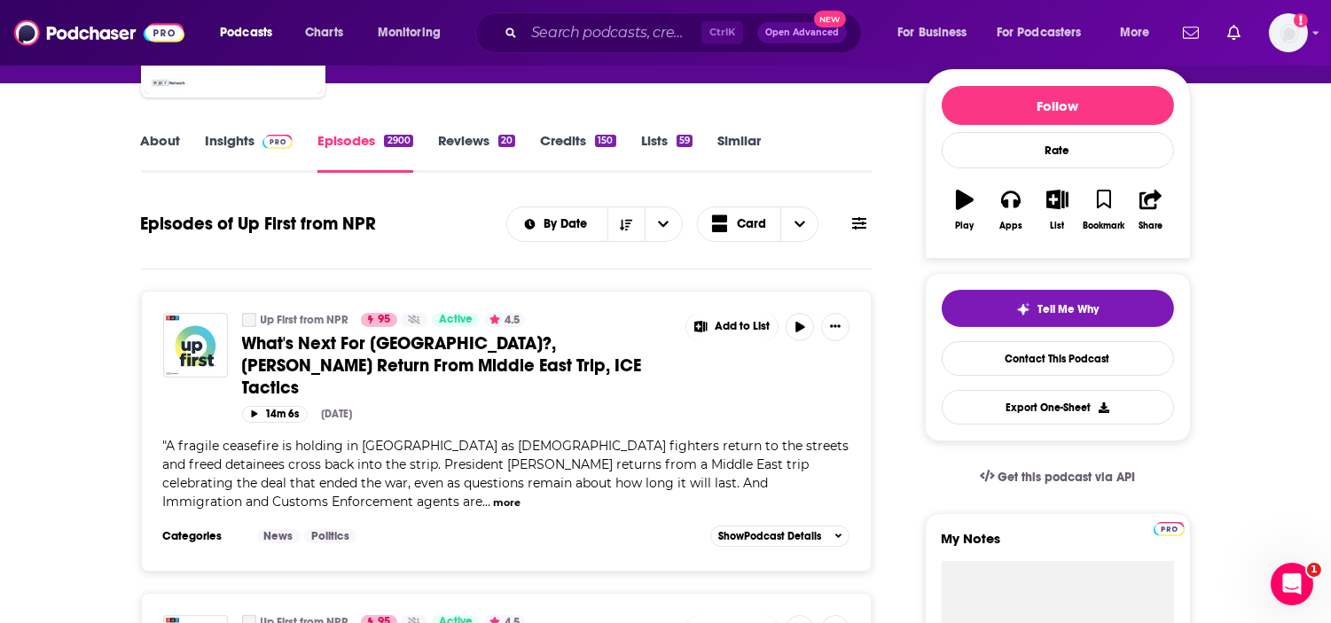
scroll to position [209, 0]
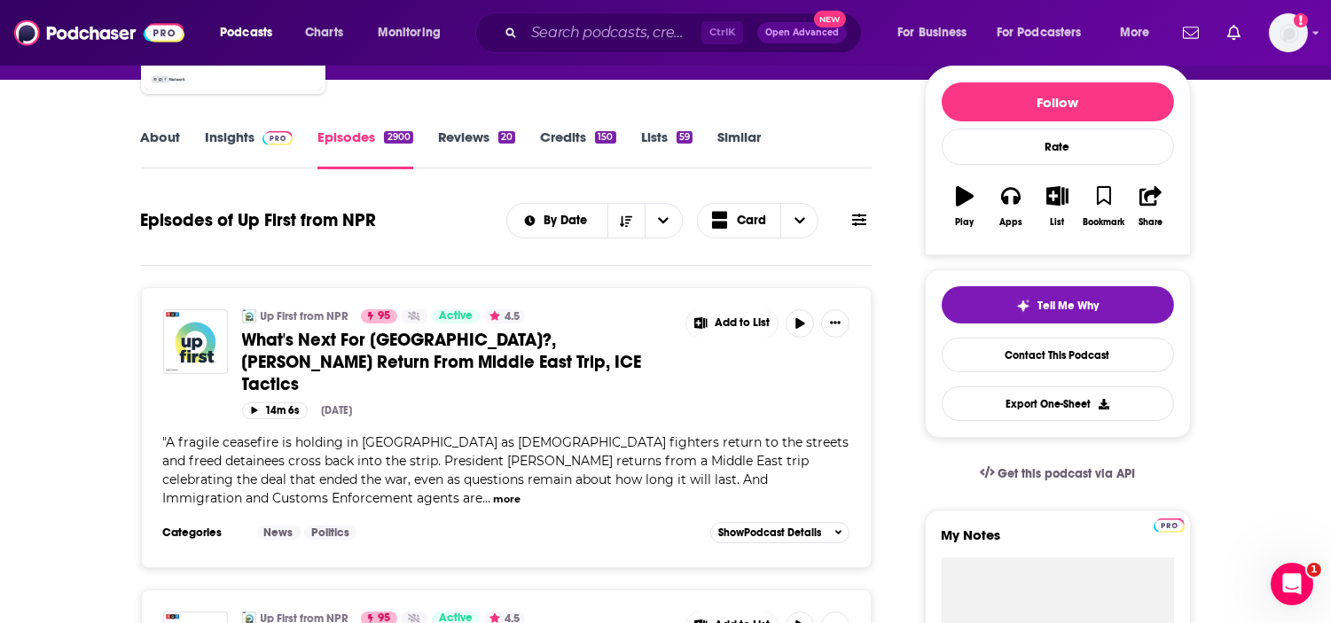
click at [521, 492] on button "more" at bounding box center [506, 499] width 27 height 15
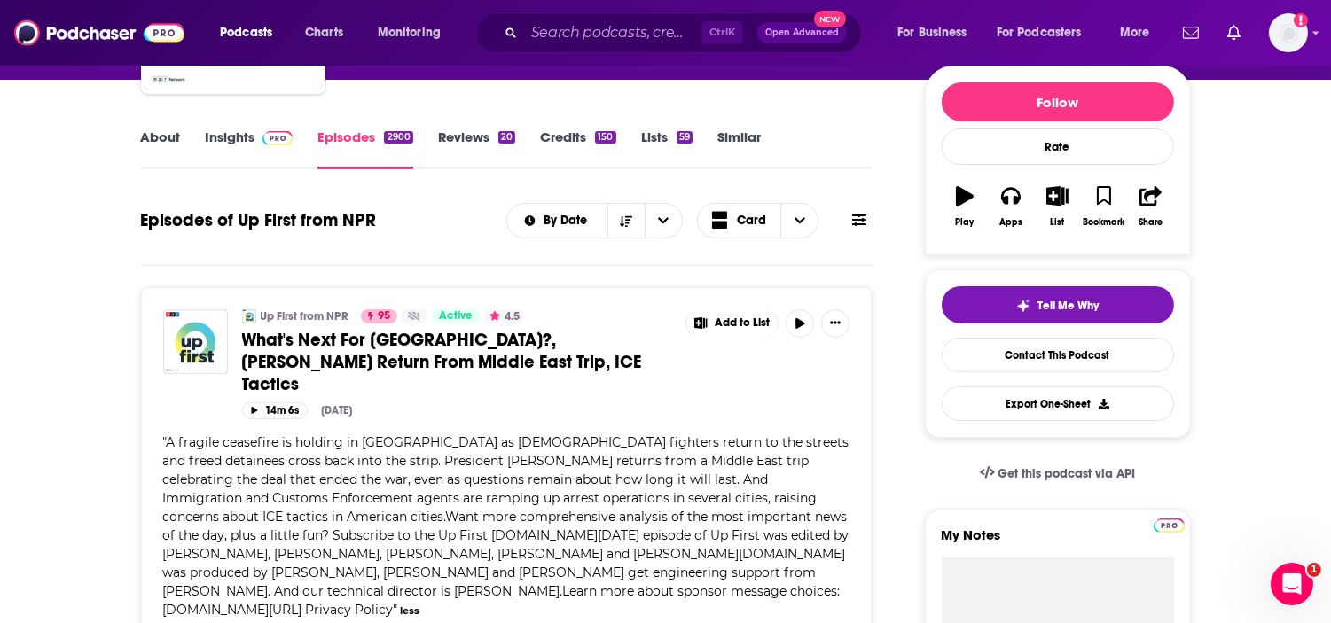
click at [557, 129] on link "Credits 150" at bounding box center [577, 149] width 75 height 41
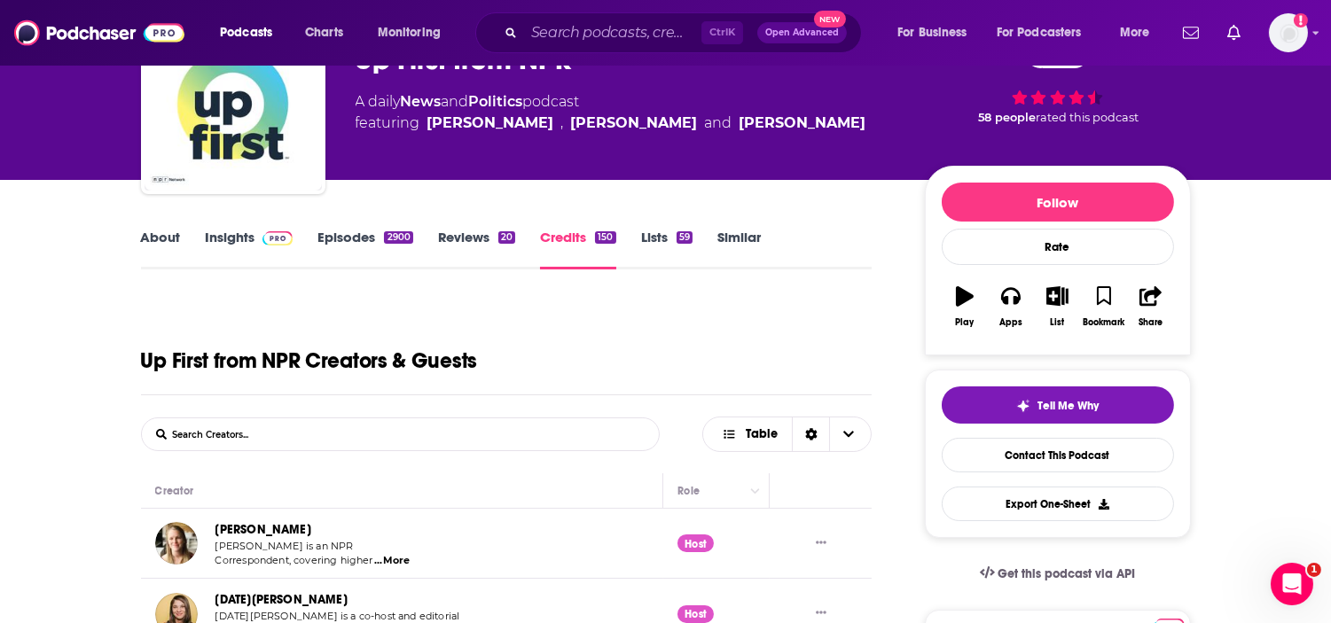
scroll to position [87, 0]
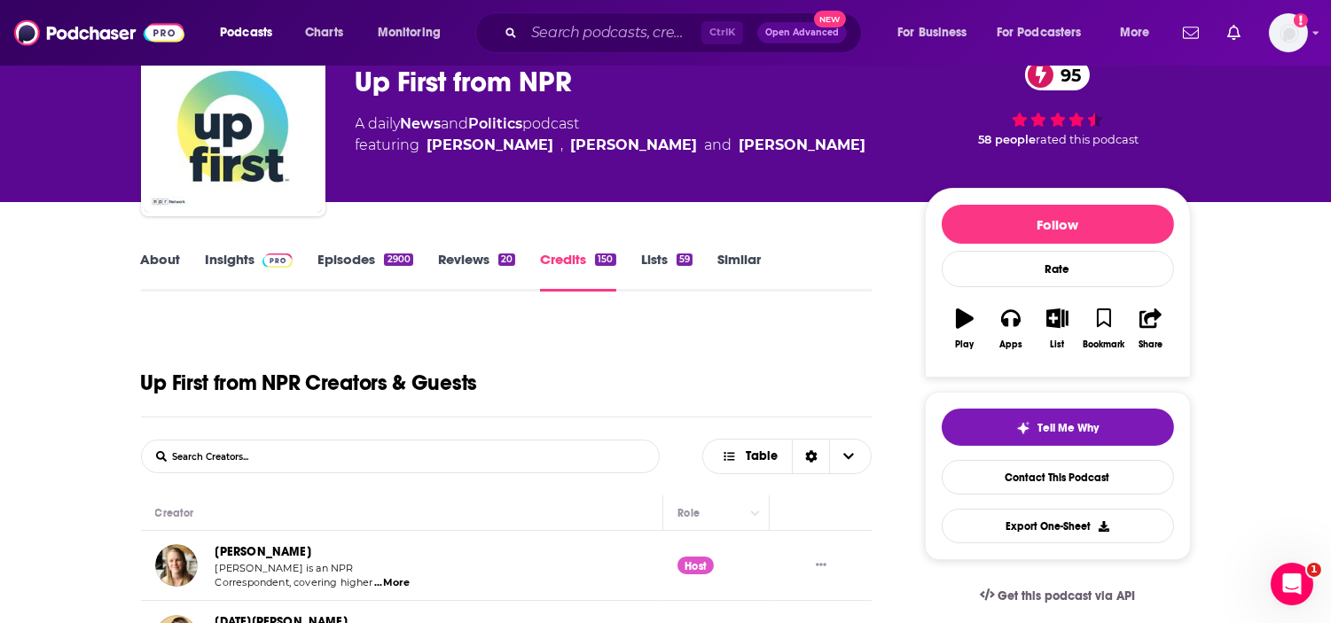
click at [391, 263] on div "2900" at bounding box center [398, 260] width 28 height 12
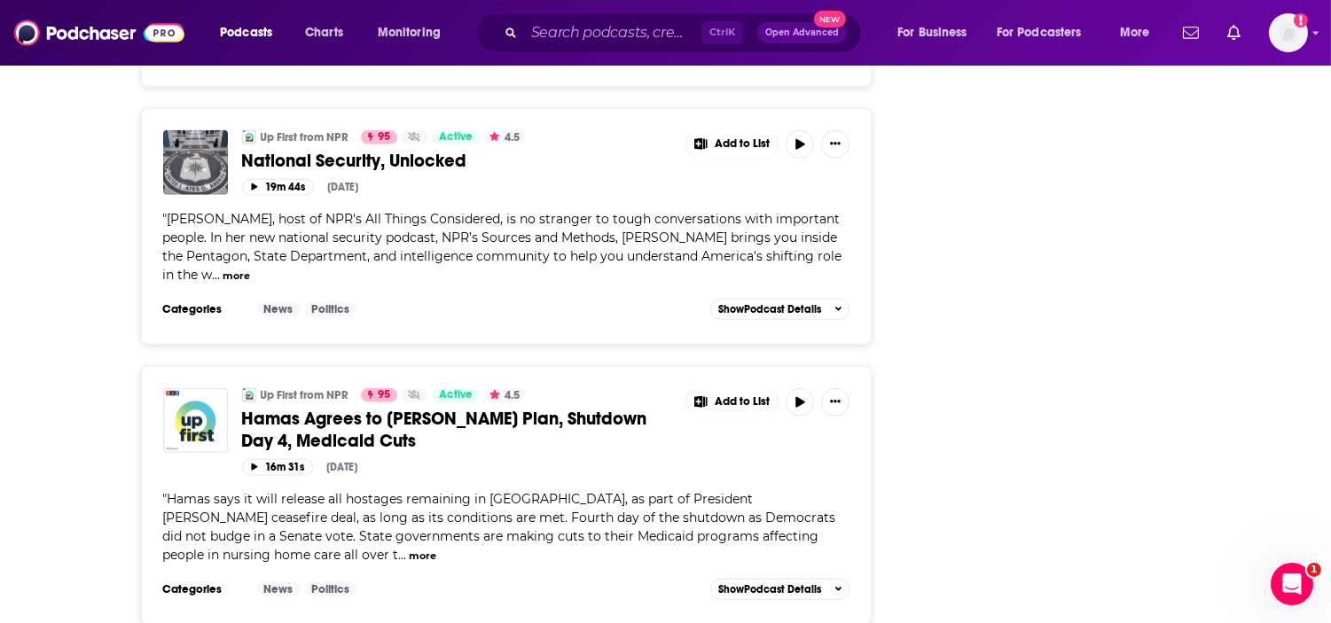
scroll to position [3216, 0]
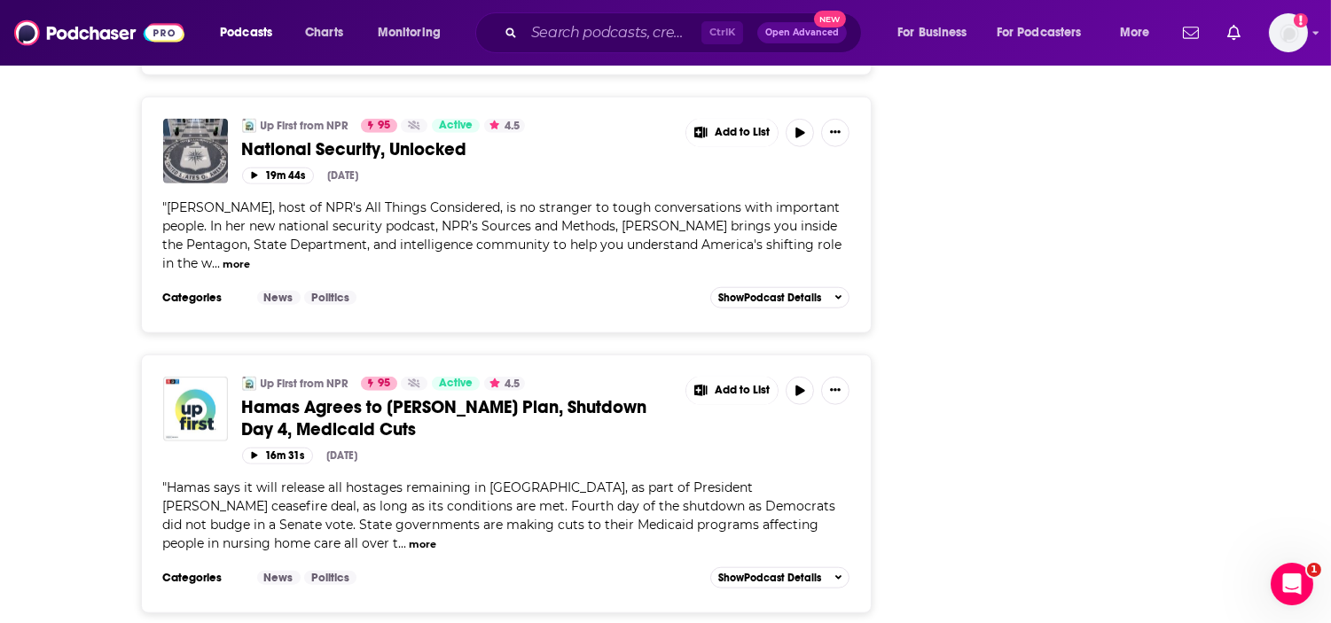
click at [409, 537] on button "more" at bounding box center [422, 544] width 27 height 15
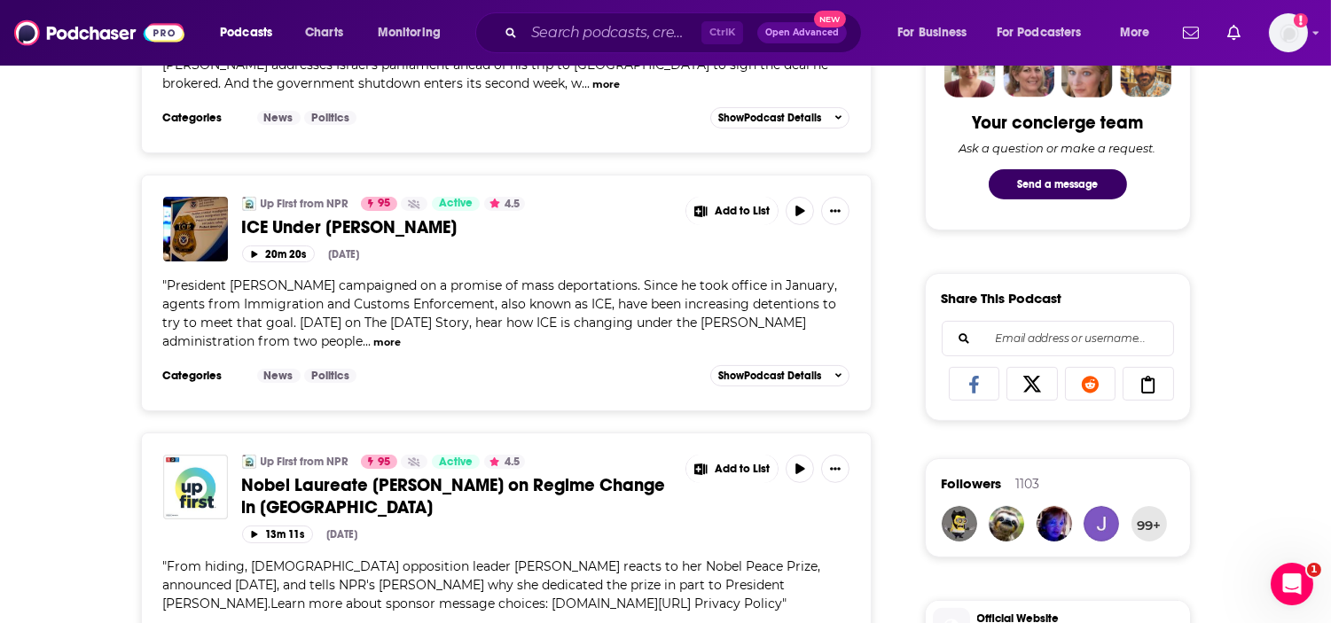
scroll to position [232, 0]
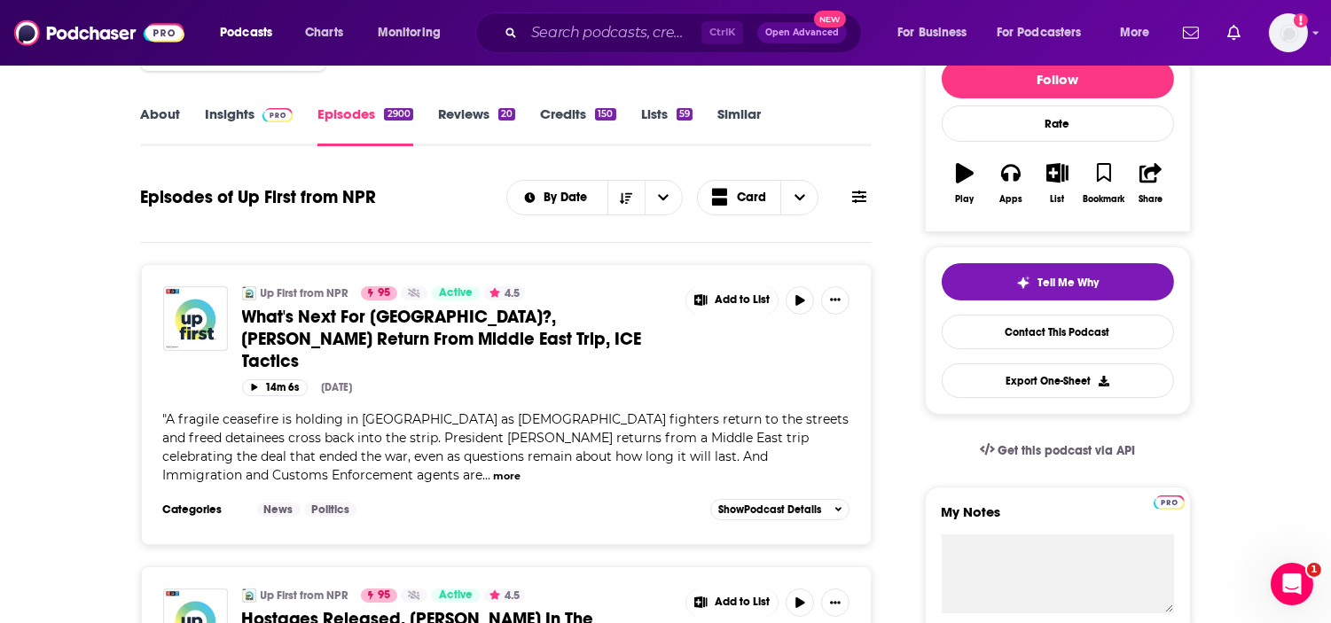
click at [251, 116] on link "Insights" at bounding box center [250, 126] width 88 height 41
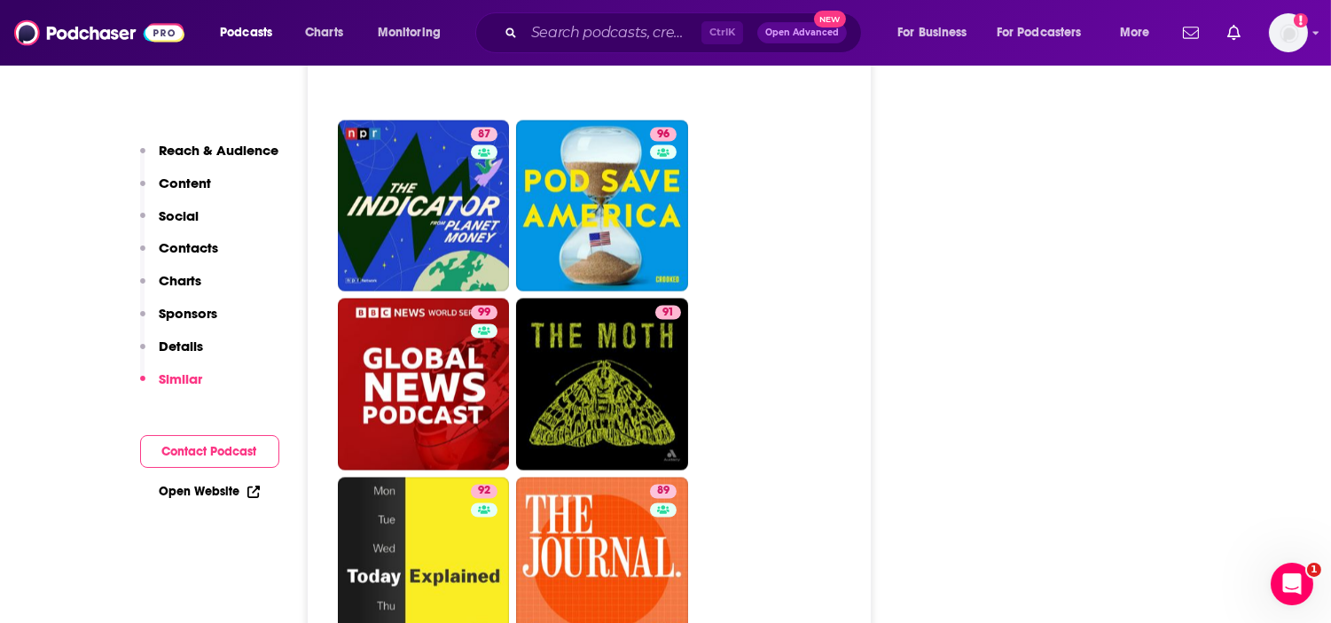
scroll to position [5630, 0]
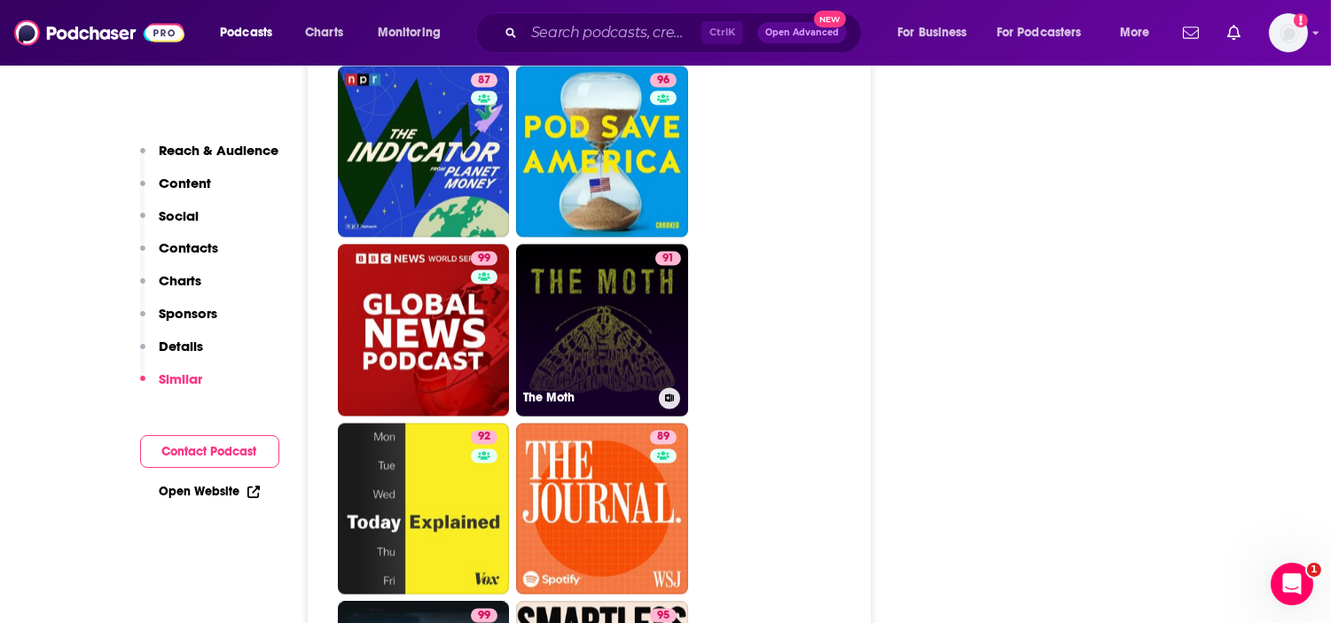
click at [553, 245] on link "91 The Moth" at bounding box center [602, 331] width 172 height 172
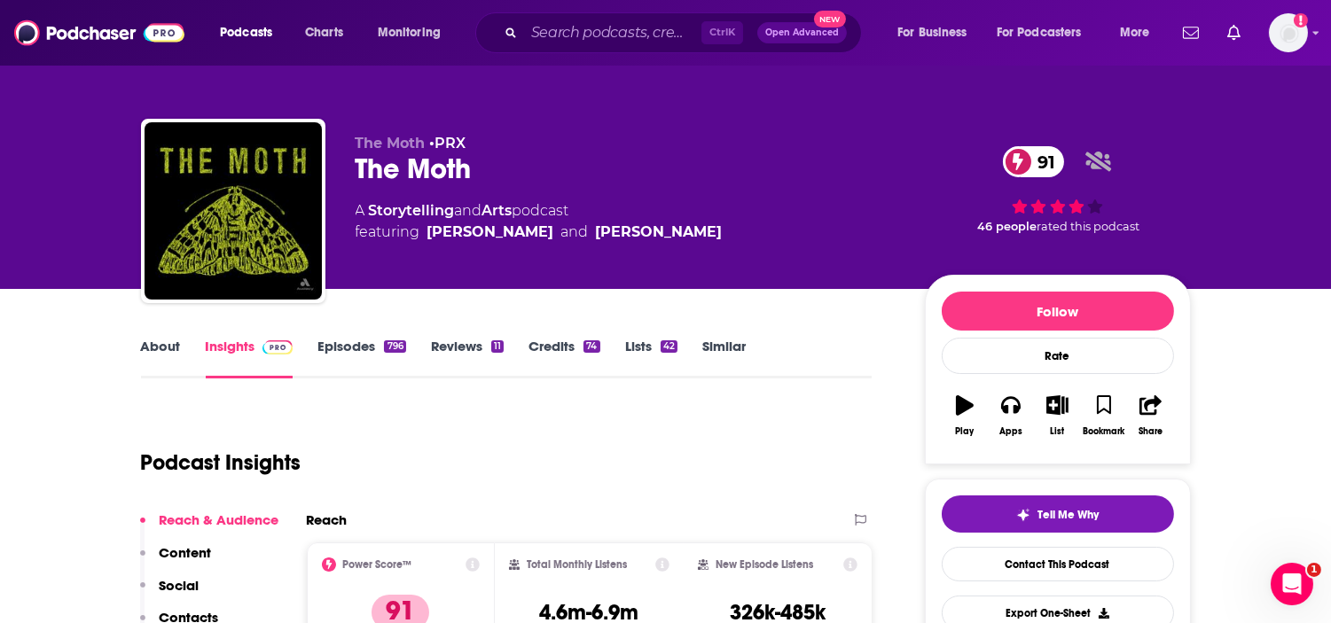
type input "https://www.podchaser.com/podcasts/up-first-from-npr-515352"
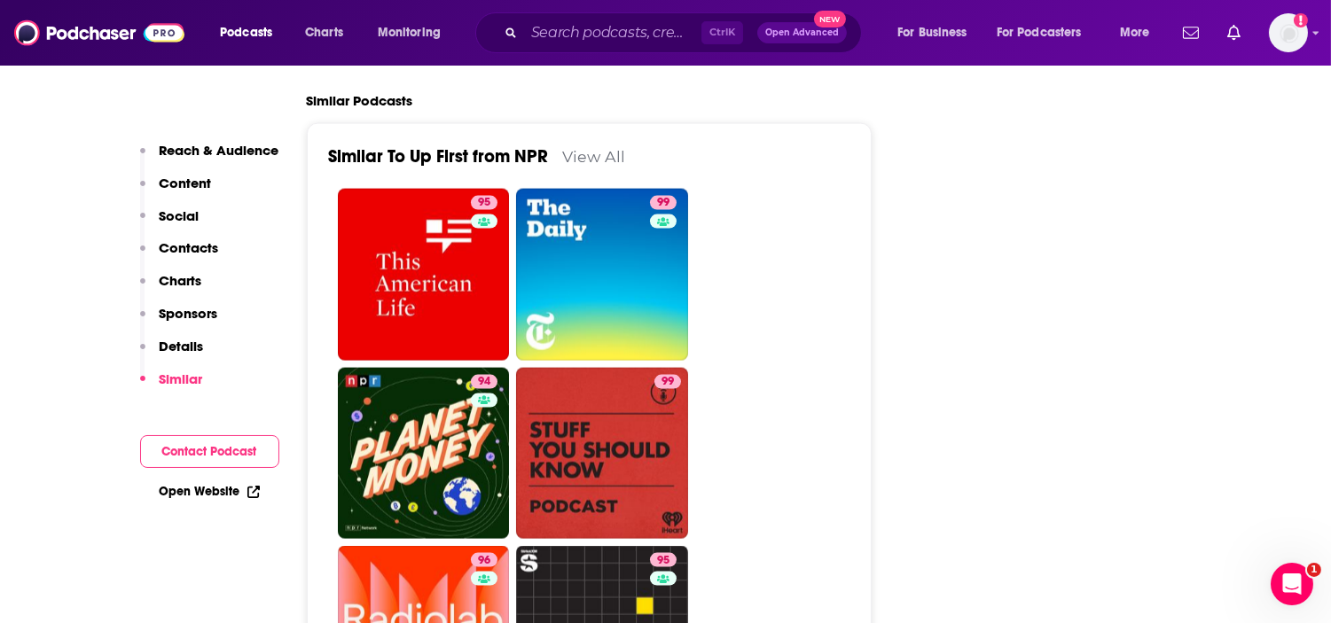
scroll to position [4143, 0]
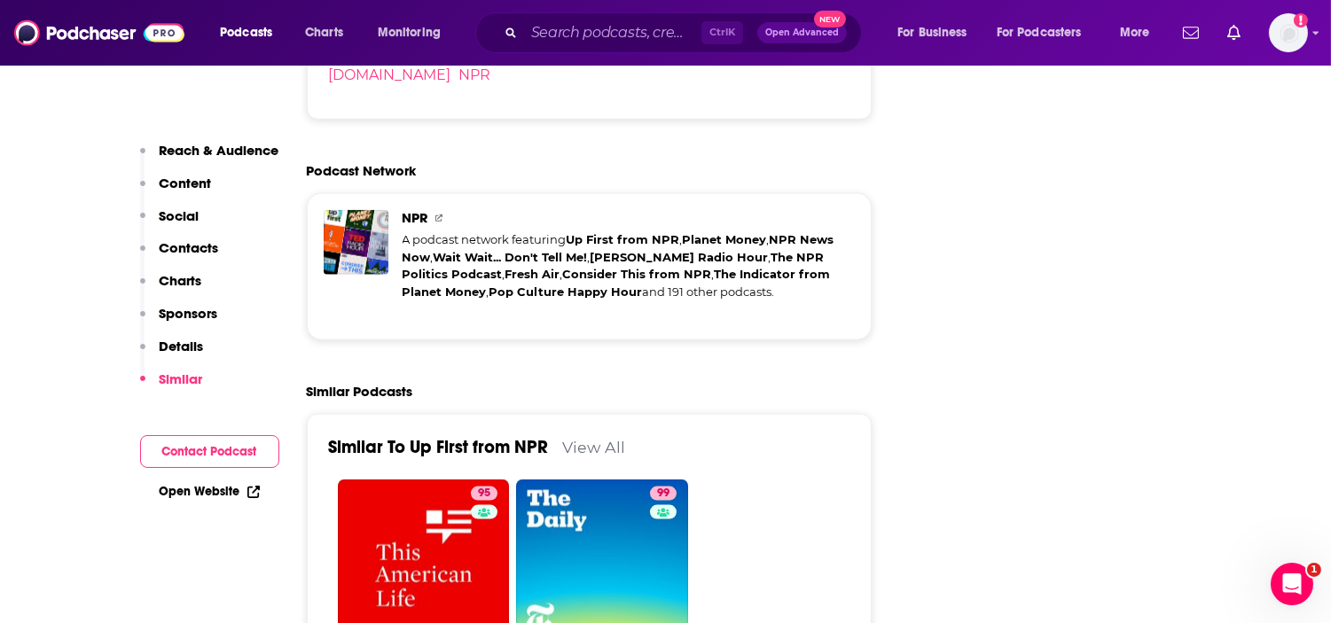
click at [607, 438] on link "View All" at bounding box center [594, 447] width 63 height 19
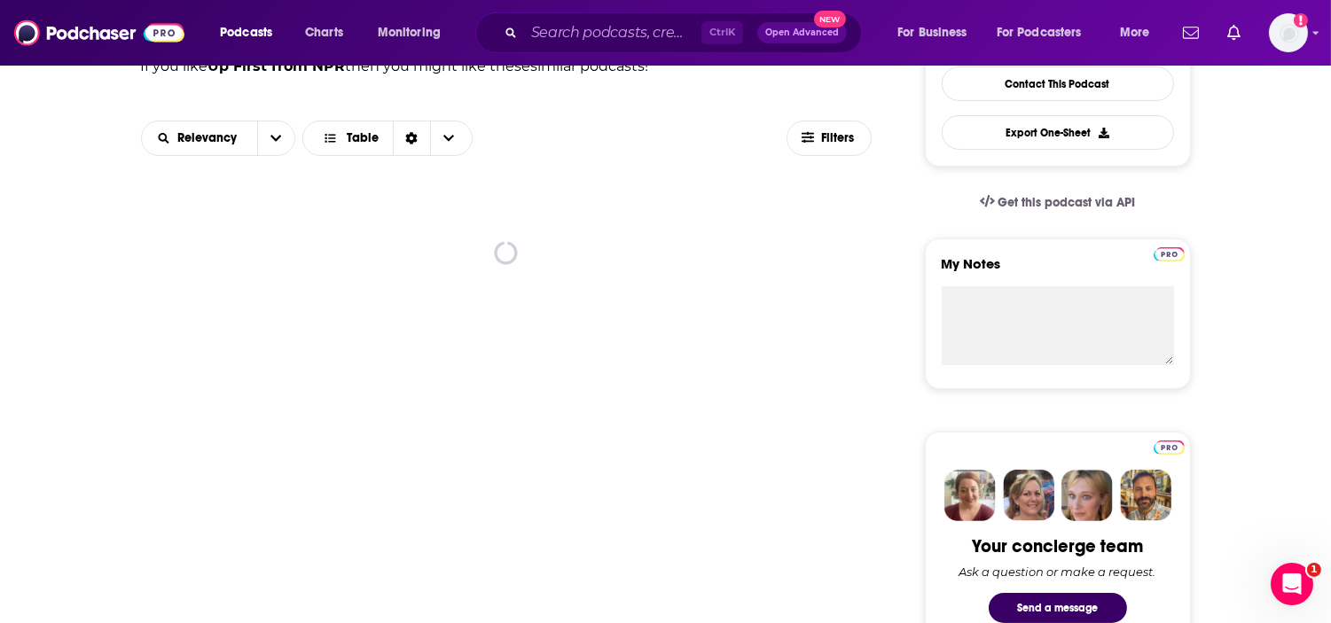
scroll to position [446, 0]
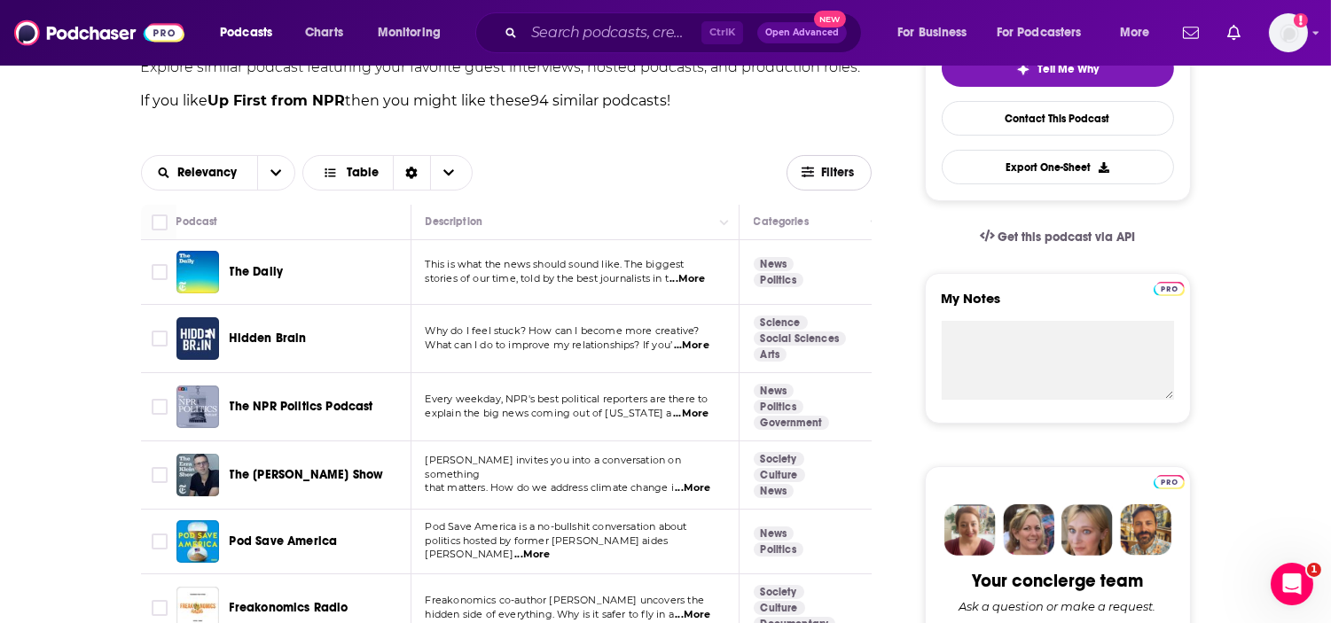
click at [866, 167] on span "Filters" at bounding box center [829, 172] width 83 height 13
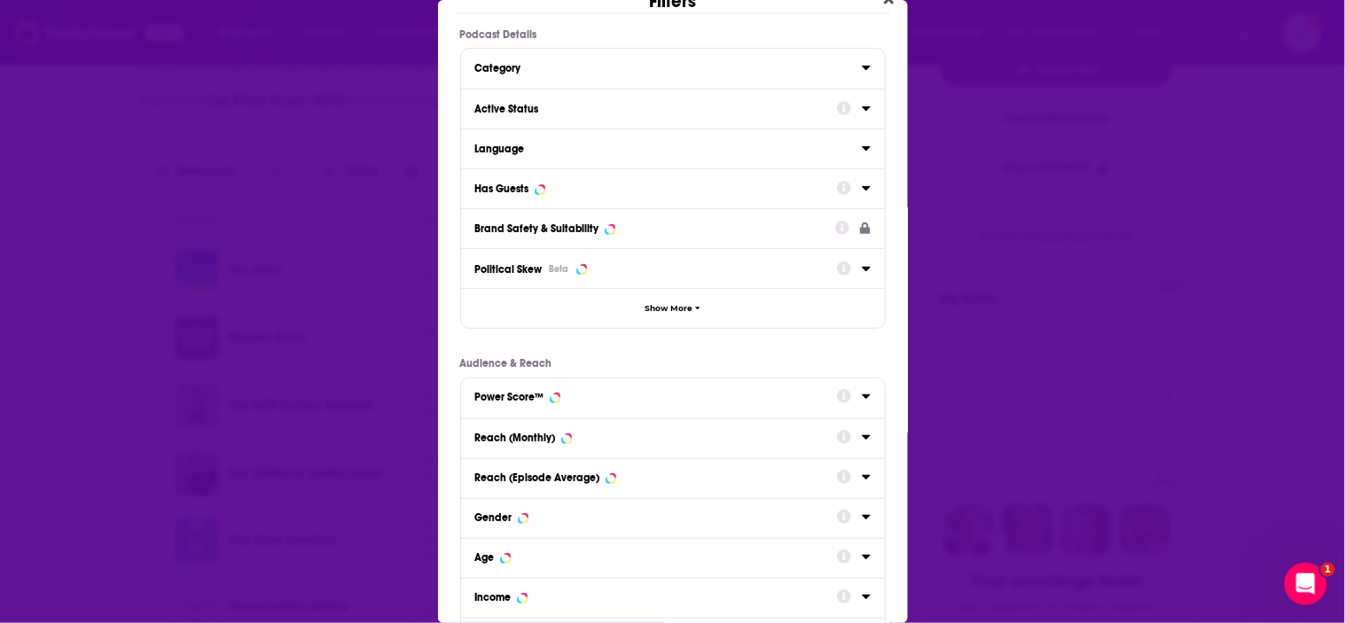
scroll to position [0, 0]
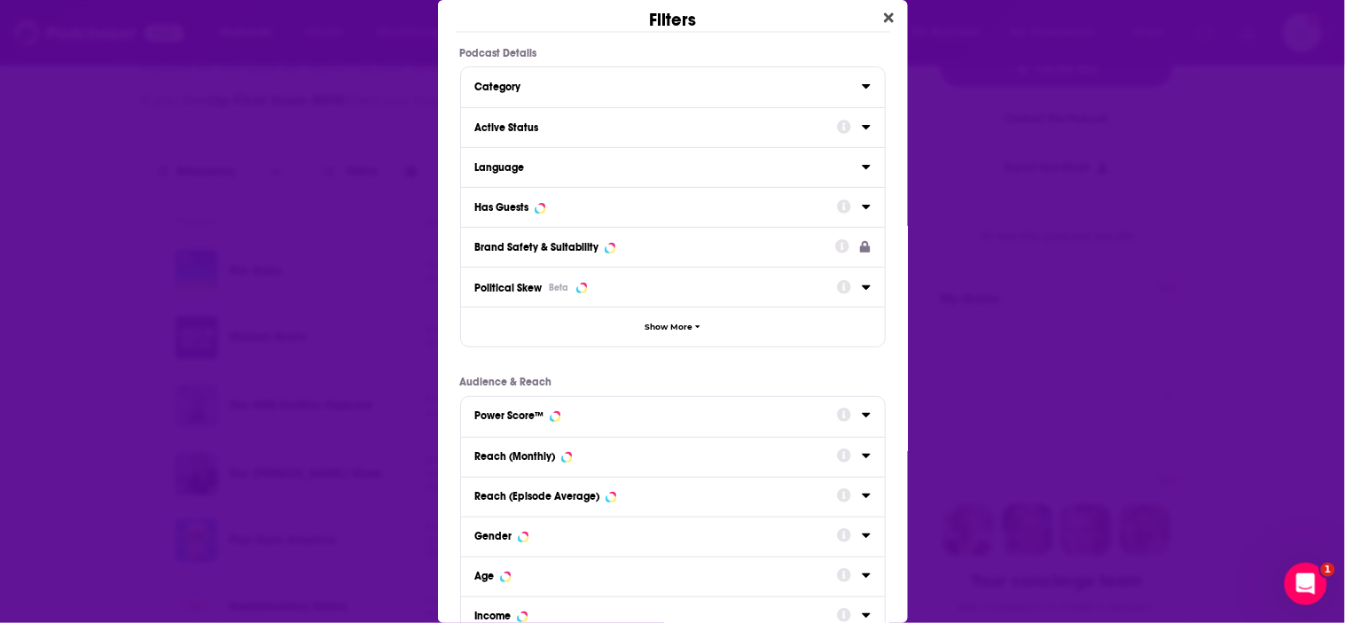
click at [552, 133] on button "Active Status" at bounding box center [656, 126] width 362 height 22
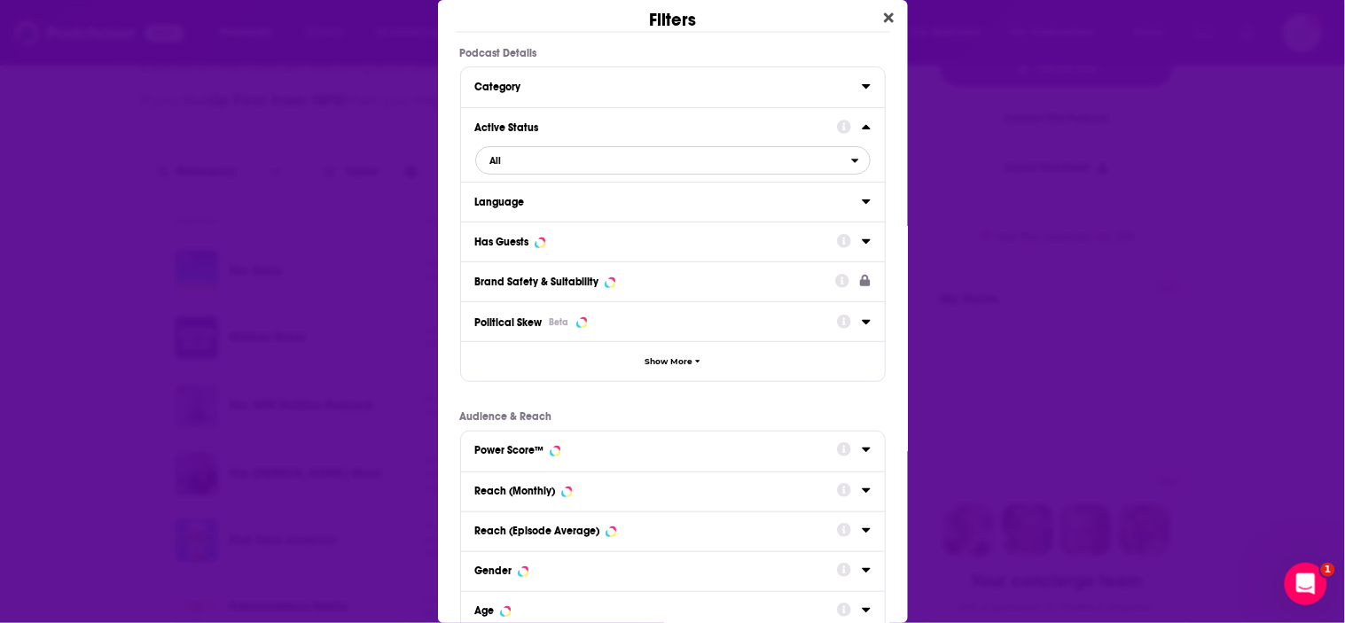
click at [578, 164] on span "All" at bounding box center [663, 160] width 375 height 23
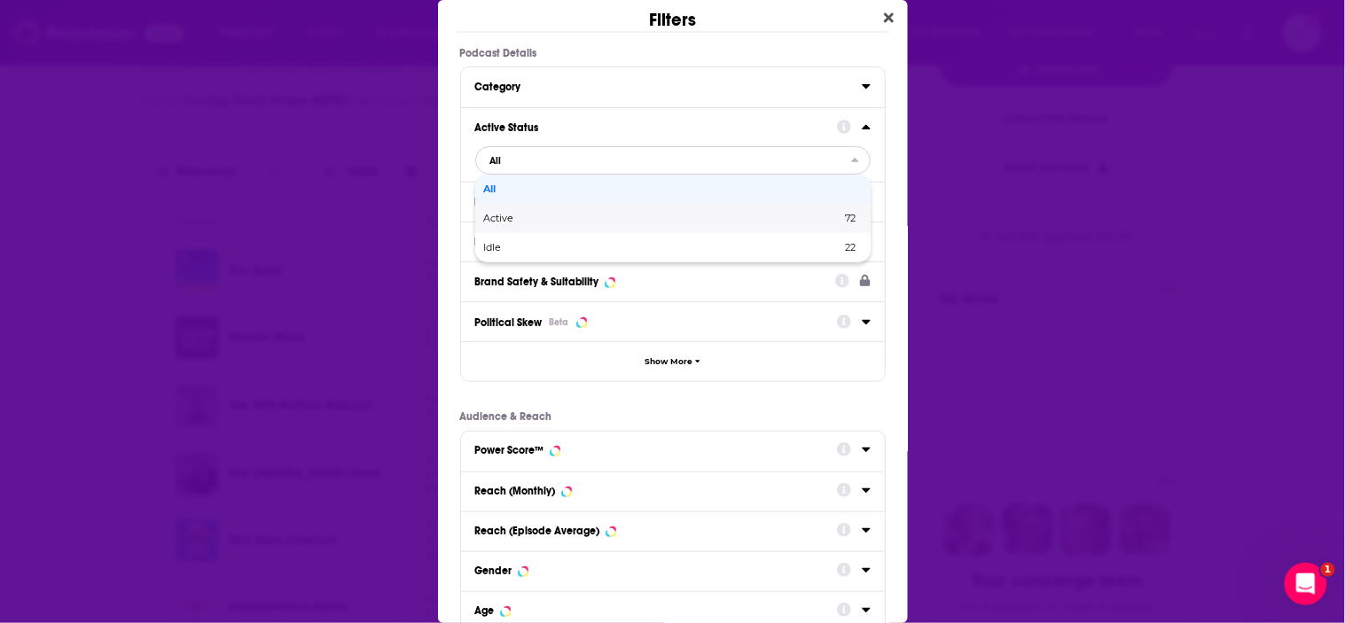
click at [536, 216] on span "Active" at bounding box center [581, 219] width 194 height 10
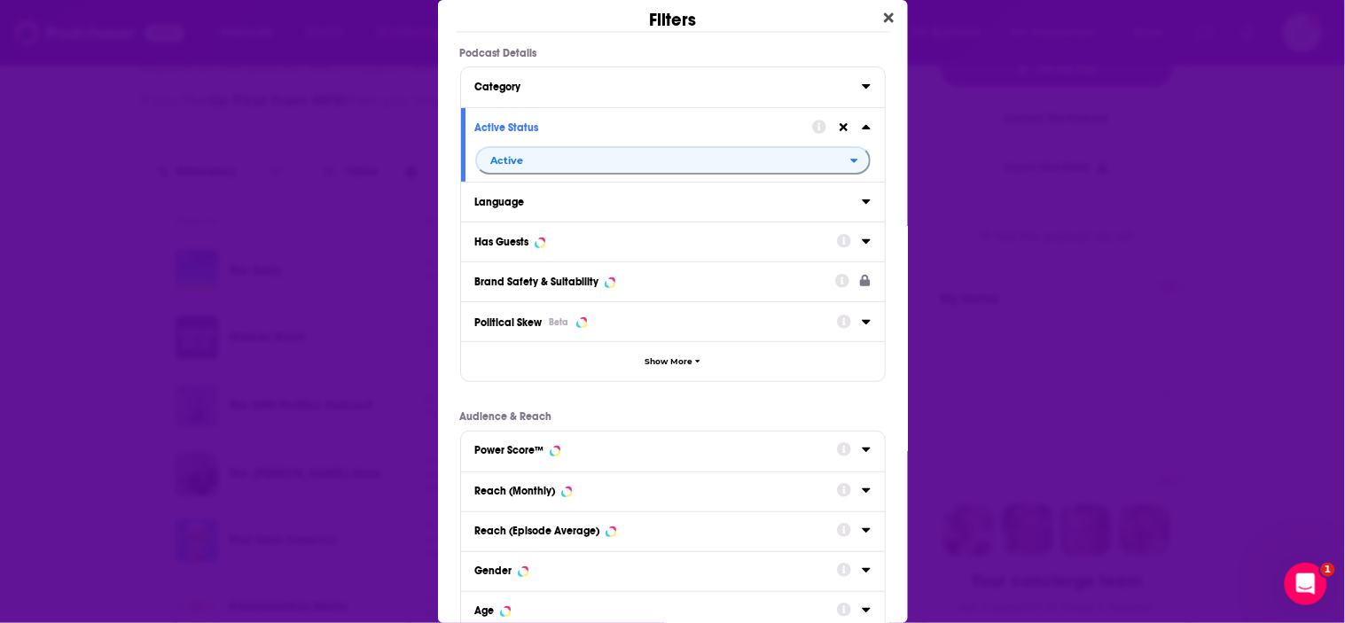
click at [568, 241] on div "Has Guests" at bounding box center [650, 242] width 350 height 12
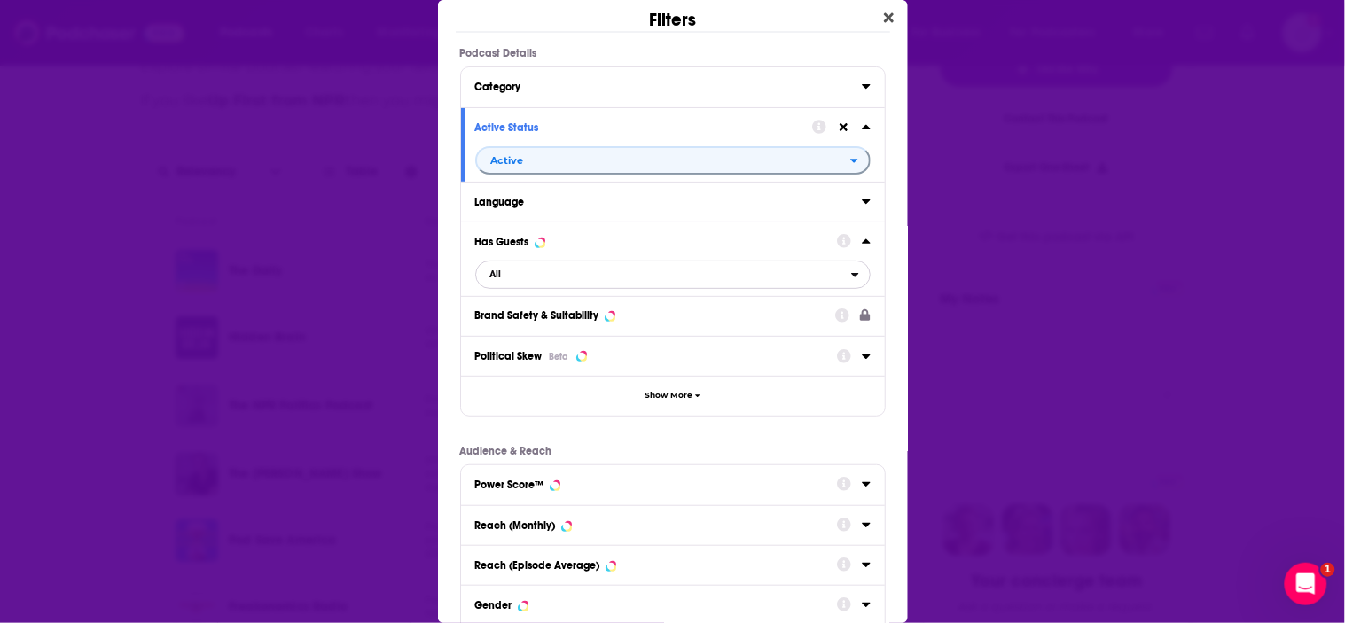
click at [563, 282] on span "All" at bounding box center [663, 274] width 375 height 23
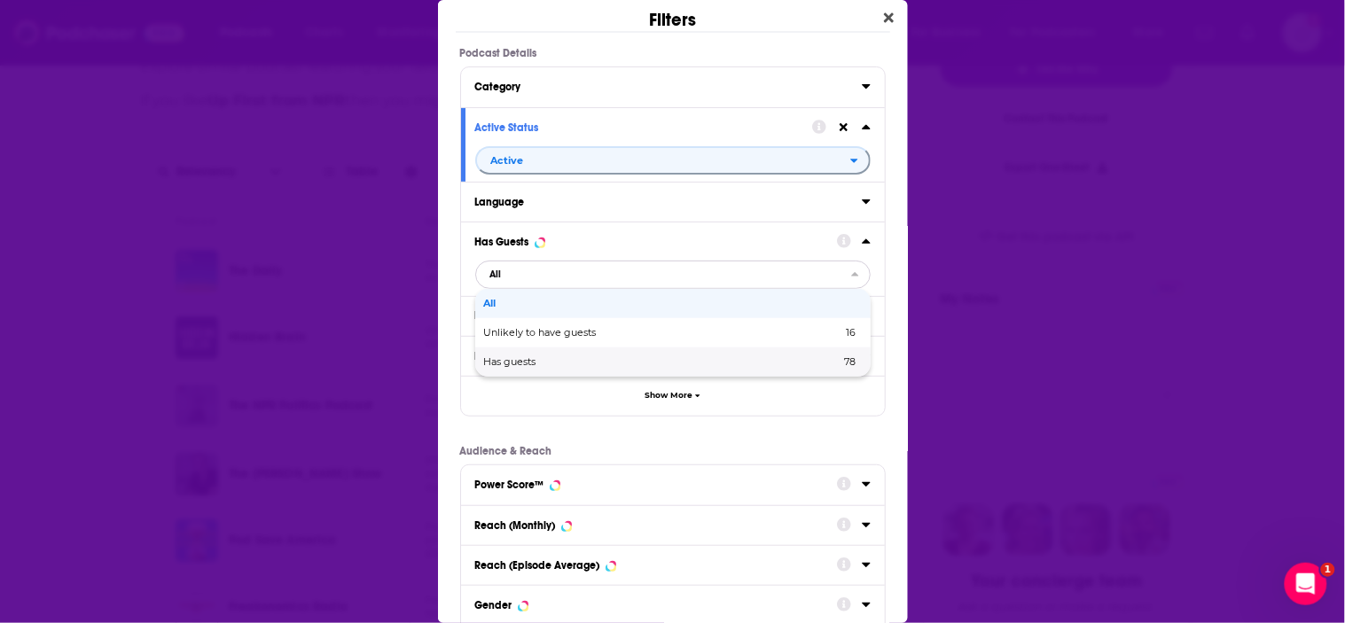
click at [555, 353] on div "Has guests 78" at bounding box center [673, 362] width 396 height 29
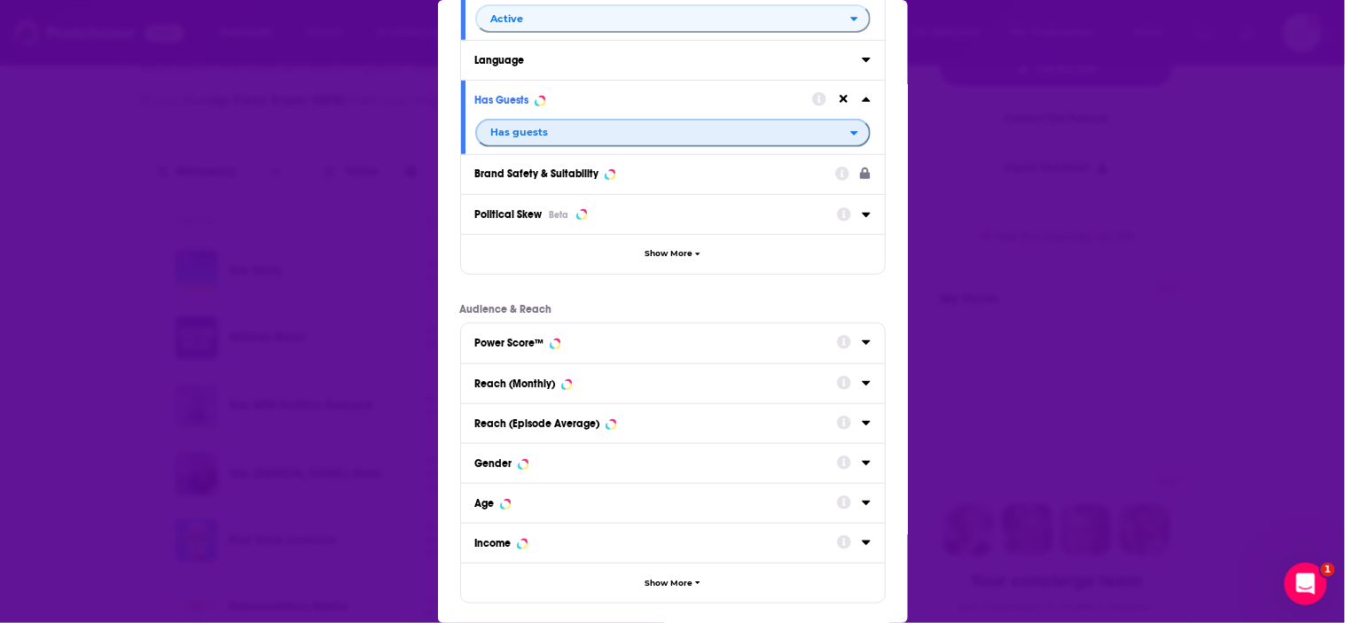
scroll to position [225, 0]
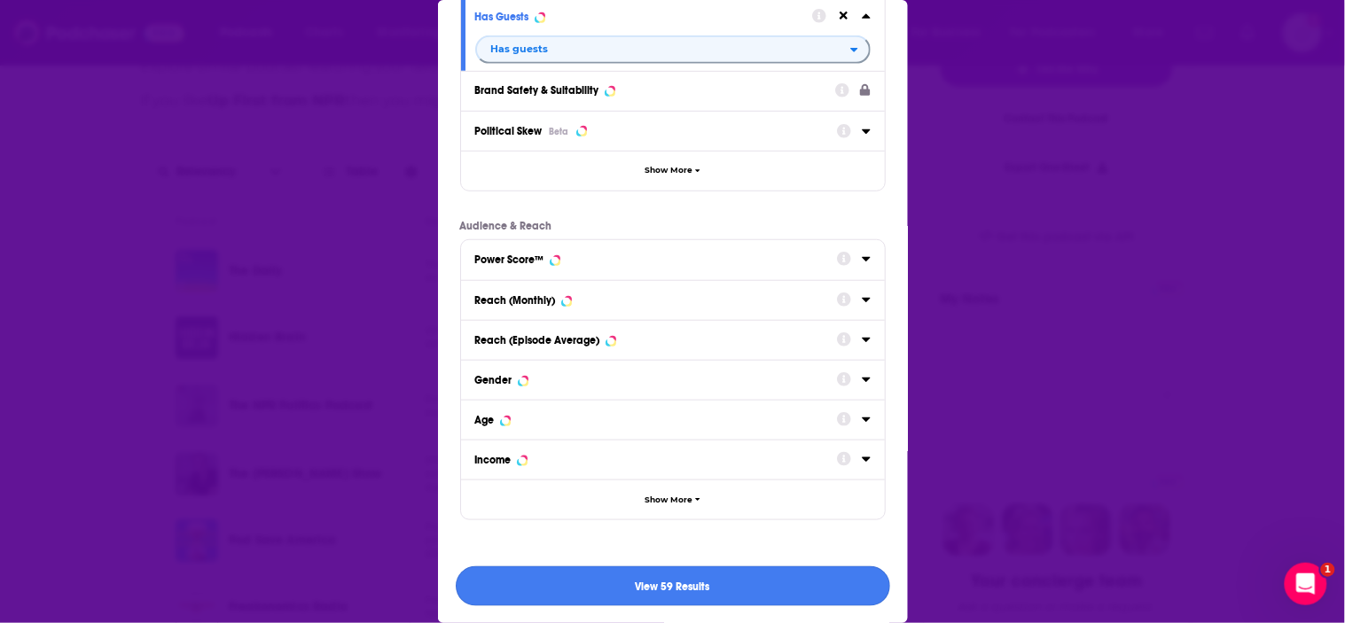
click at [634, 573] on button "View 59 Results" at bounding box center [673, 587] width 435 height 40
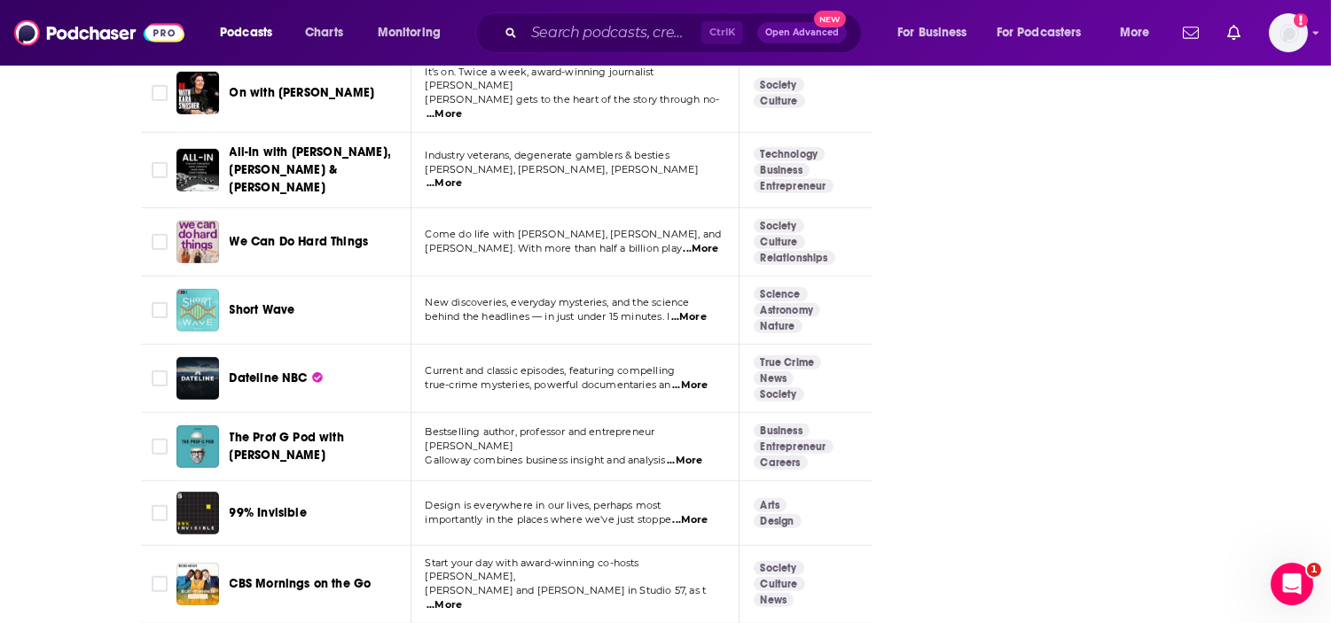
scroll to position [2529, 0]
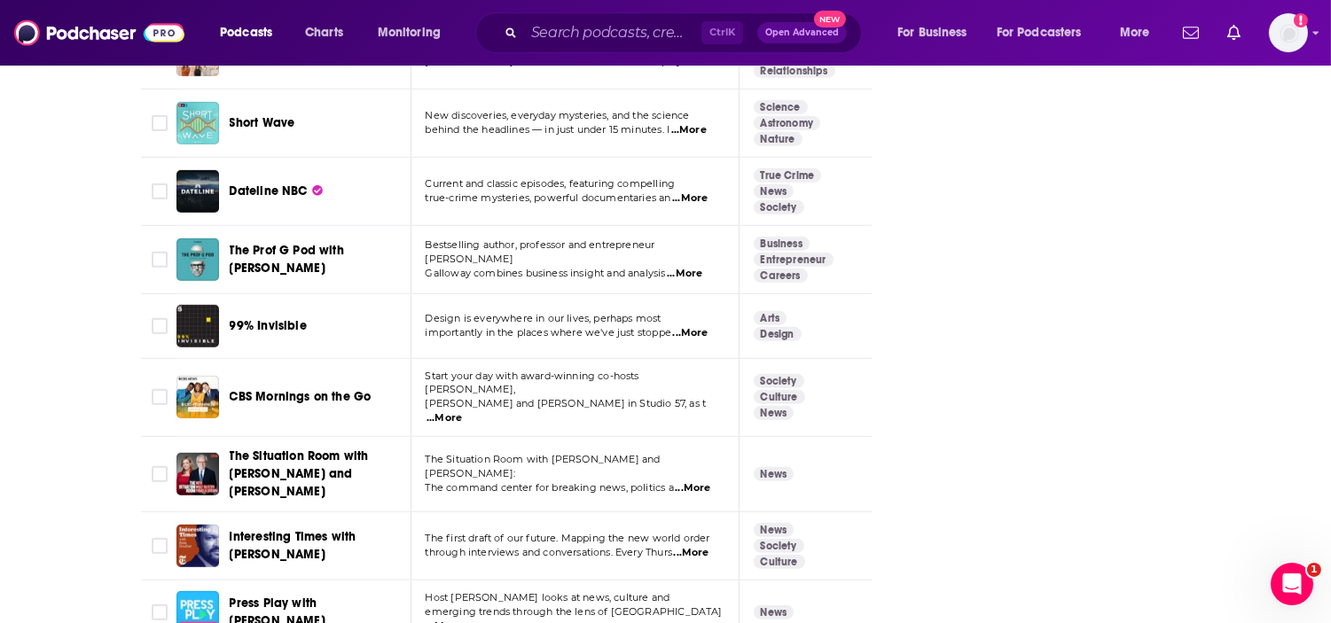
scroll to position [2802, 0]
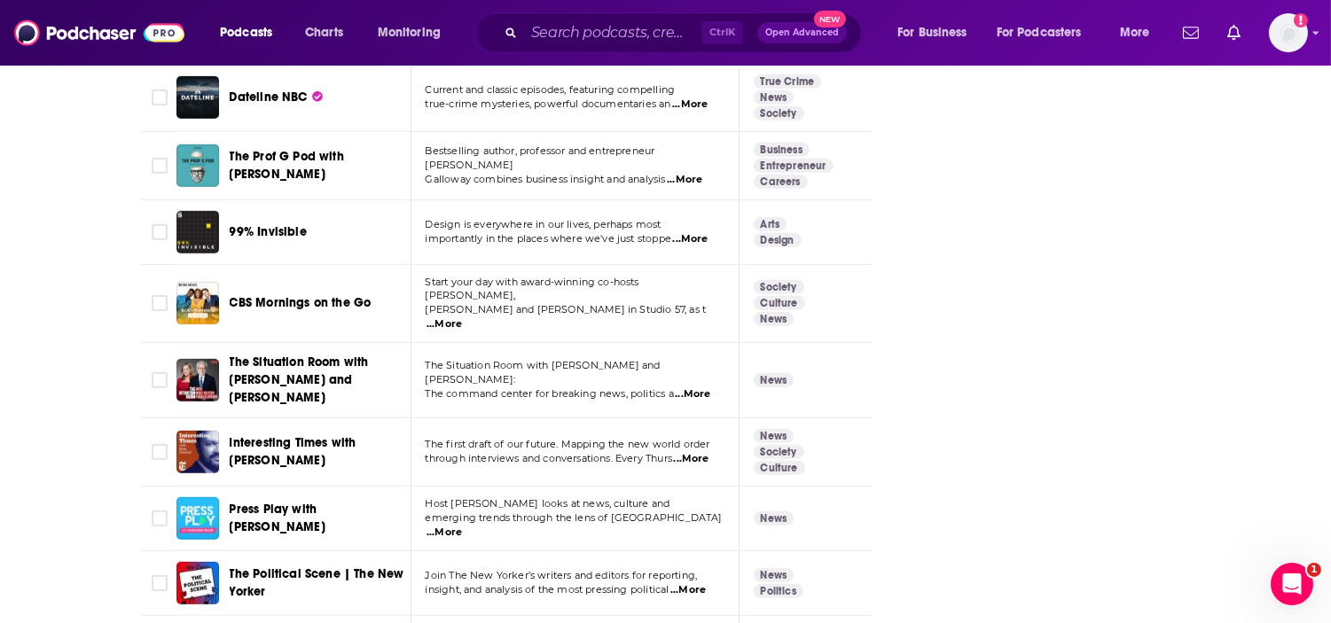
click at [704, 452] on span "...More" at bounding box center [690, 459] width 35 height 14
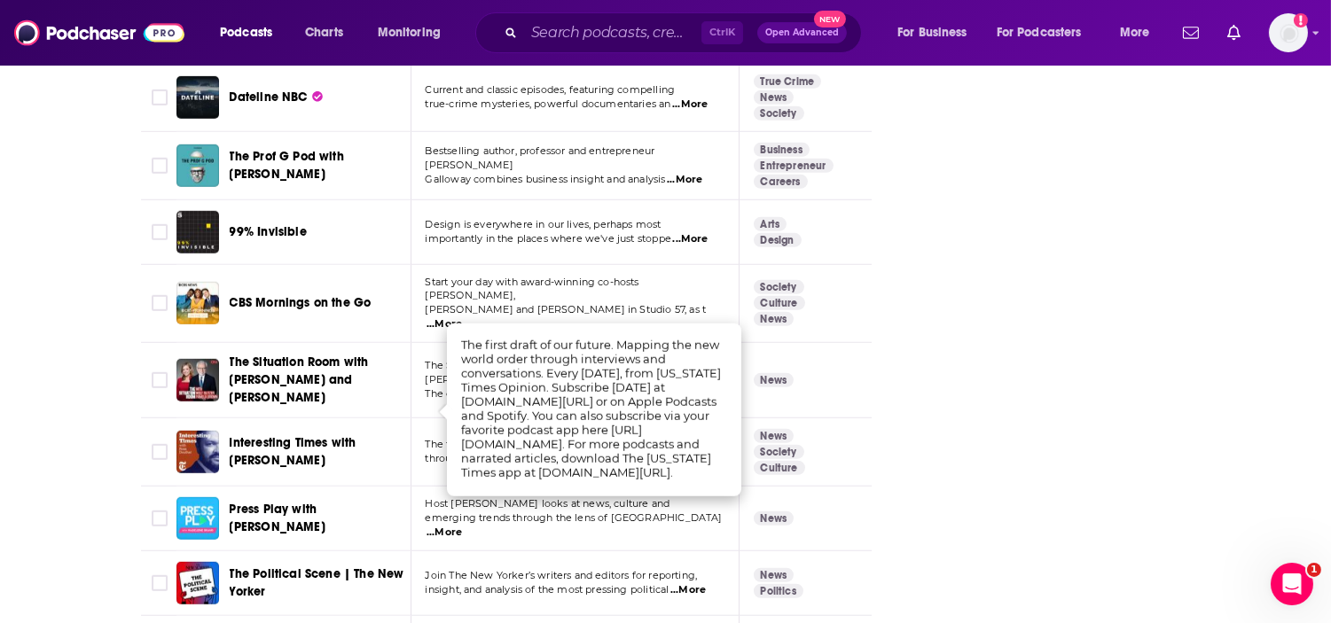
click at [297, 435] on span "Interesting Times with Ross Douthat" at bounding box center [293, 451] width 127 height 33
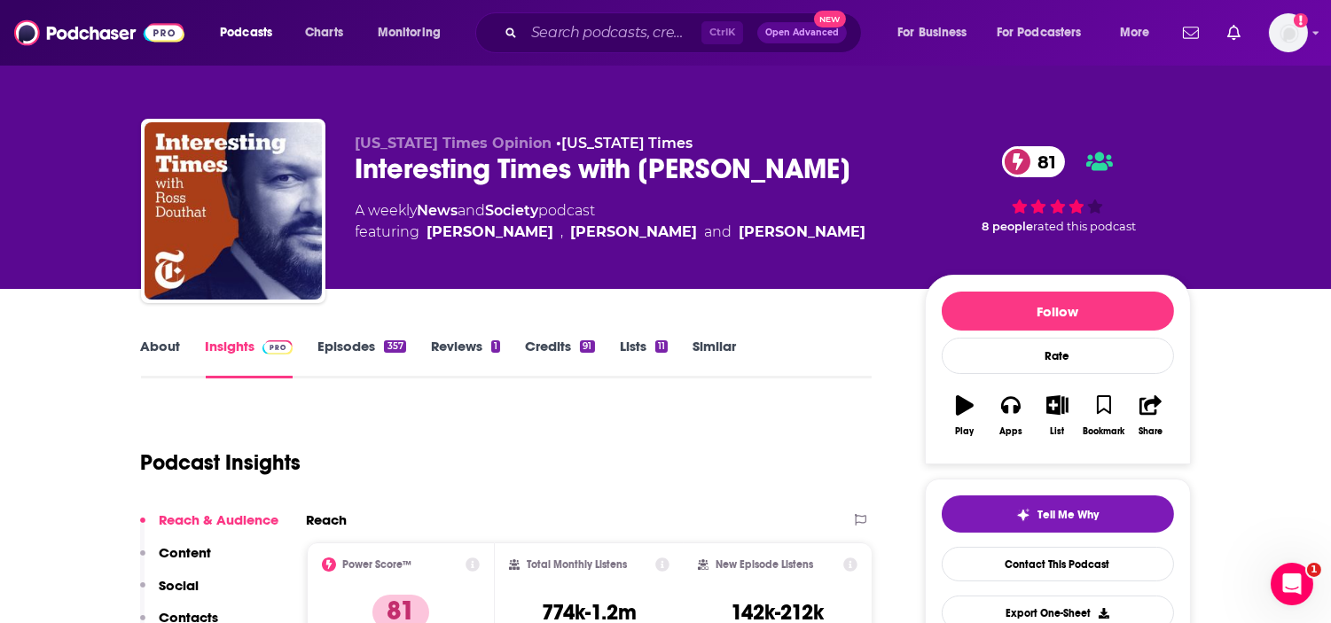
click at [362, 356] on link "Episodes 357" at bounding box center [361, 358] width 88 height 41
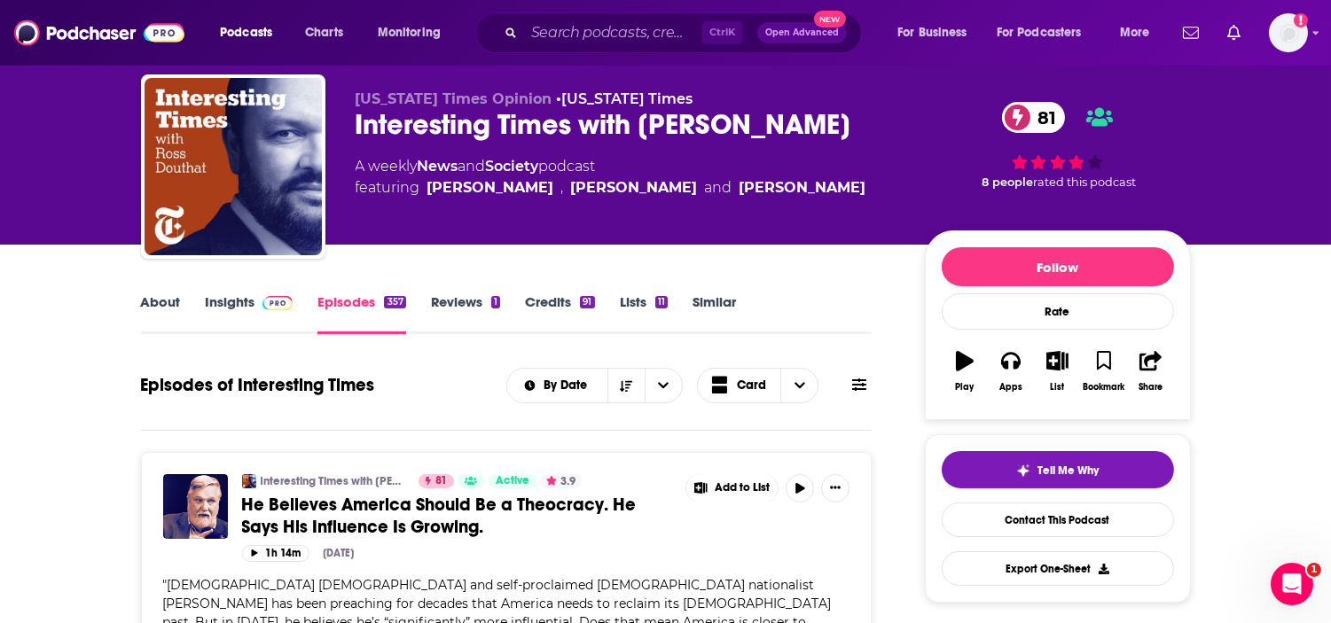
scroll to position [56, 0]
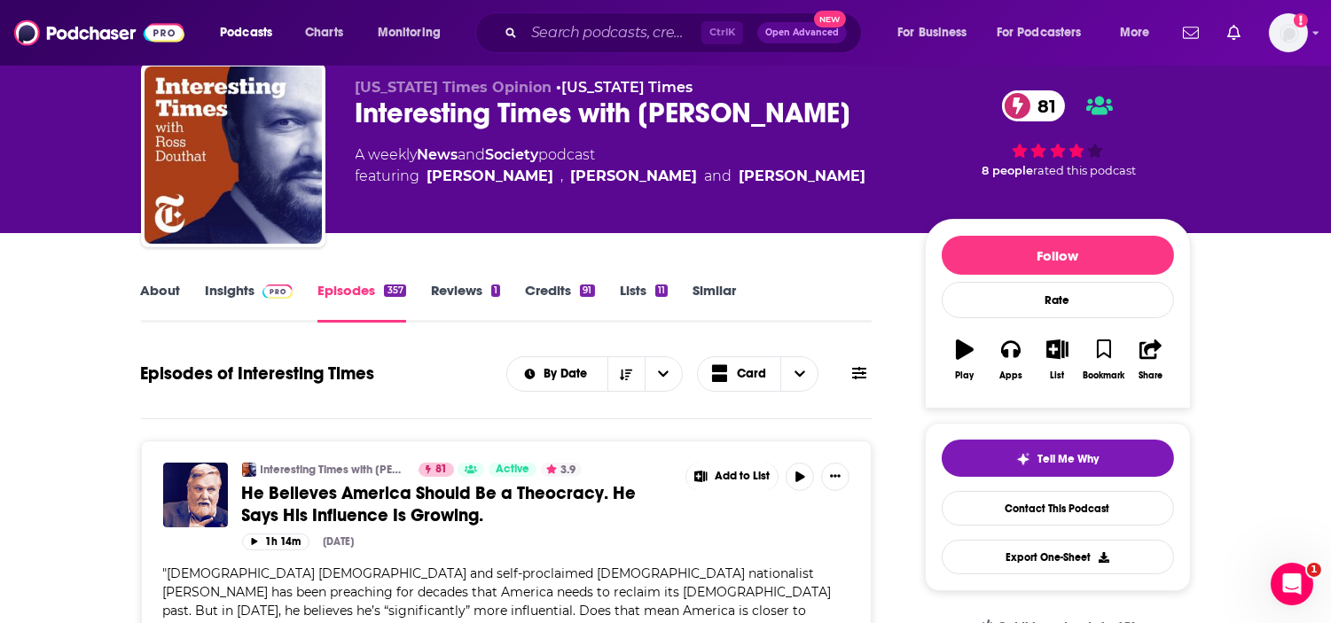
click at [208, 285] on link "Insights" at bounding box center [250, 302] width 88 height 41
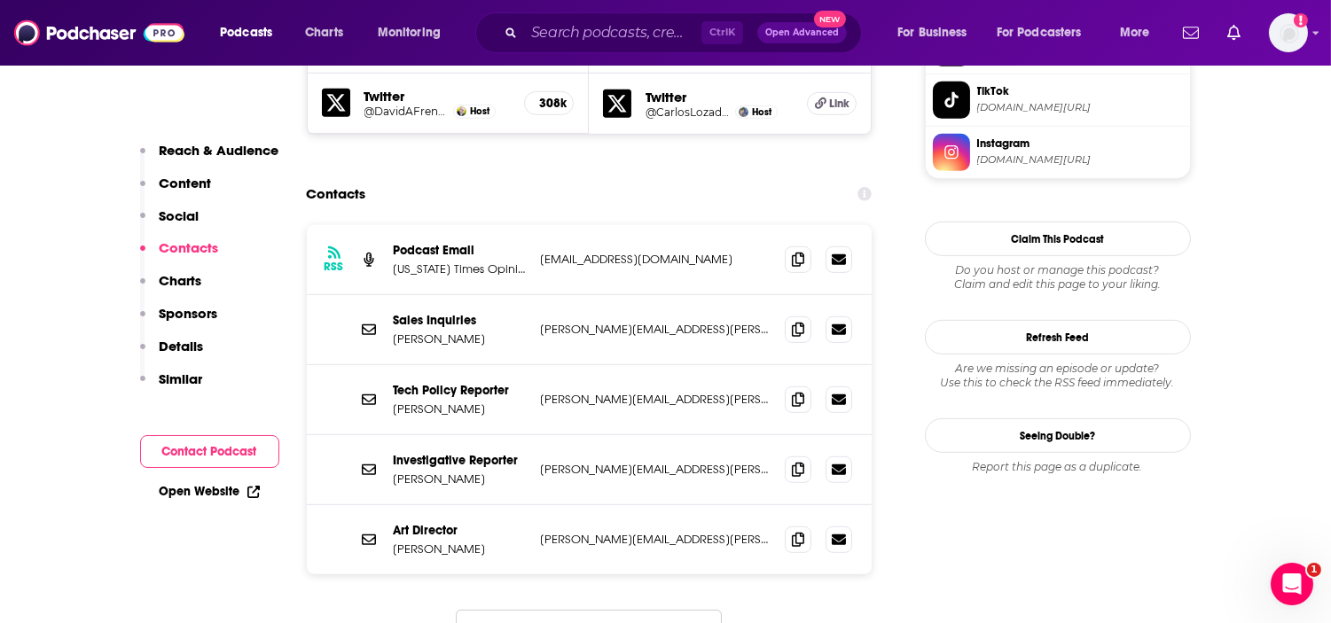
scroll to position [1796, 0]
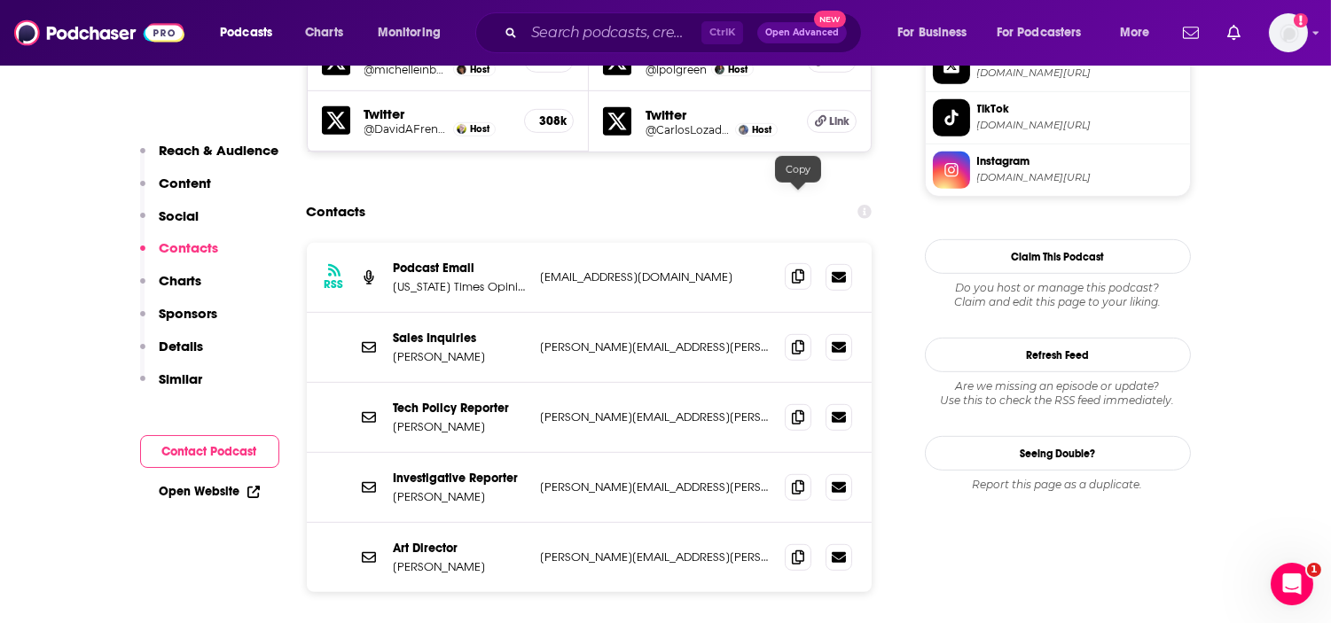
click at [805, 263] on span at bounding box center [798, 276] width 27 height 27
